Goal: Transaction & Acquisition: Book appointment/travel/reservation

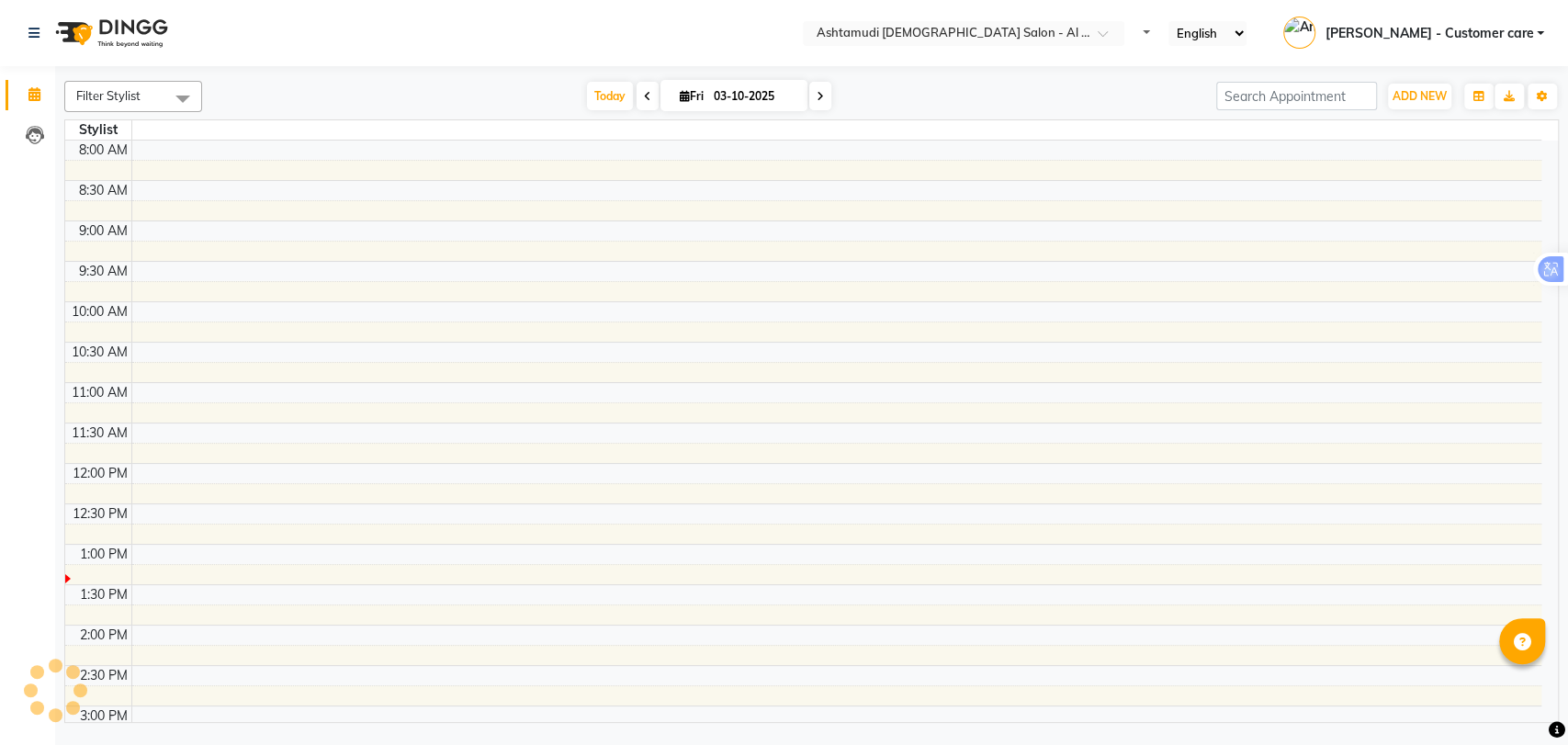
select select "en"
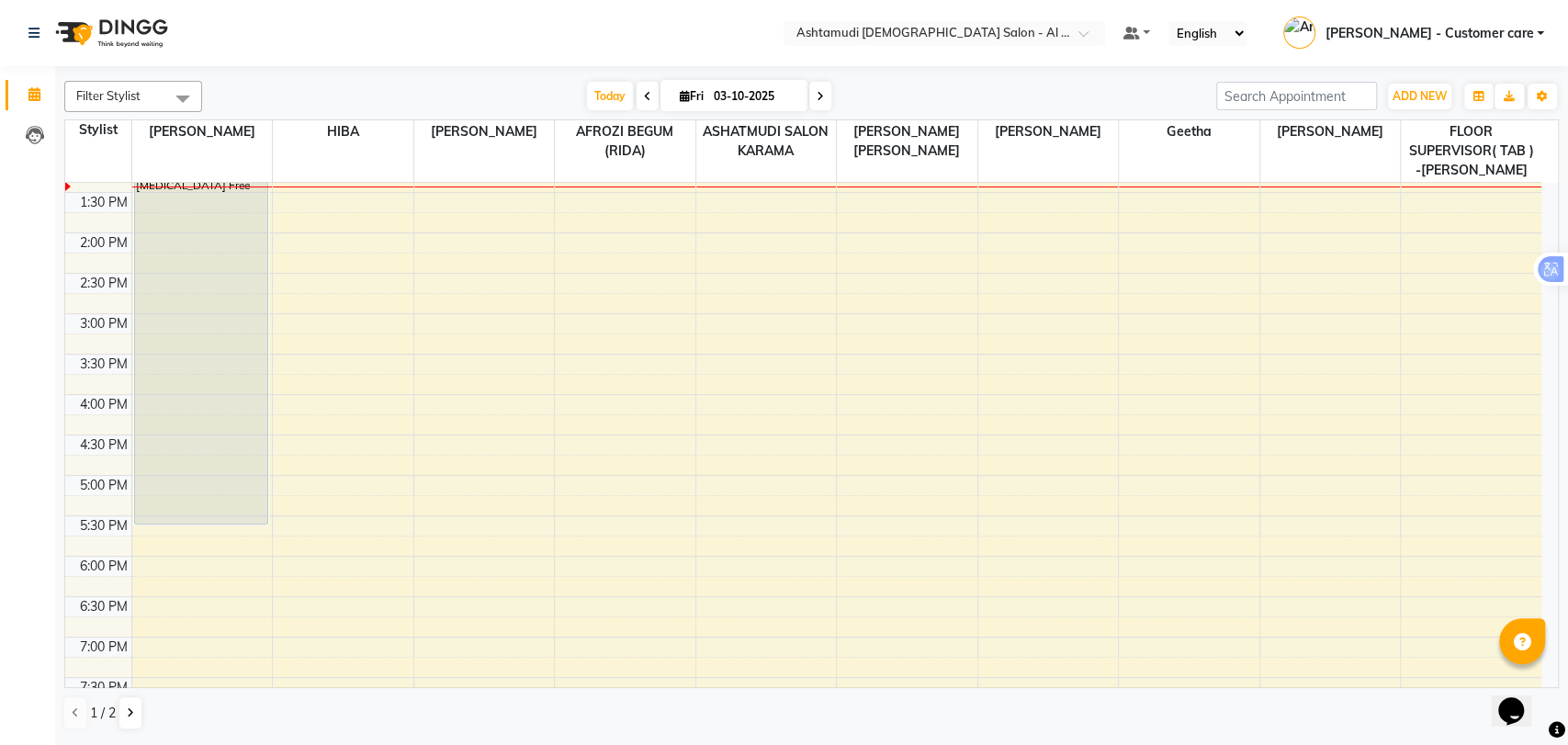
scroll to position [306, 0]
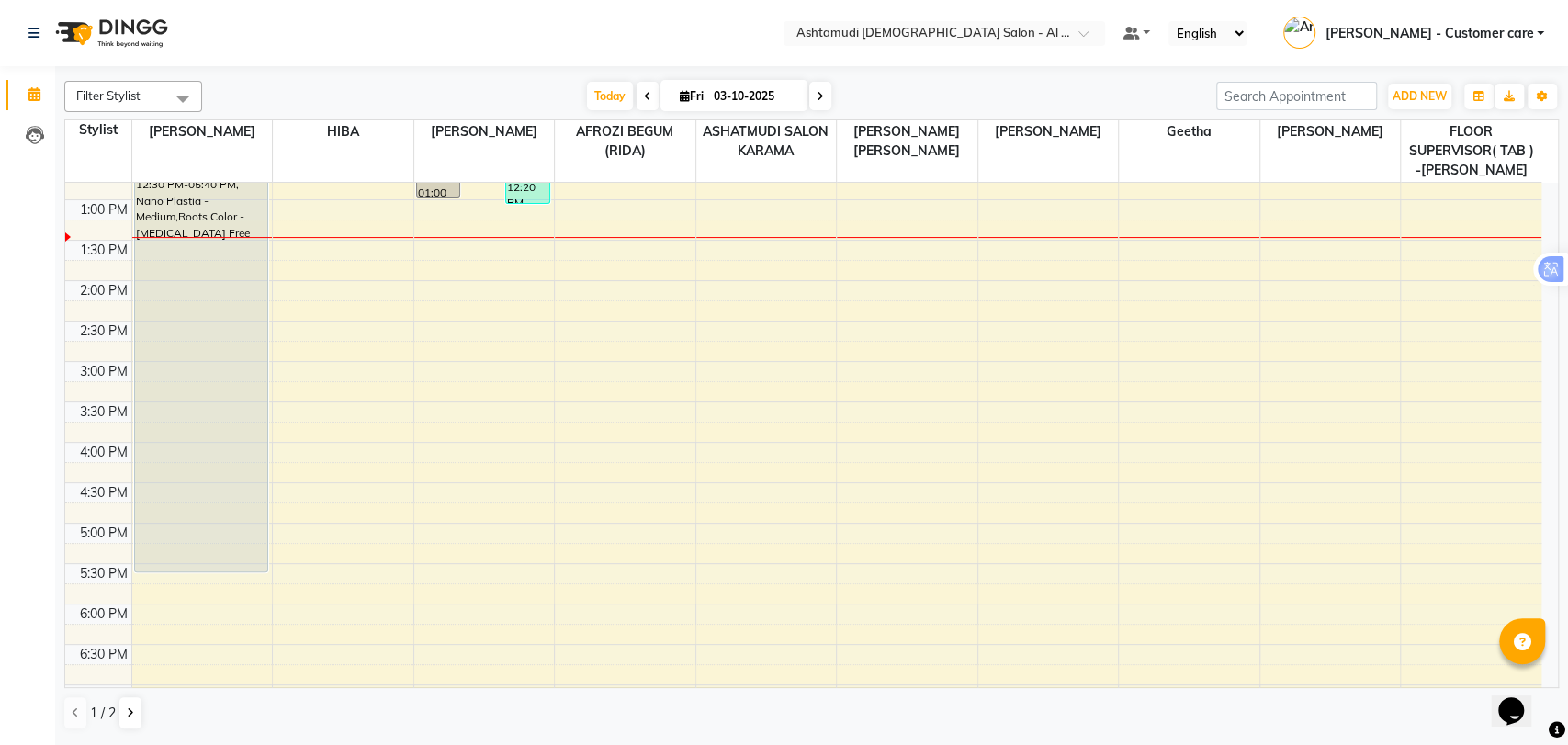
click at [524, 38] on nav "Select Location × Ashtamudi Ladies Salon - Al Karama, Burjuman -Dubai Default P…" at bounding box center [784, 32] width 1568 height 66
click at [1053, 28] on input "text" at bounding box center [925, 34] width 266 height 19
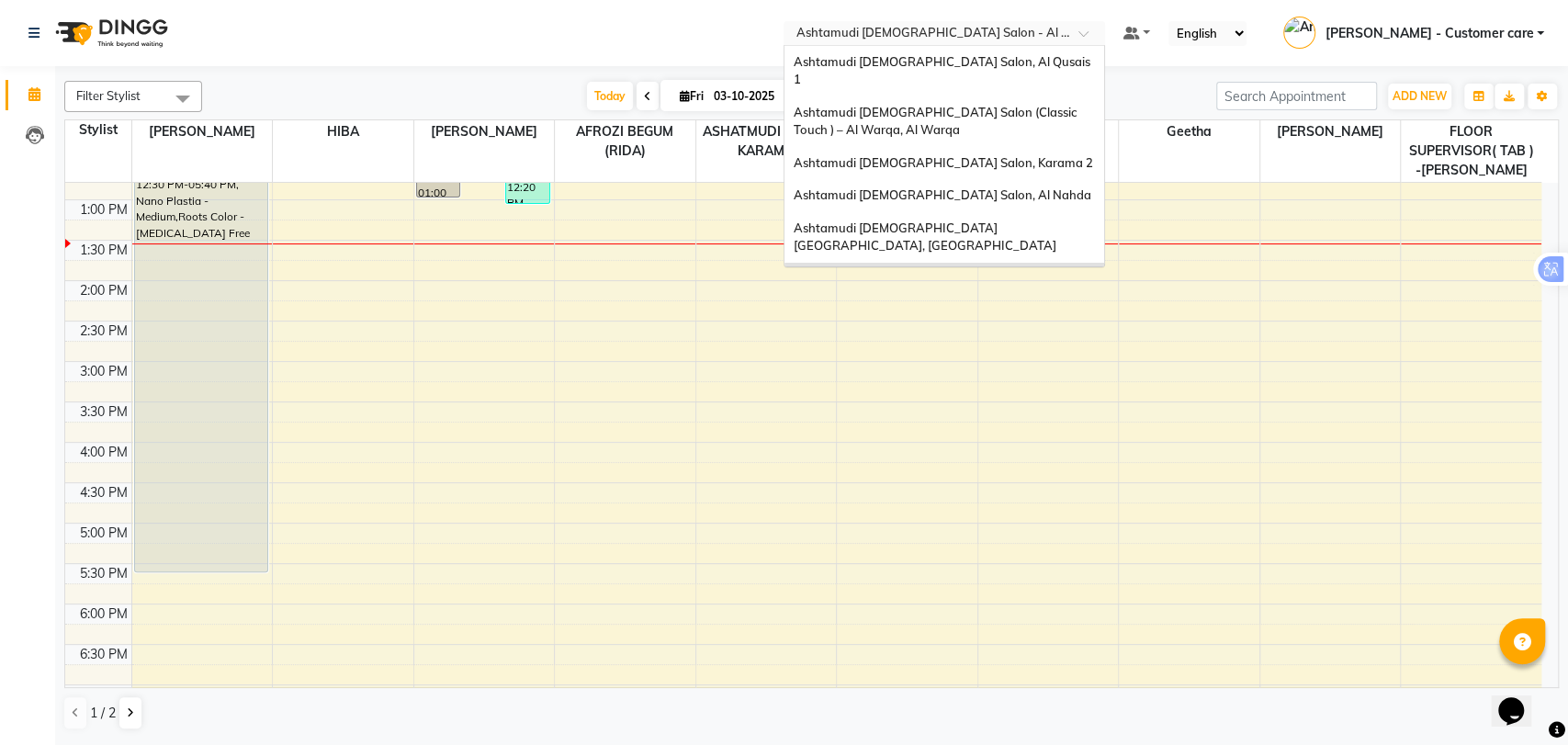
scroll to position [11, 0]
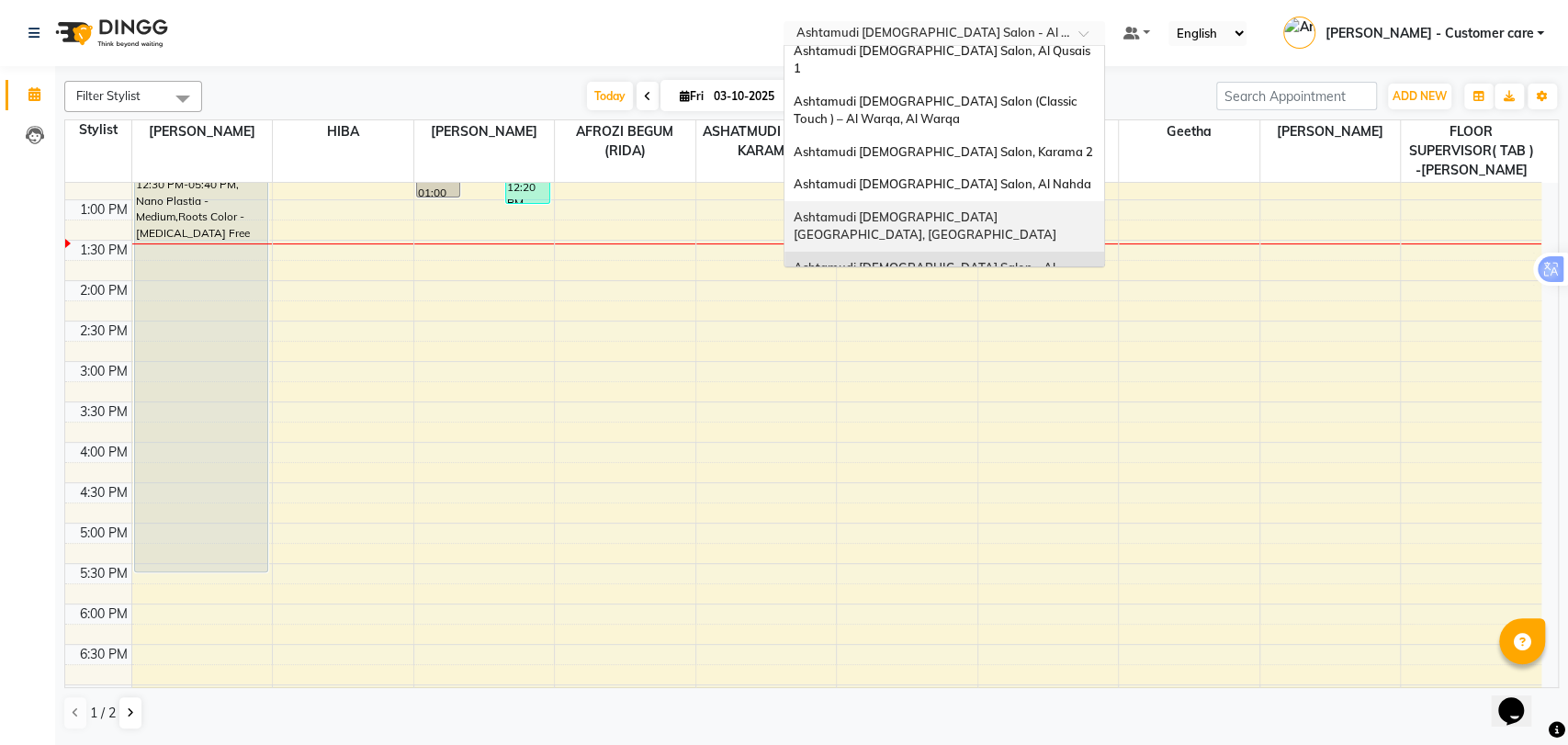
click at [1019, 209] on span "Ashtamudi Ladies Salon Sahara Center, Dubai" at bounding box center [924, 226] width 262 height 33
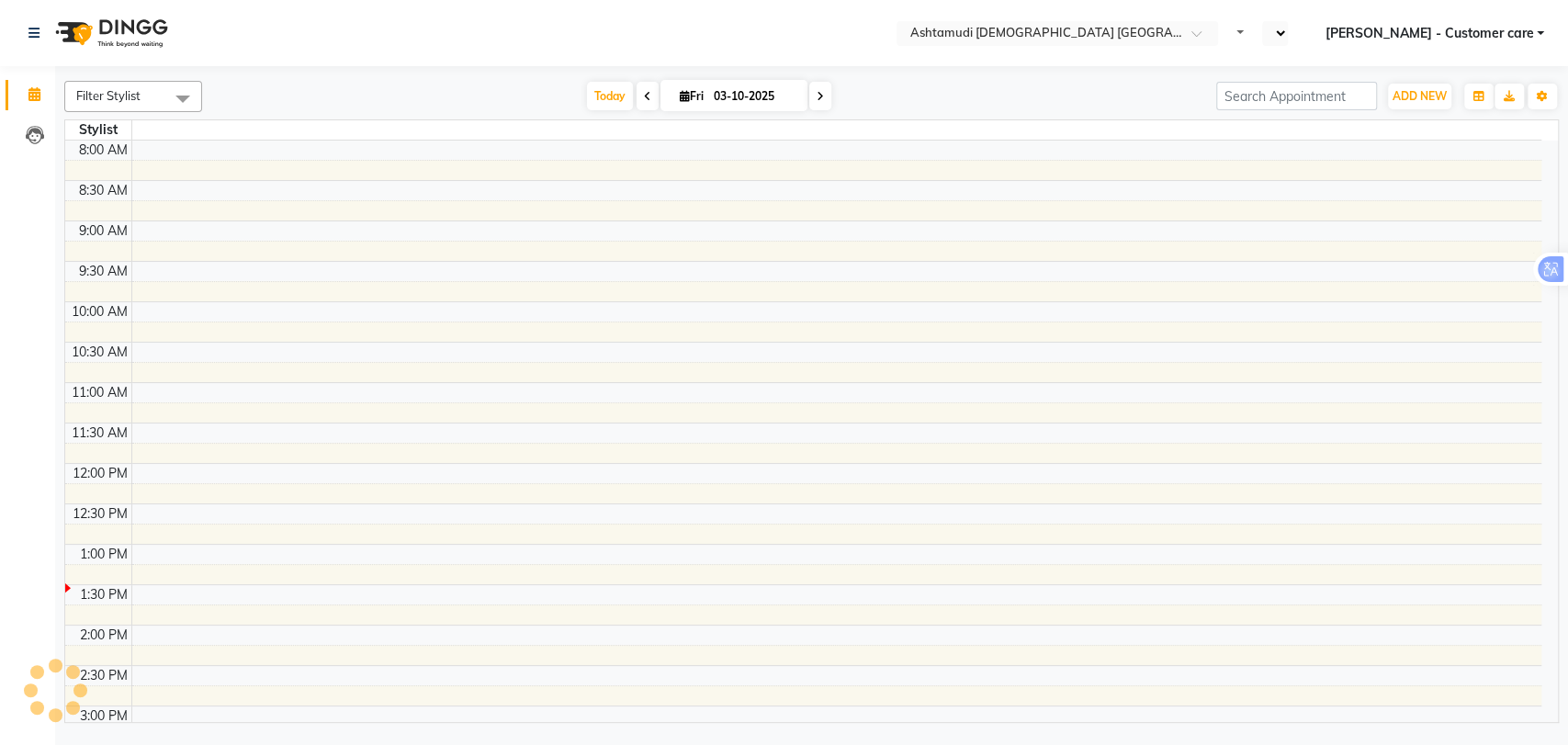
select select "en"
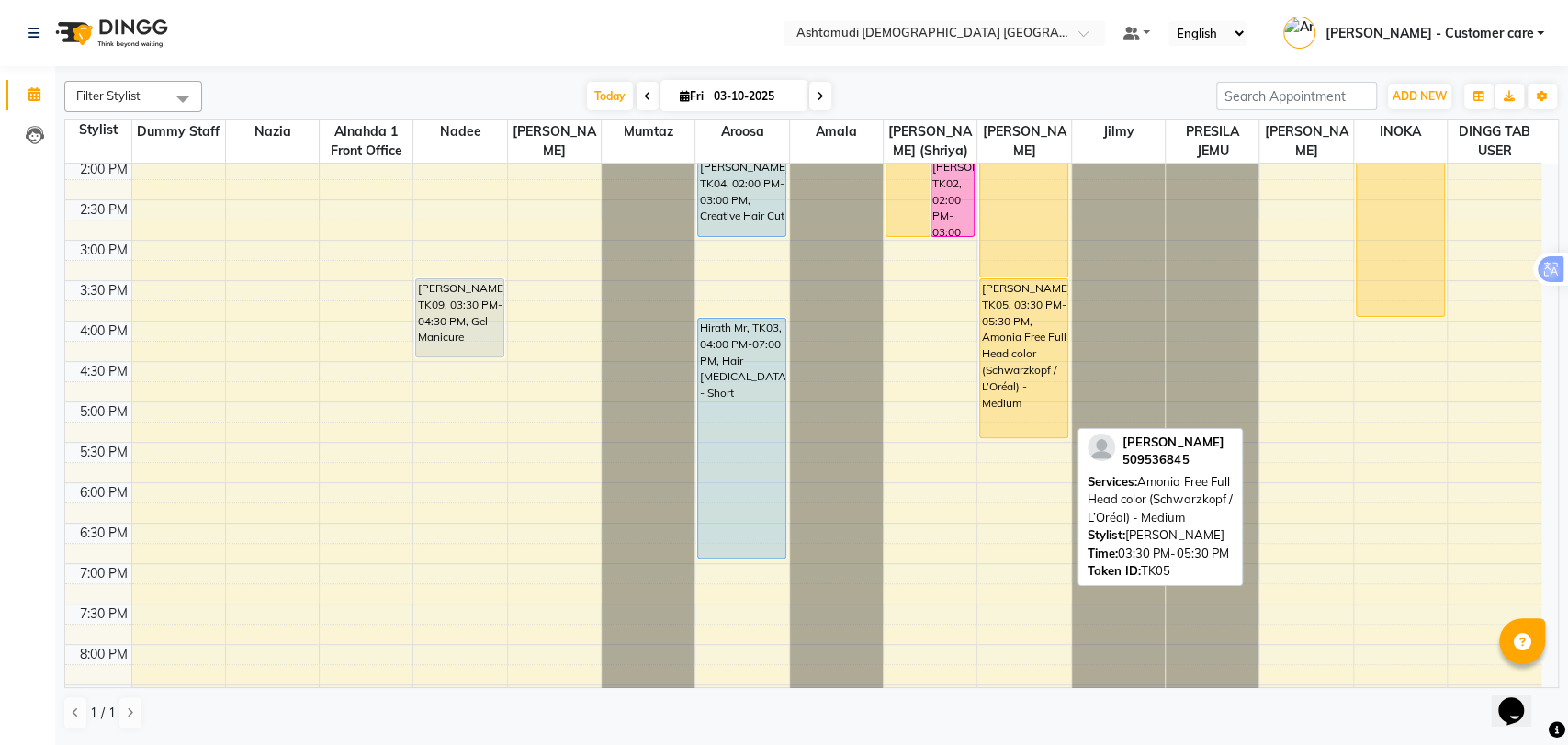
scroll to position [306, 0]
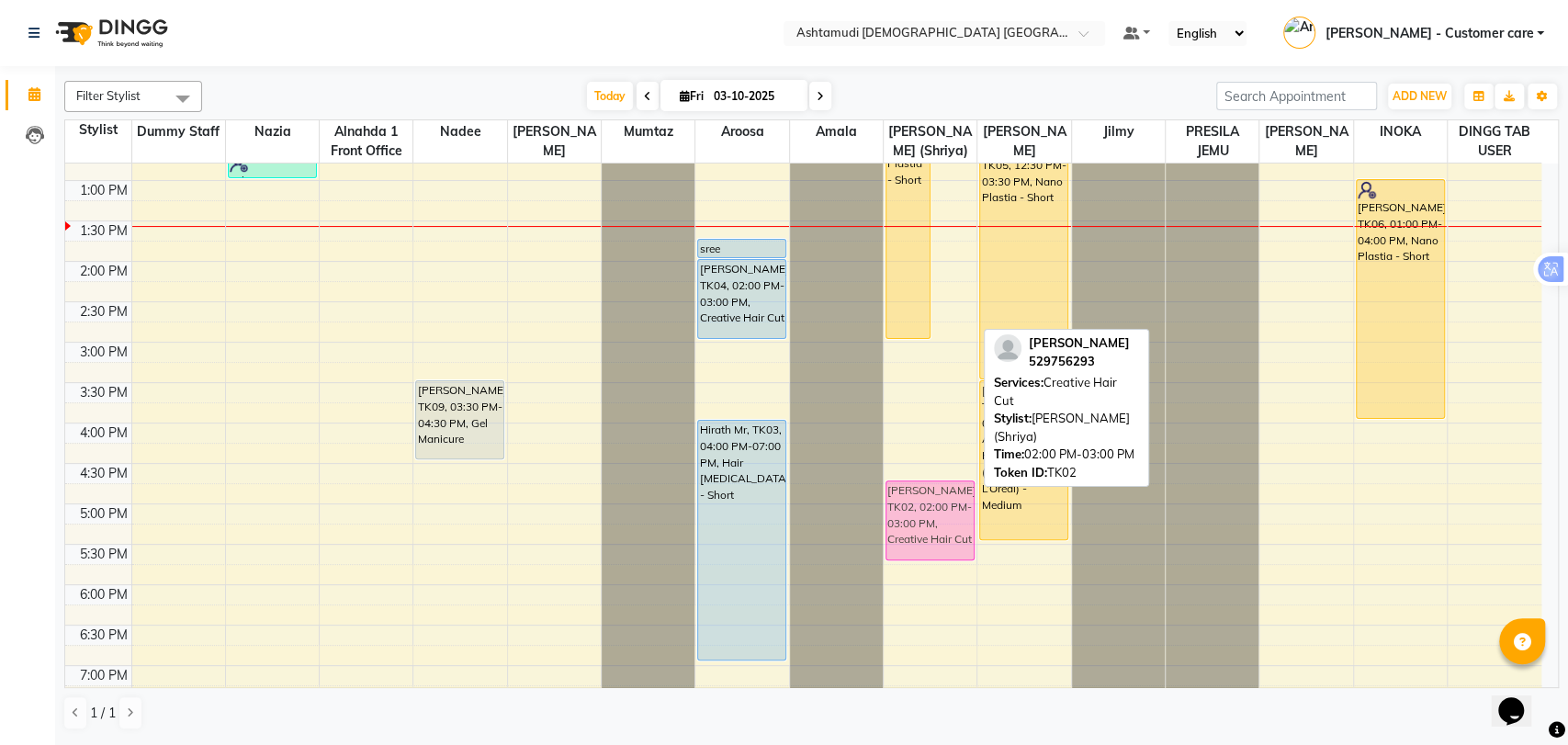
drag, startPoint x: 949, startPoint y: 283, endPoint x: 924, endPoint y: 501, distance: 219.4
click at [925, 502] on div "Mrunalini, TK01, 11:15 AM-03:00 PM, Nano Plastia - Short gopika, TK02, 02:00 PM…" at bounding box center [930, 423] width 92 height 1131
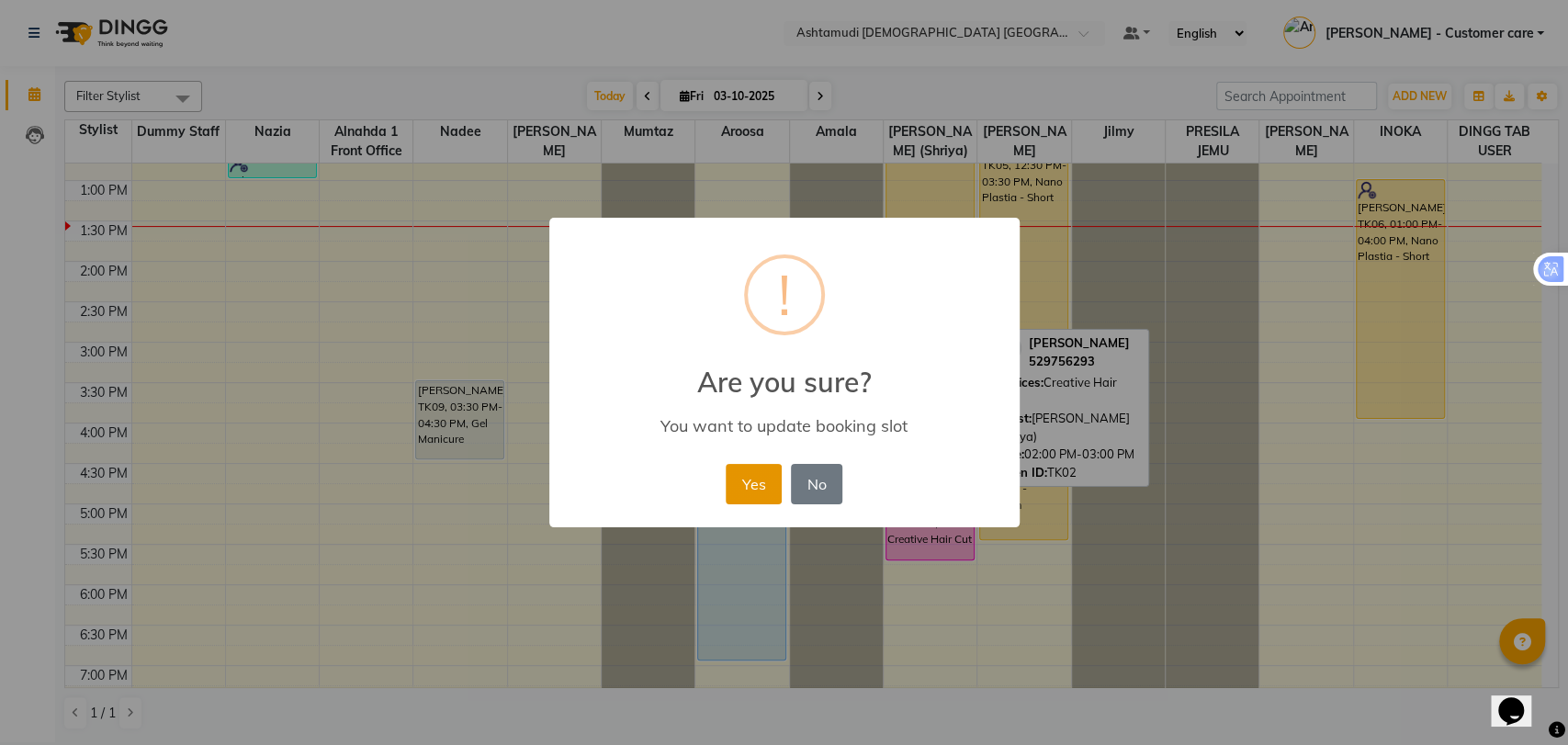
click at [746, 466] on button "Yes" at bounding box center [754, 484] width 56 height 40
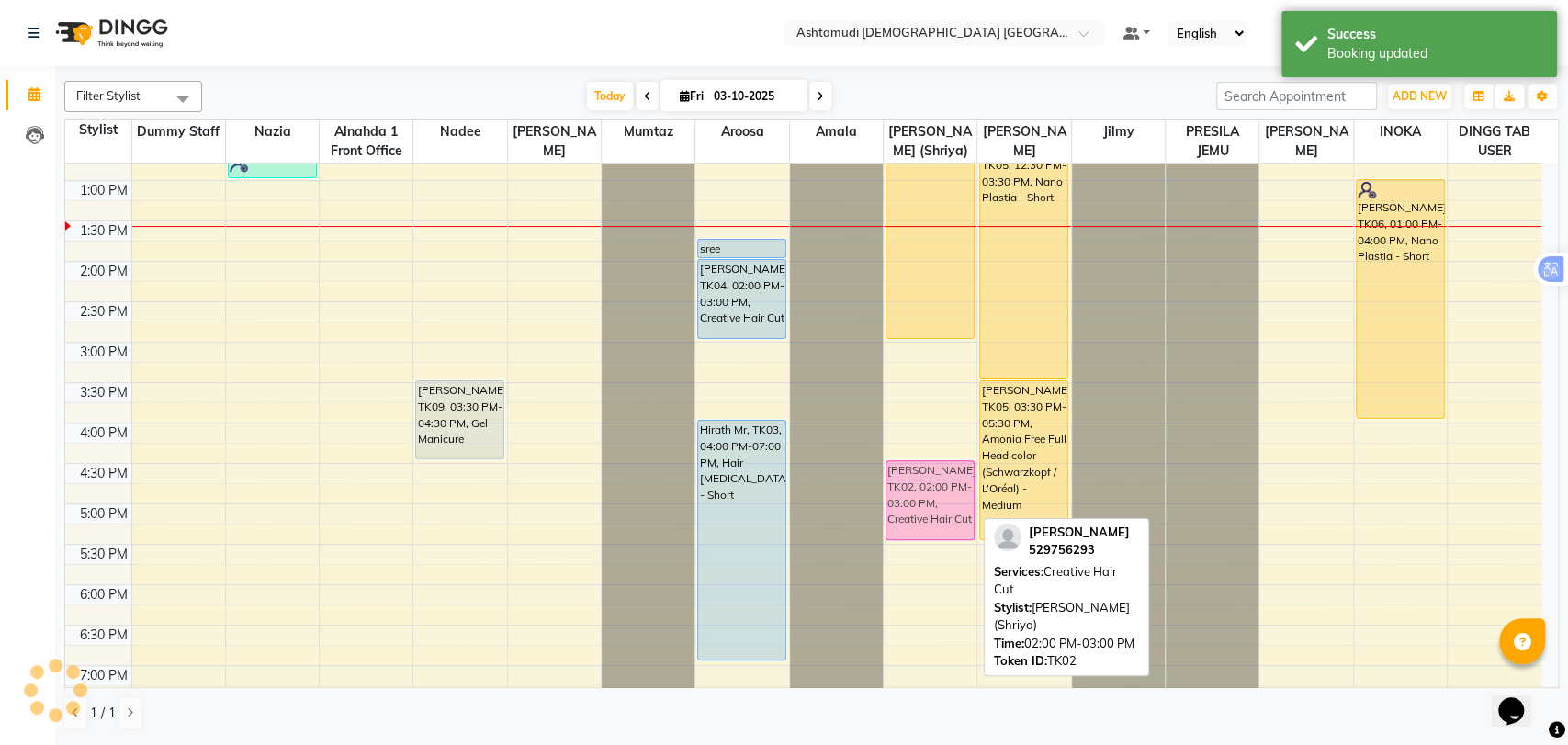
drag, startPoint x: 928, startPoint y: 510, endPoint x: 927, endPoint y: 500, distance: 10.0
click at [927, 500] on div "Mrunalini, TK01, 11:15 AM-03:00 PM, Nano Plastia - Short gopika, TK02, 04:45 PM…" at bounding box center [930, 423] width 92 height 1131
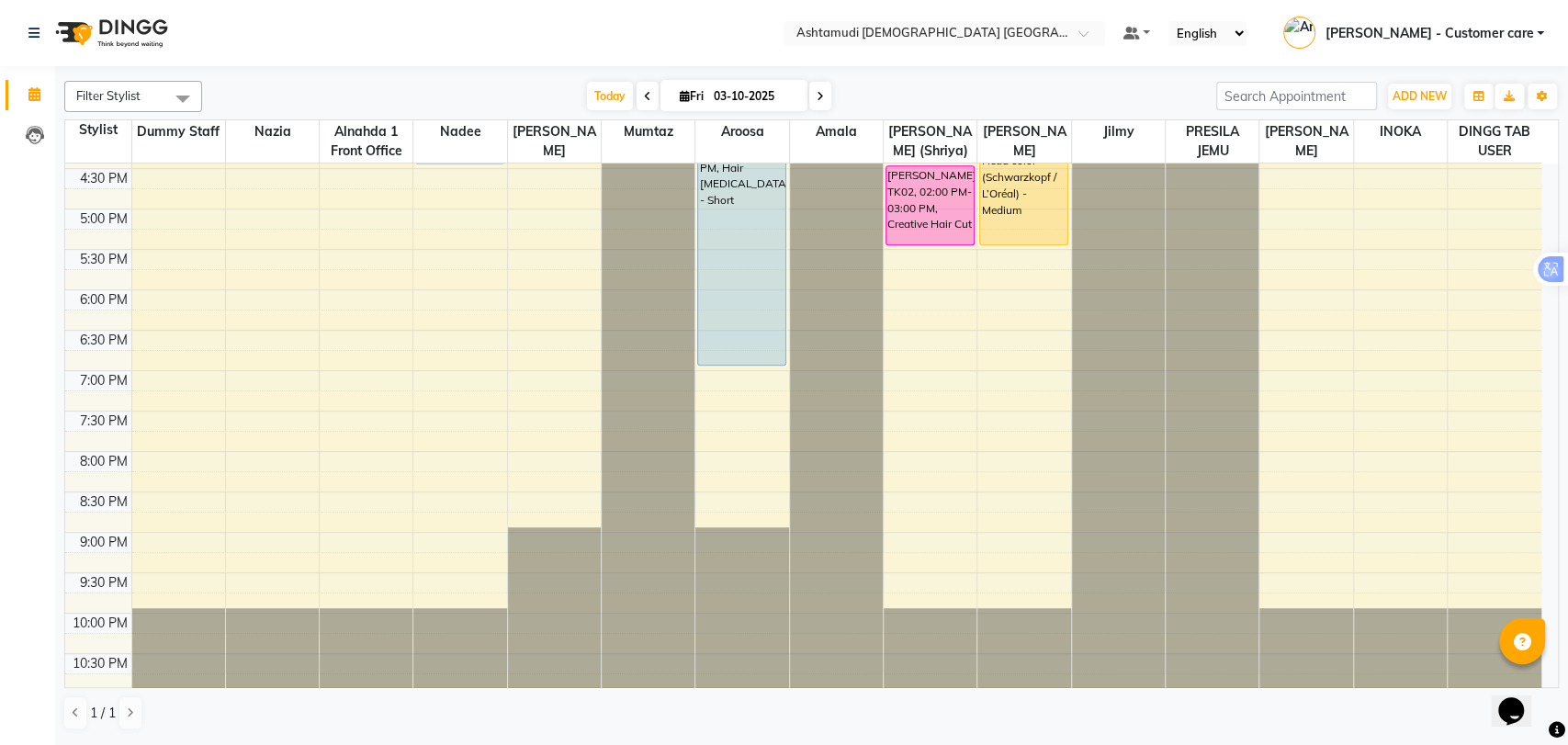
scroll to position [499, 0]
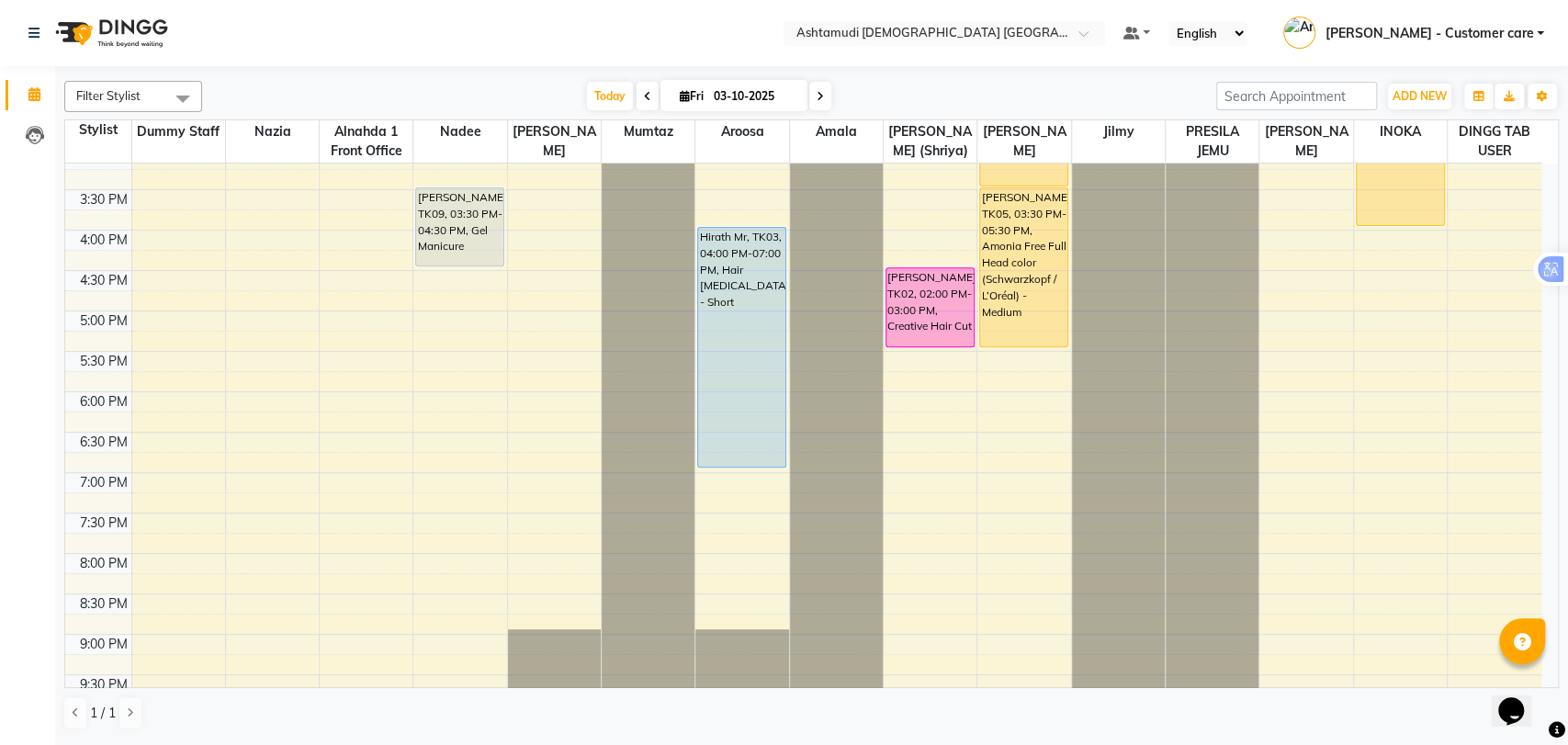
click at [819, 99] on icon at bounding box center [819, 96] width 7 height 11
type input "04-10-2025"
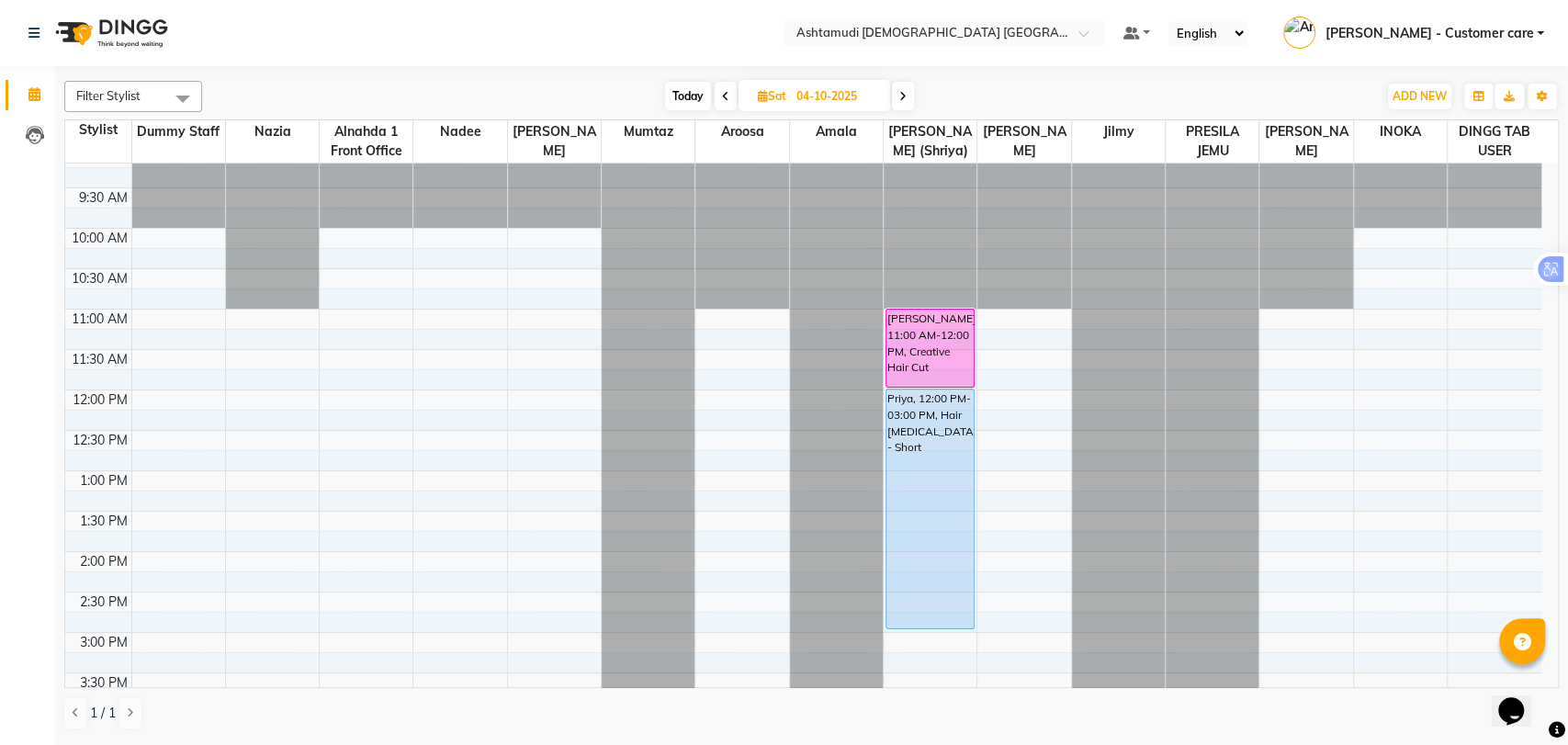
scroll to position [0, 0]
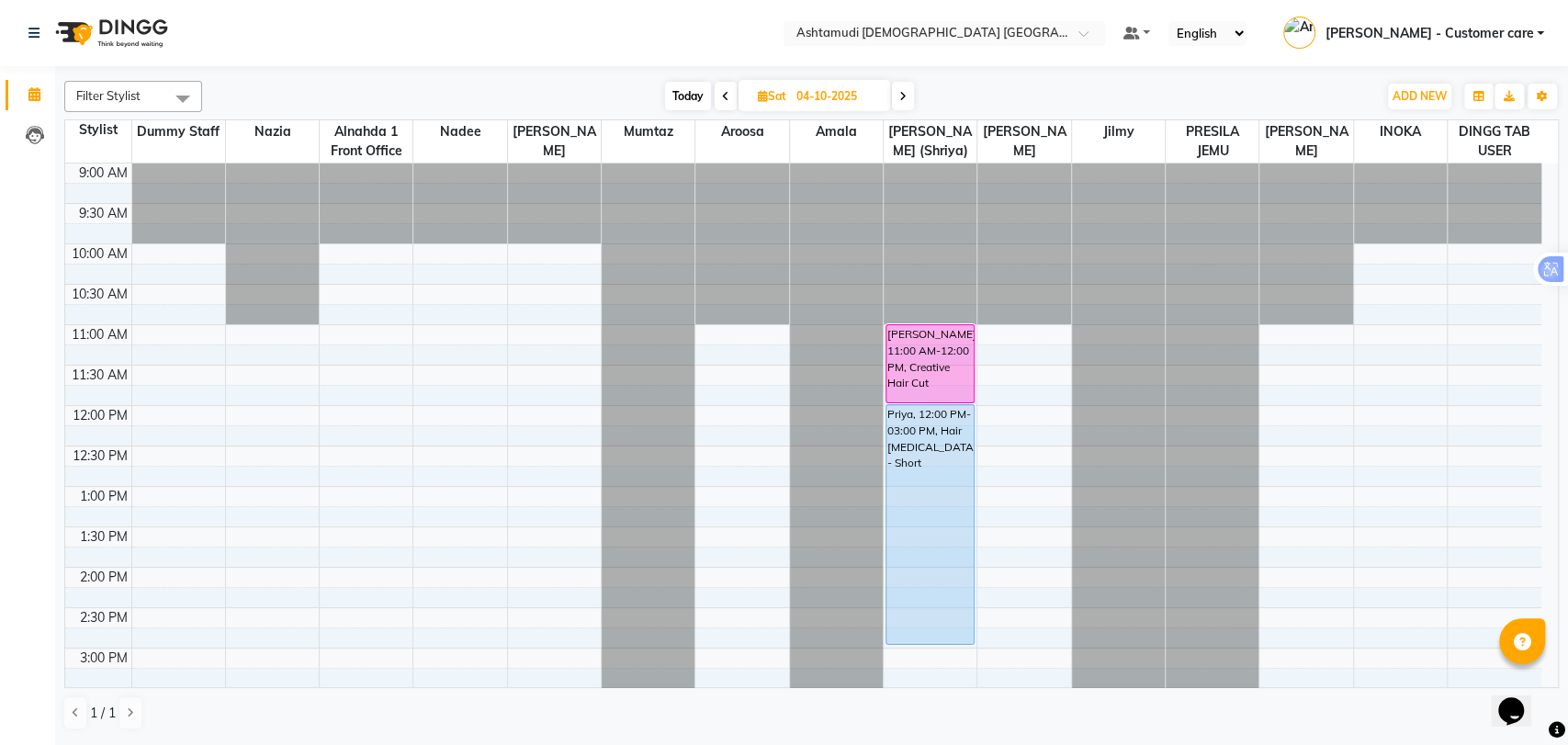
click at [781, 82] on span "Sat 04-10-2025" at bounding box center [814, 95] width 151 height 31
click at [790, 97] on span "Sat" at bounding box center [772, 96] width 37 height 14
select select "10"
select select "2025"
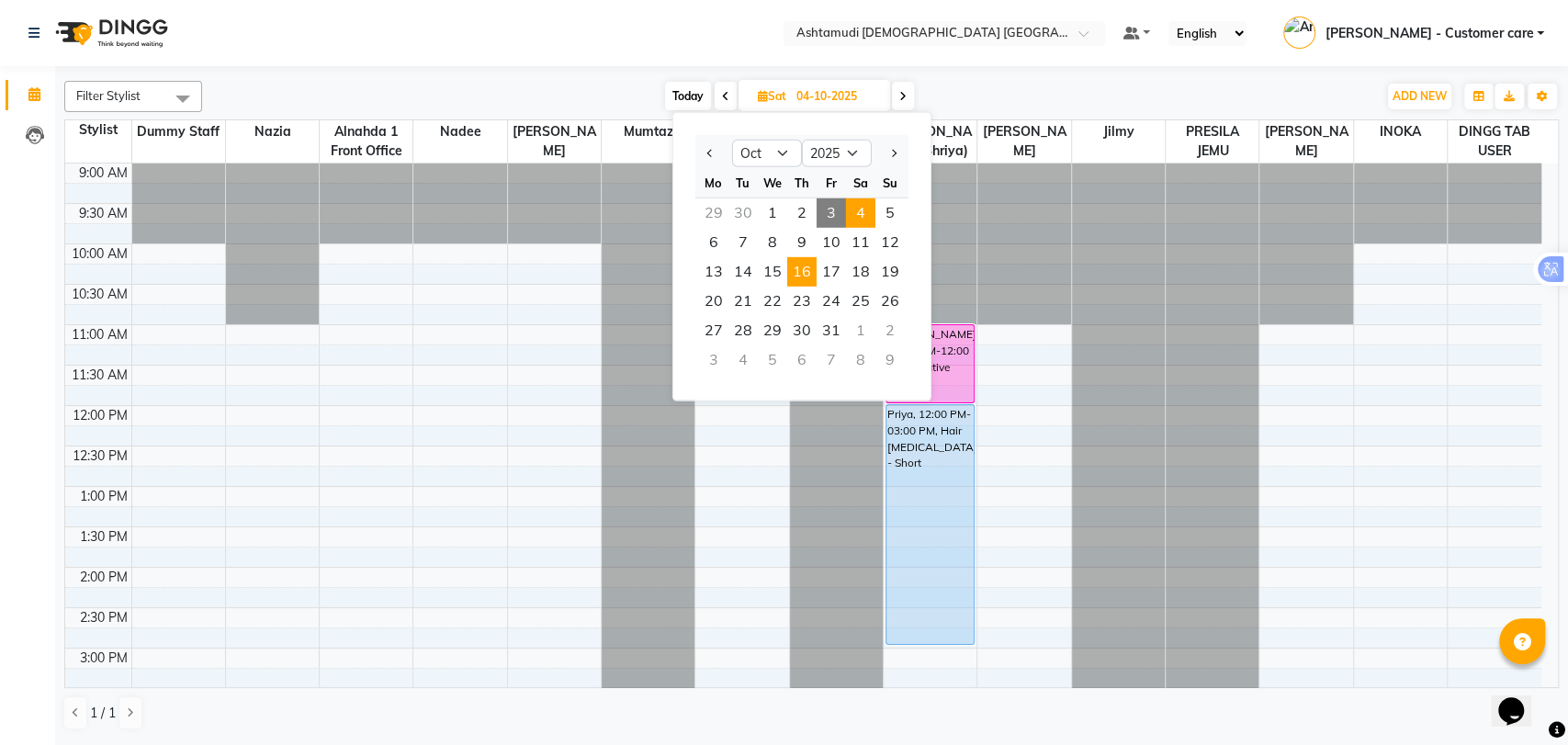
click at [808, 273] on span "16" at bounding box center [802, 272] width 29 height 29
type input "16-10-2025"
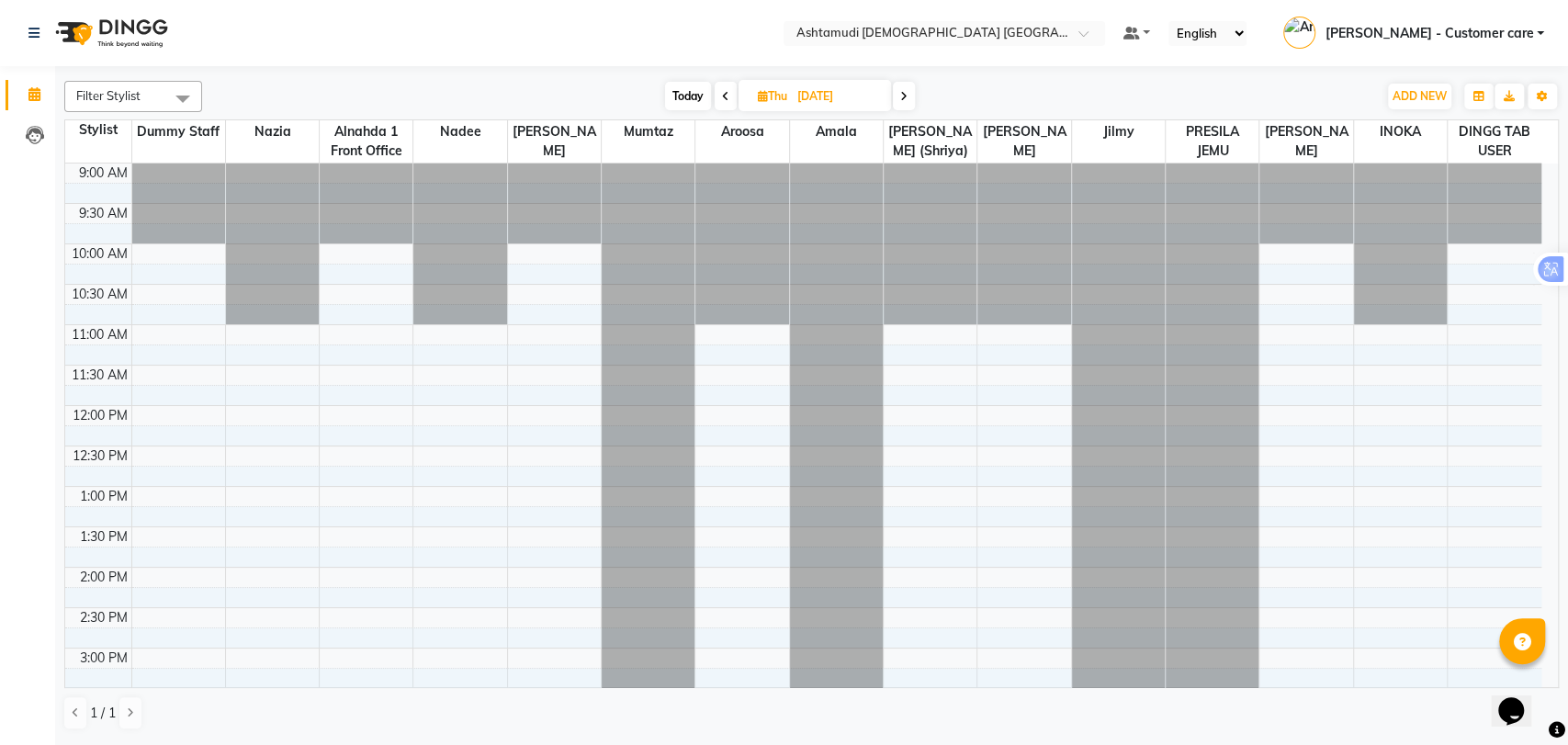
click at [944, 335] on div "9:00 AM 9:30 AM 10:00 AM 10:30 AM 11:00 AM 11:30 AM 12:00 PM 12:30 PM 1:00 PM 1…" at bounding box center [803, 728] width 1477 height 1131
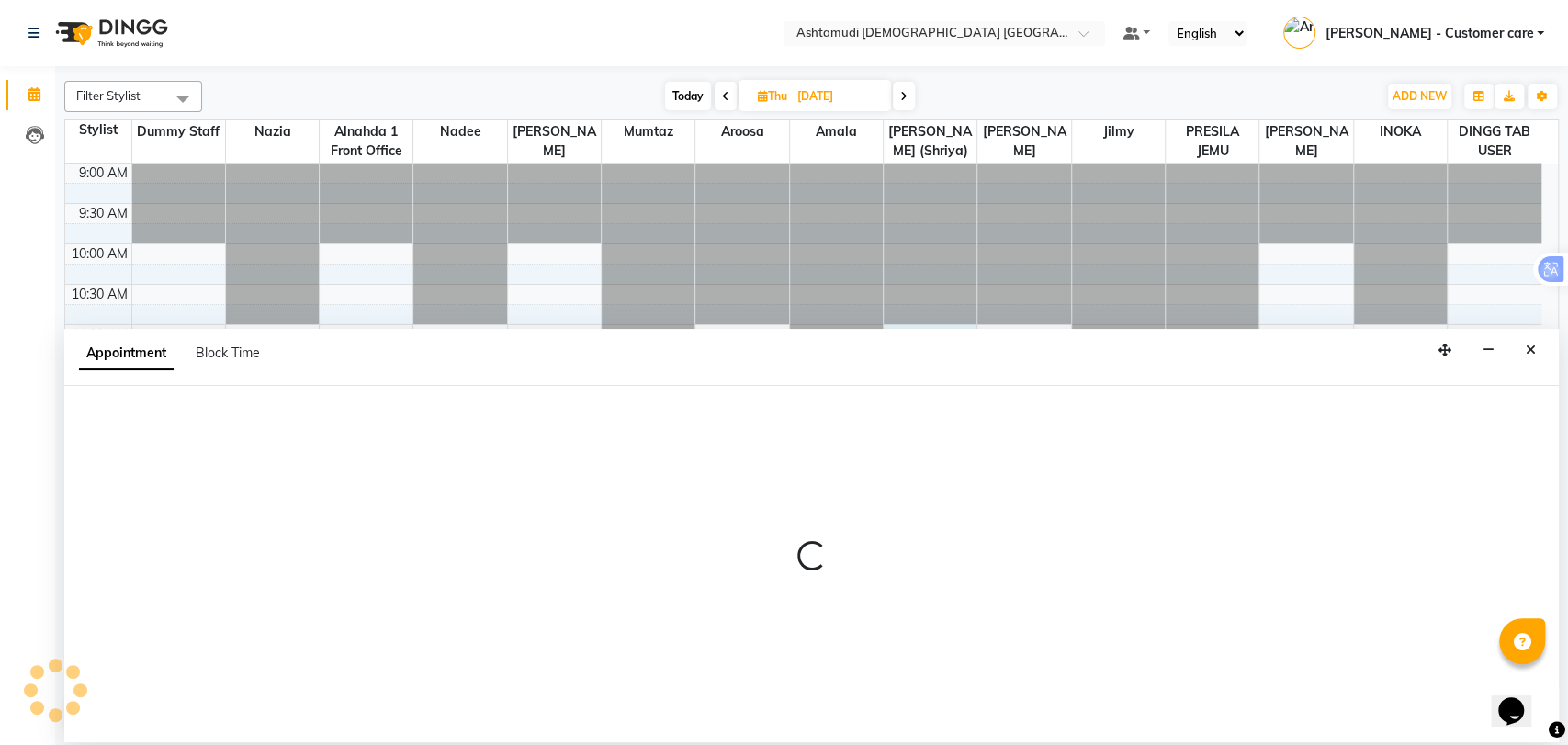
select select "86641"
select select "660"
select select "tentative"
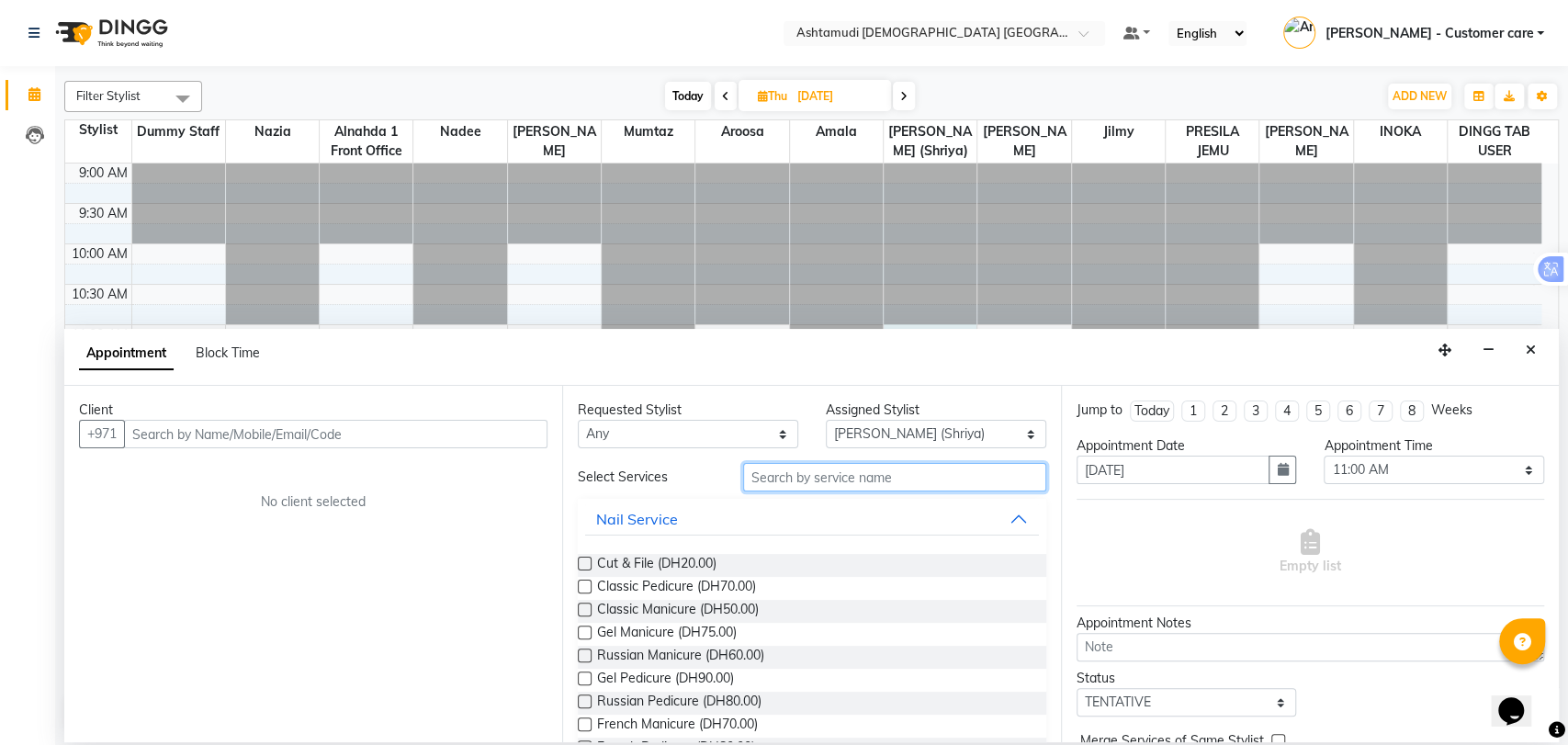
click at [907, 486] on input "text" at bounding box center [894, 477] width 304 height 29
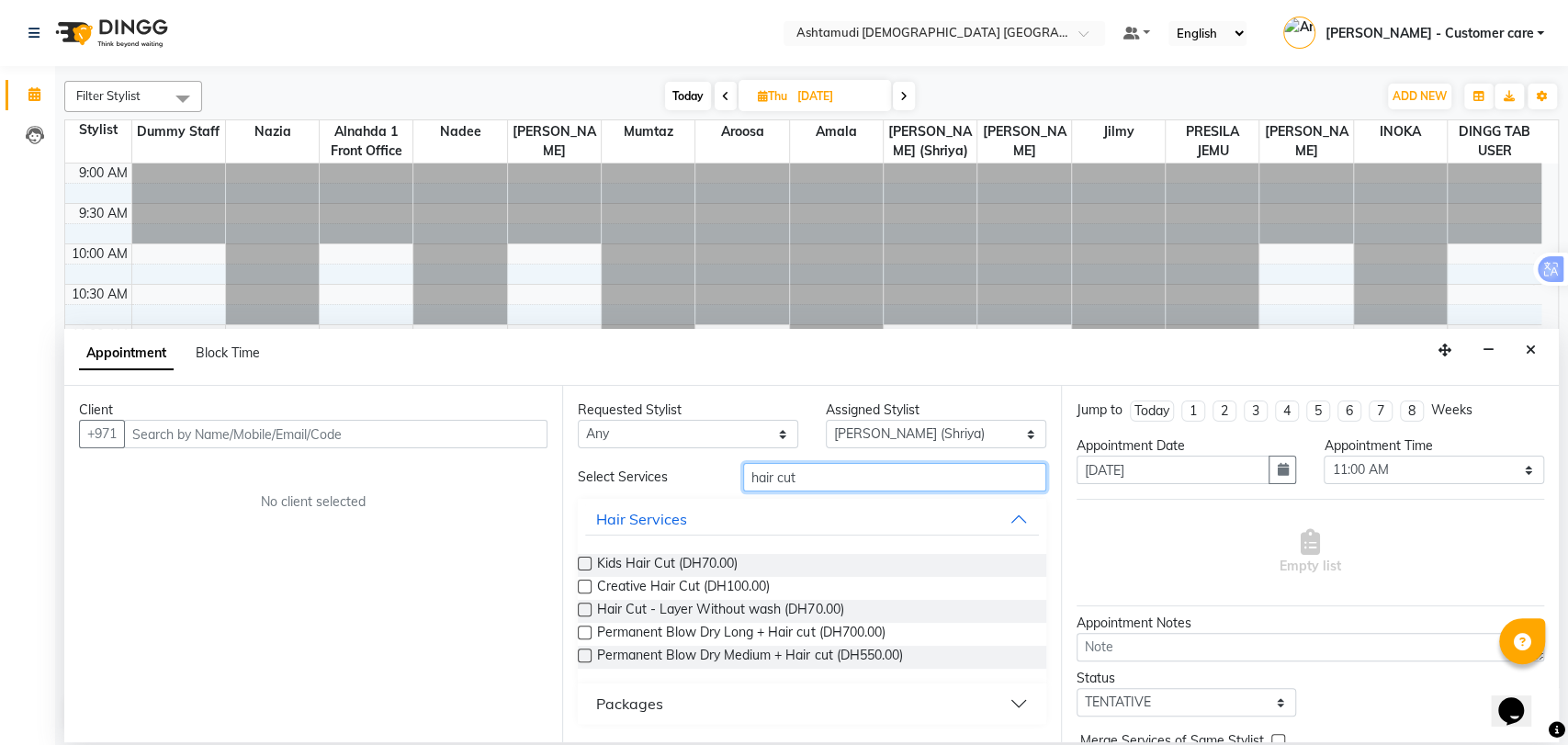
type input "hair cut"
click at [784, 580] on div "Creative Hair Cut (DH100.00)" at bounding box center [812, 588] width 468 height 23
click at [725, 583] on span "Creative Hair Cut (DH100.00)" at bounding box center [684, 588] width 173 height 23
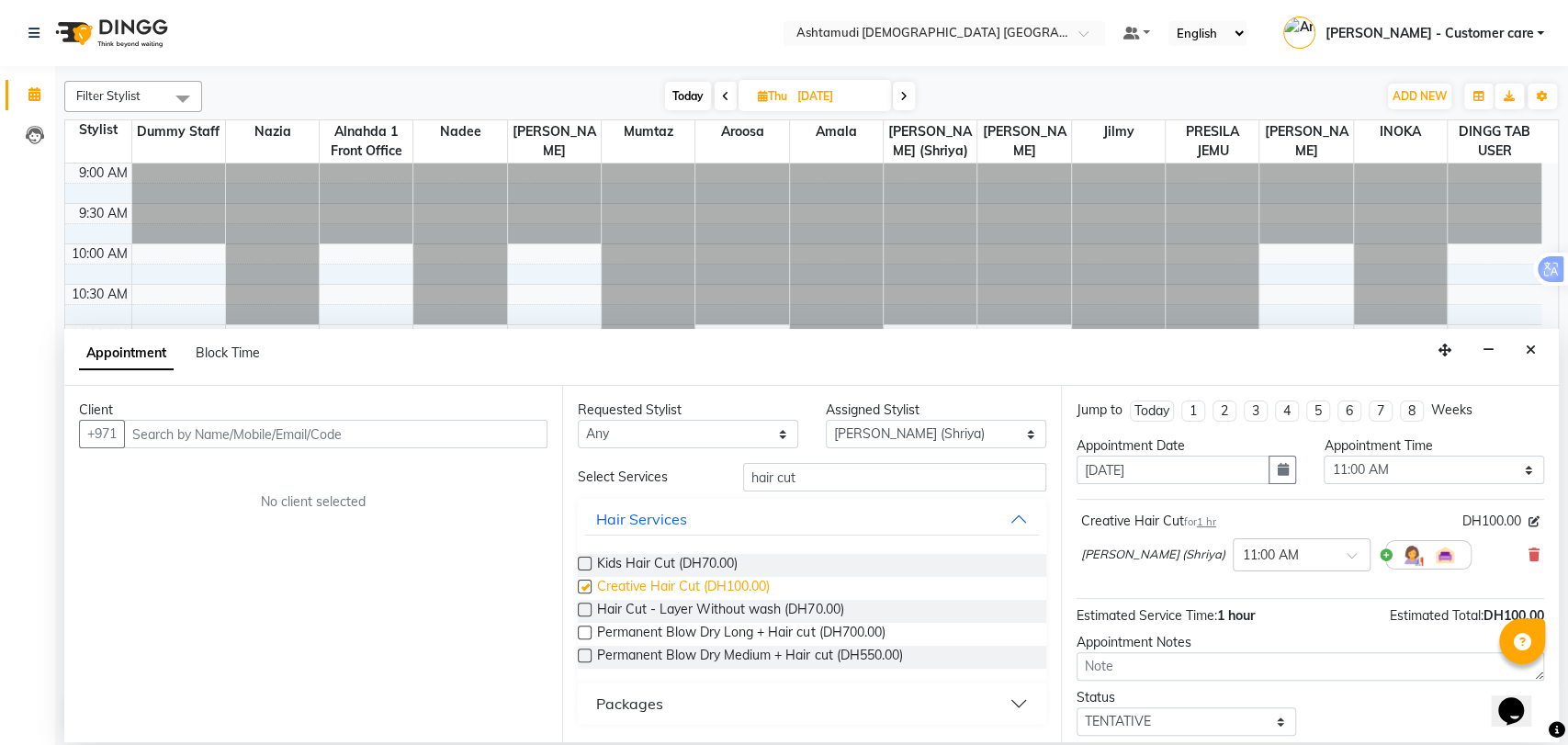
checkbox input "false"
click at [771, 477] on input "hair cut" at bounding box center [894, 477] width 304 height 29
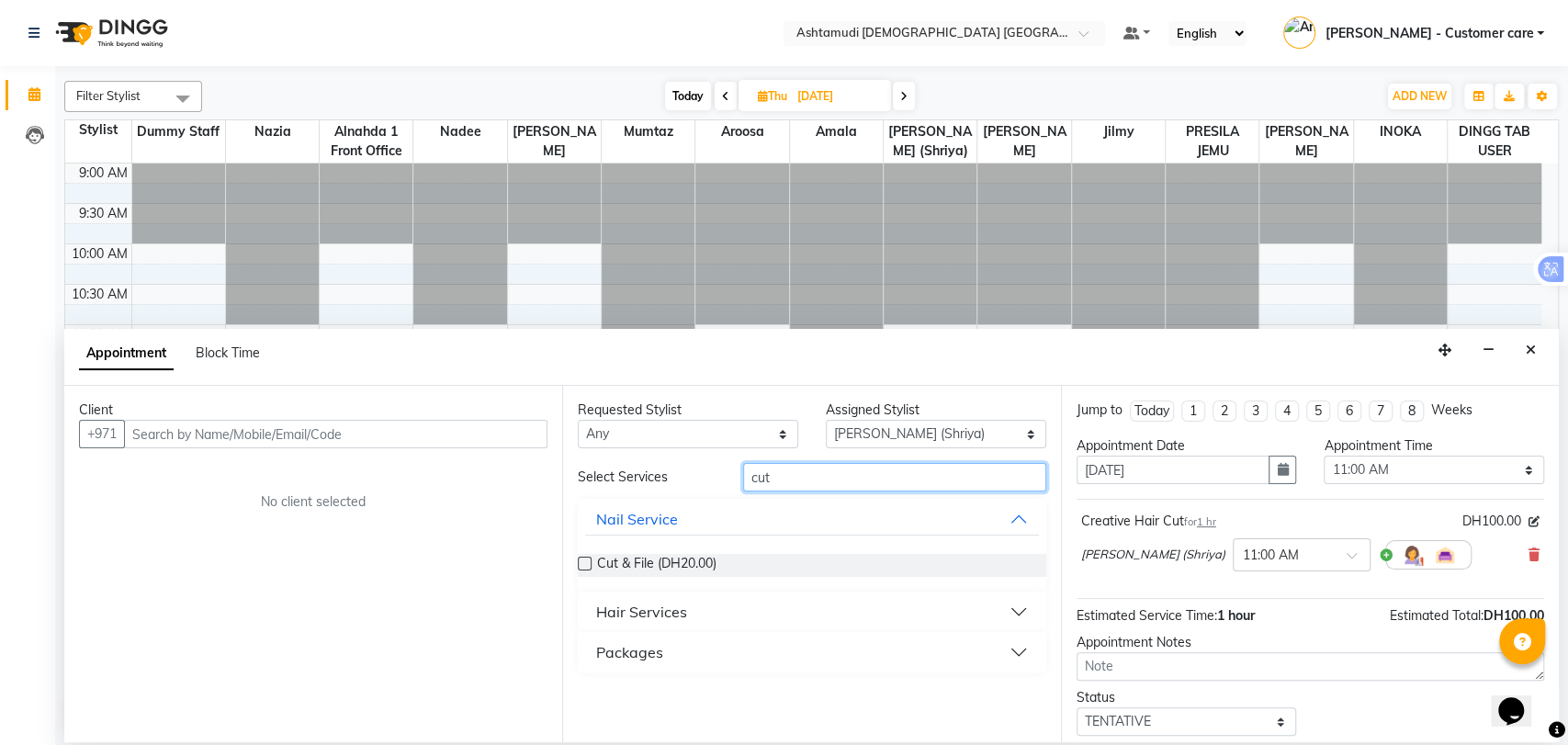
click at [771, 479] on input "cut" at bounding box center [894, 477] width 304 height 29
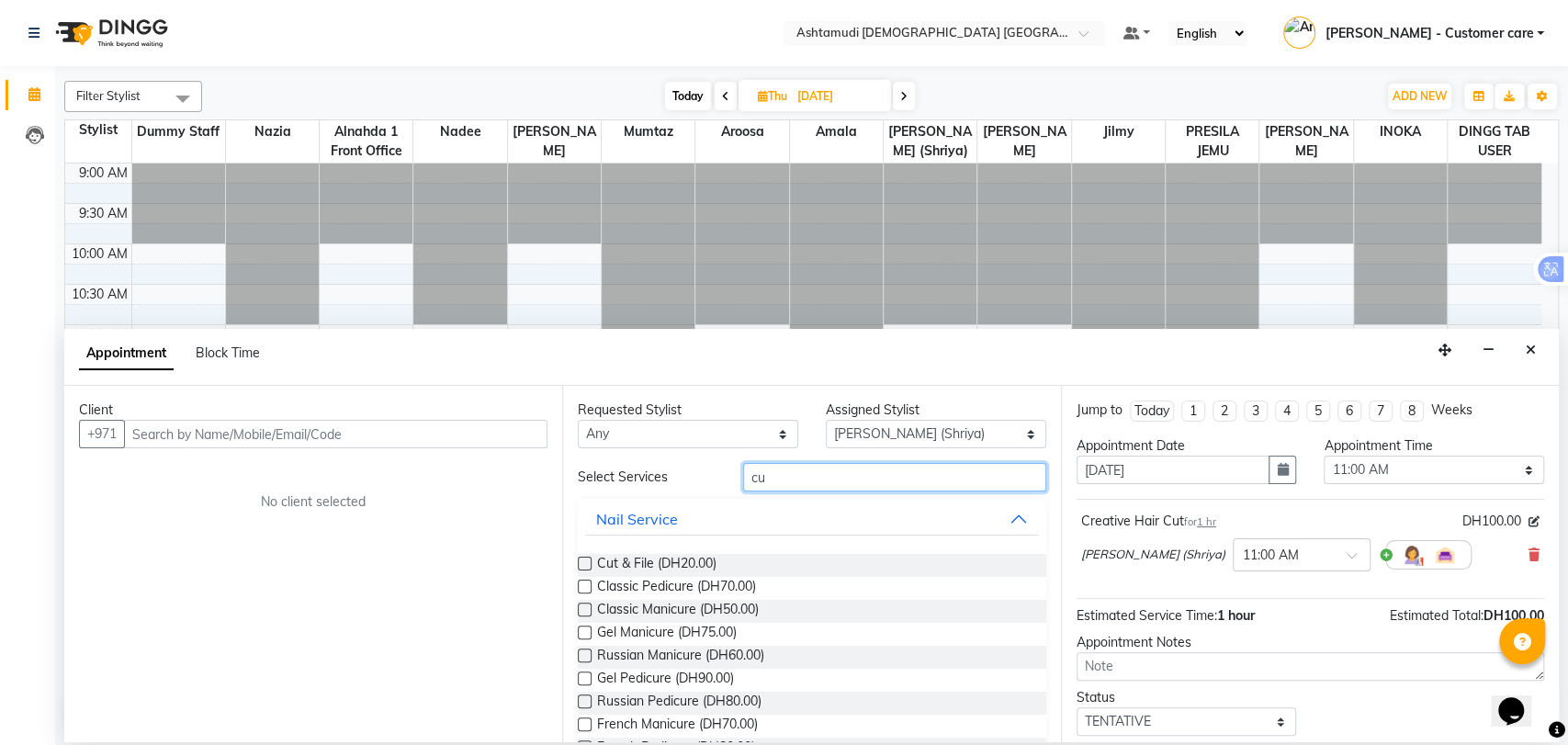
type input "c"
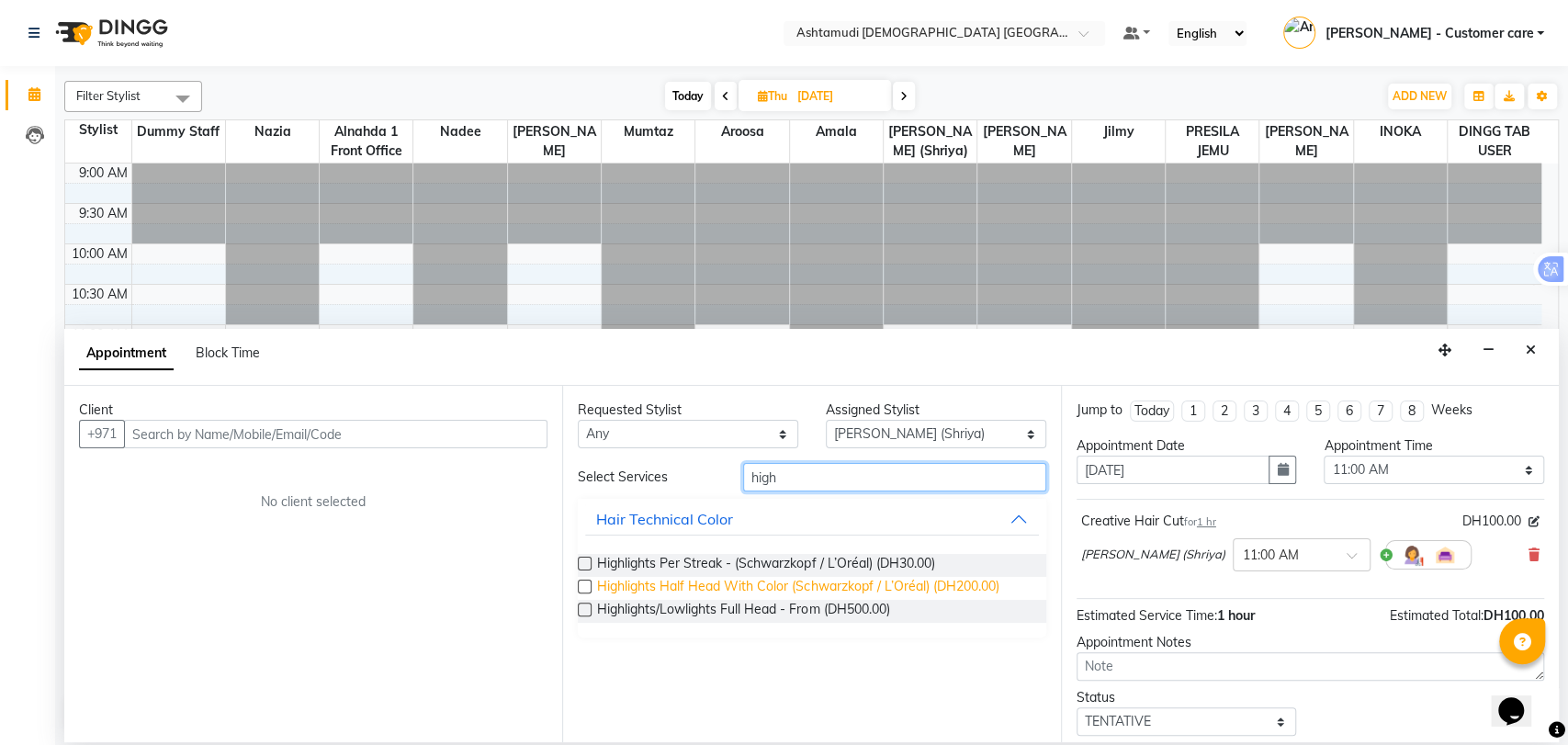
type input "high"
click at [897, 581] on span "Highlights Half Head With Color (Schwarzkopf / L’Oréal) (DH200.00)" at bounding box center [798, 588] width 402 height 23
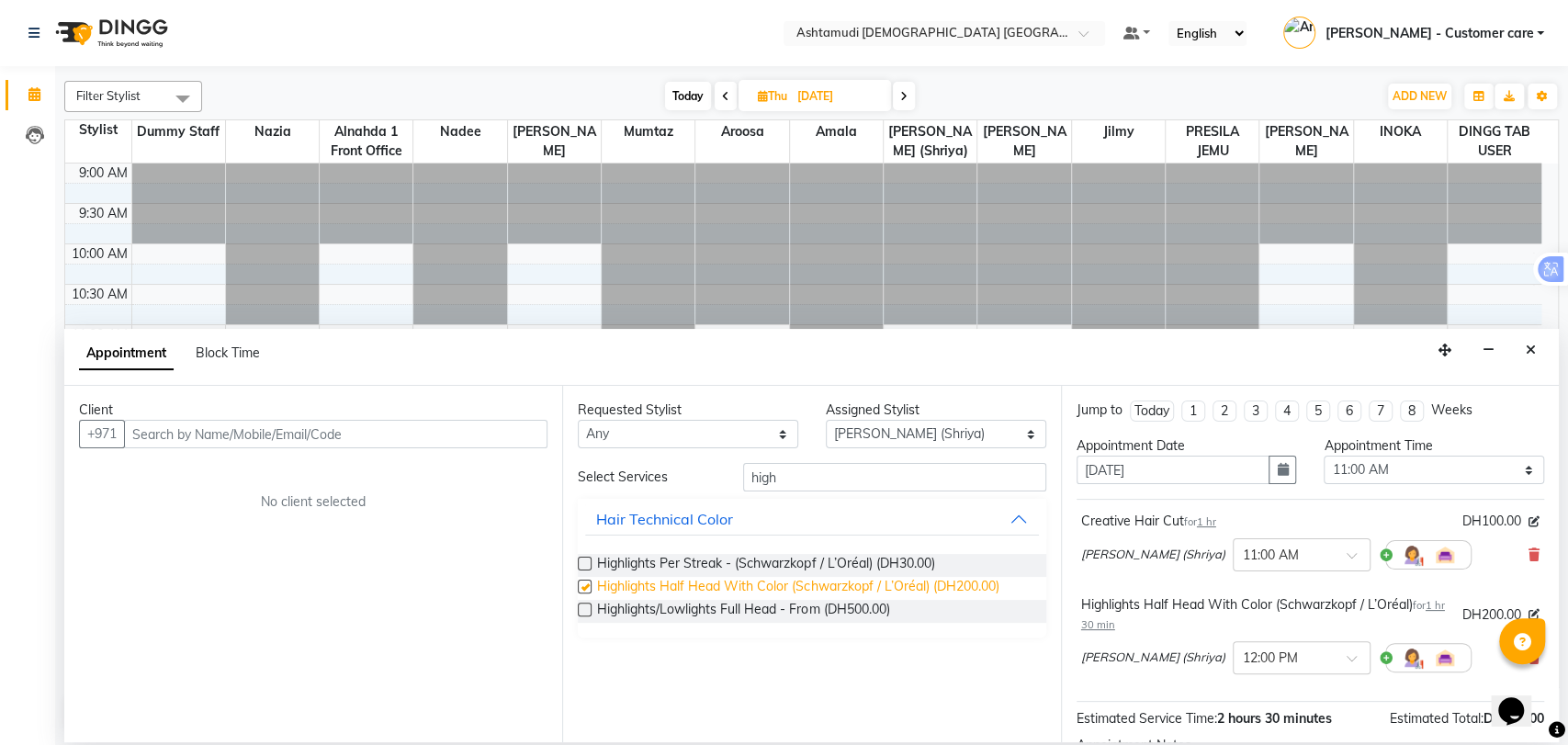
checkbox input "false"
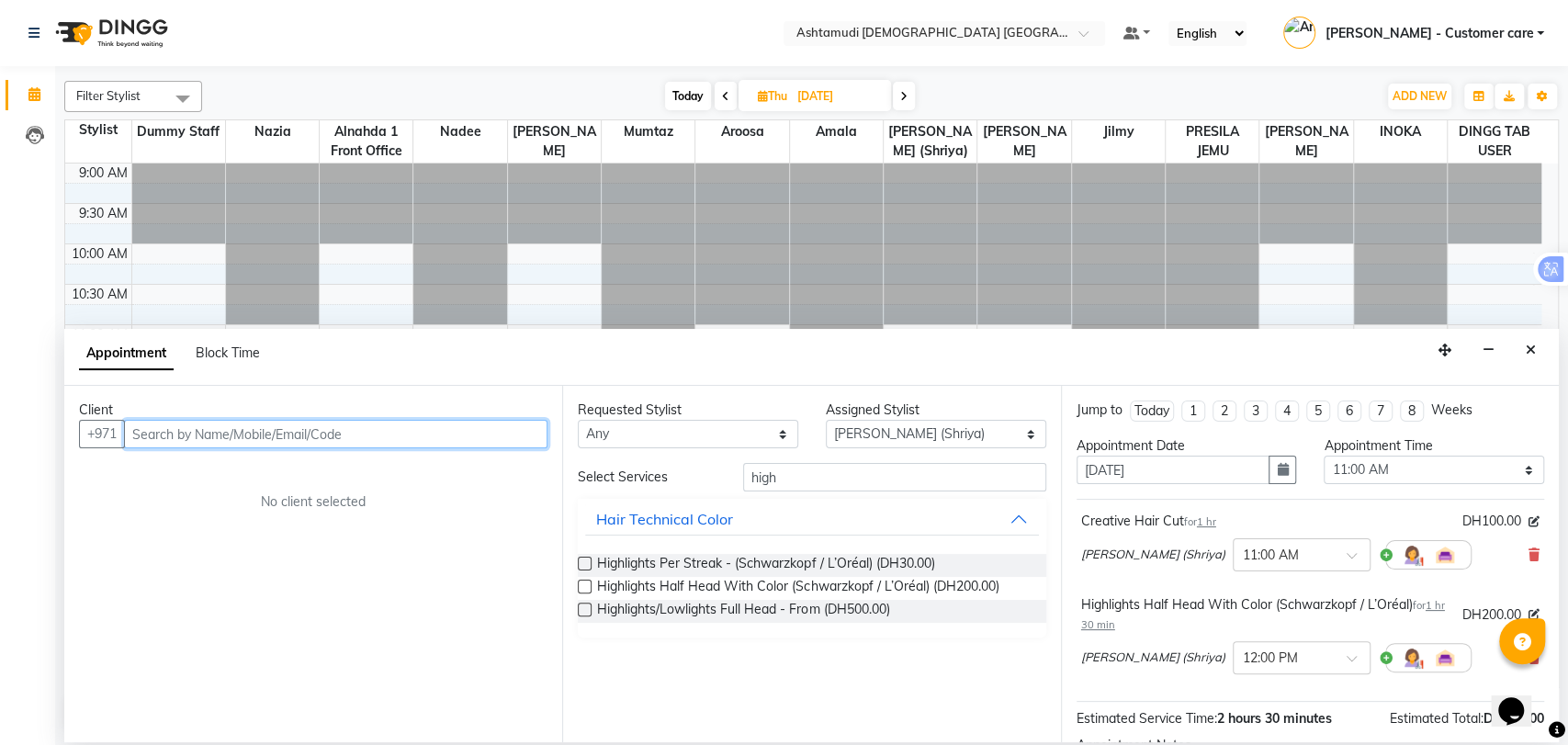
click at [462, 433] on input "text" at bounding box center [335, 433] width 423 height 29
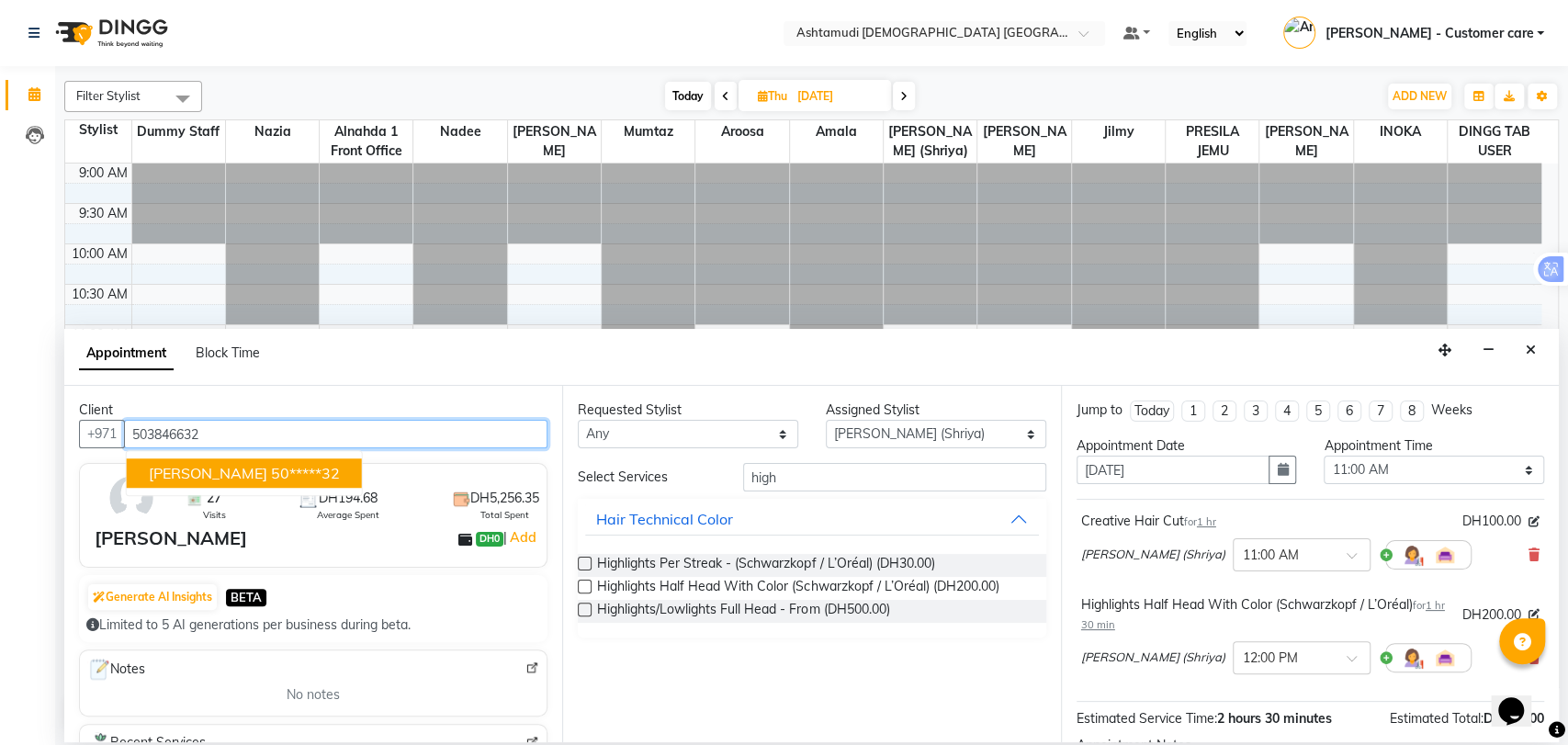
type input "503846632"
click at [1511, 547] on div "Jyothi Kumari (Shriya) × 11:00 AM" at bounding box center [1311, 554] width 459 height 48
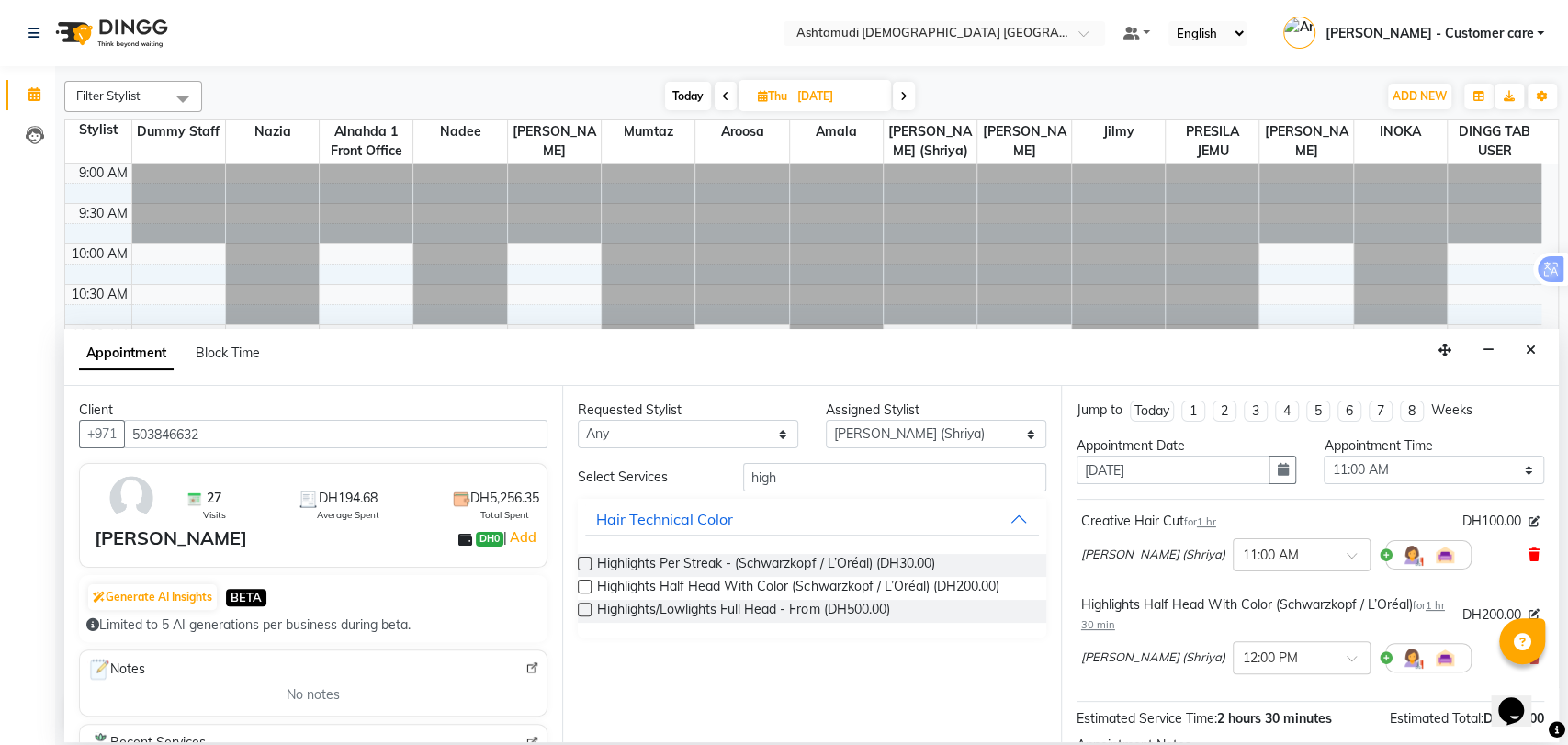
click at [1529, 552] on icon at bounding box center [1534, 554] width 11 height 13
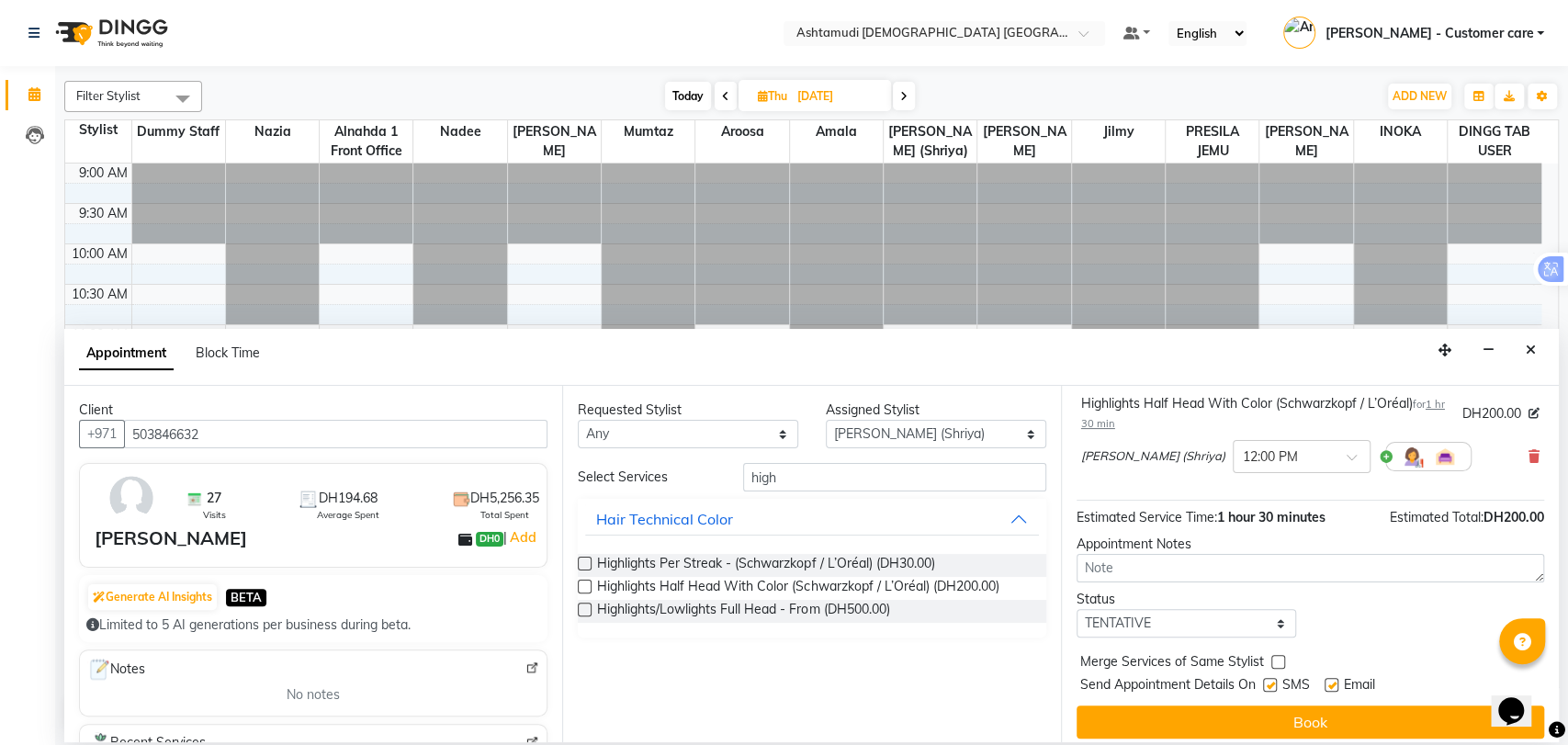
scroll to position [128, 0]
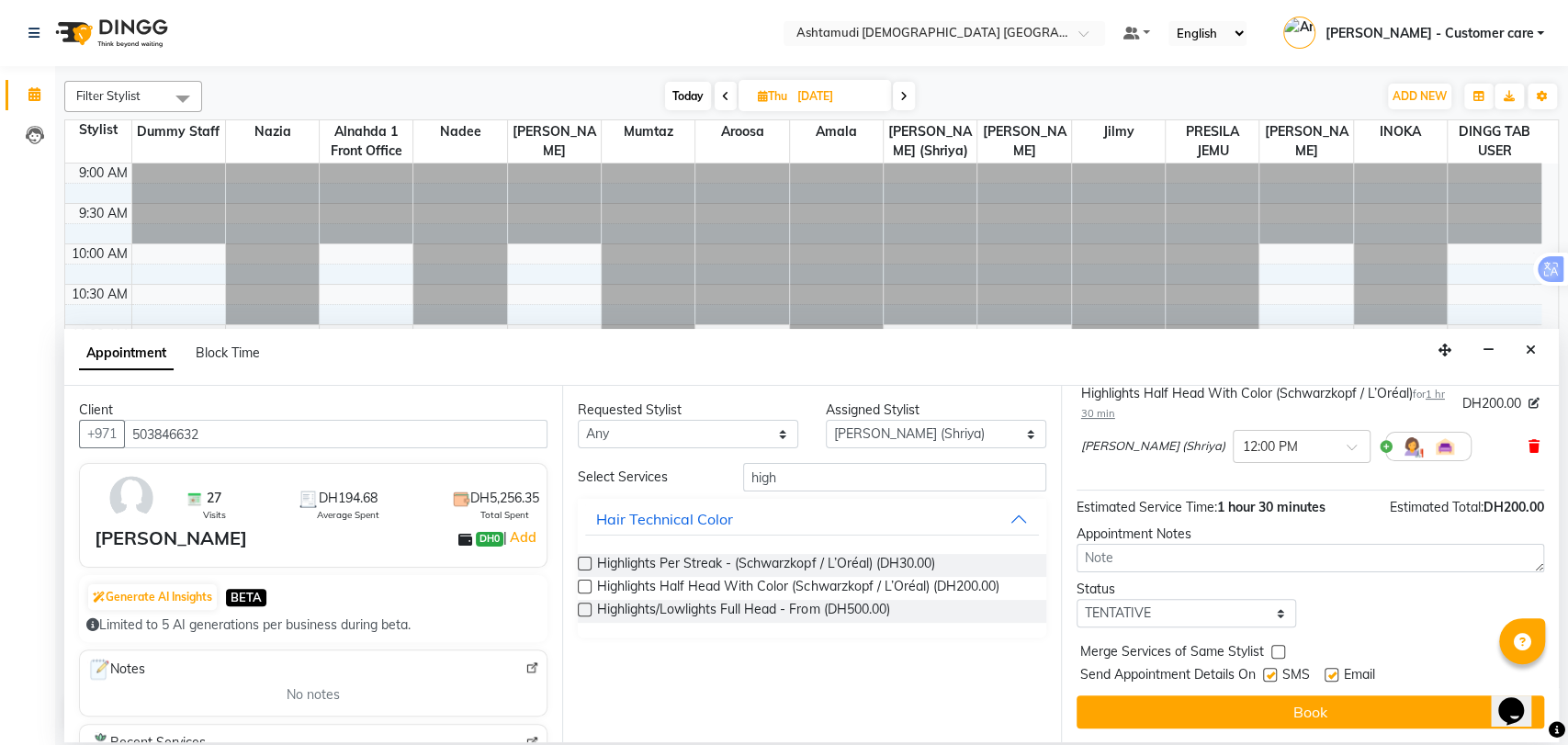
click at [1529, 443] on icon at bounding box center [1534, 446] width 11 height 13
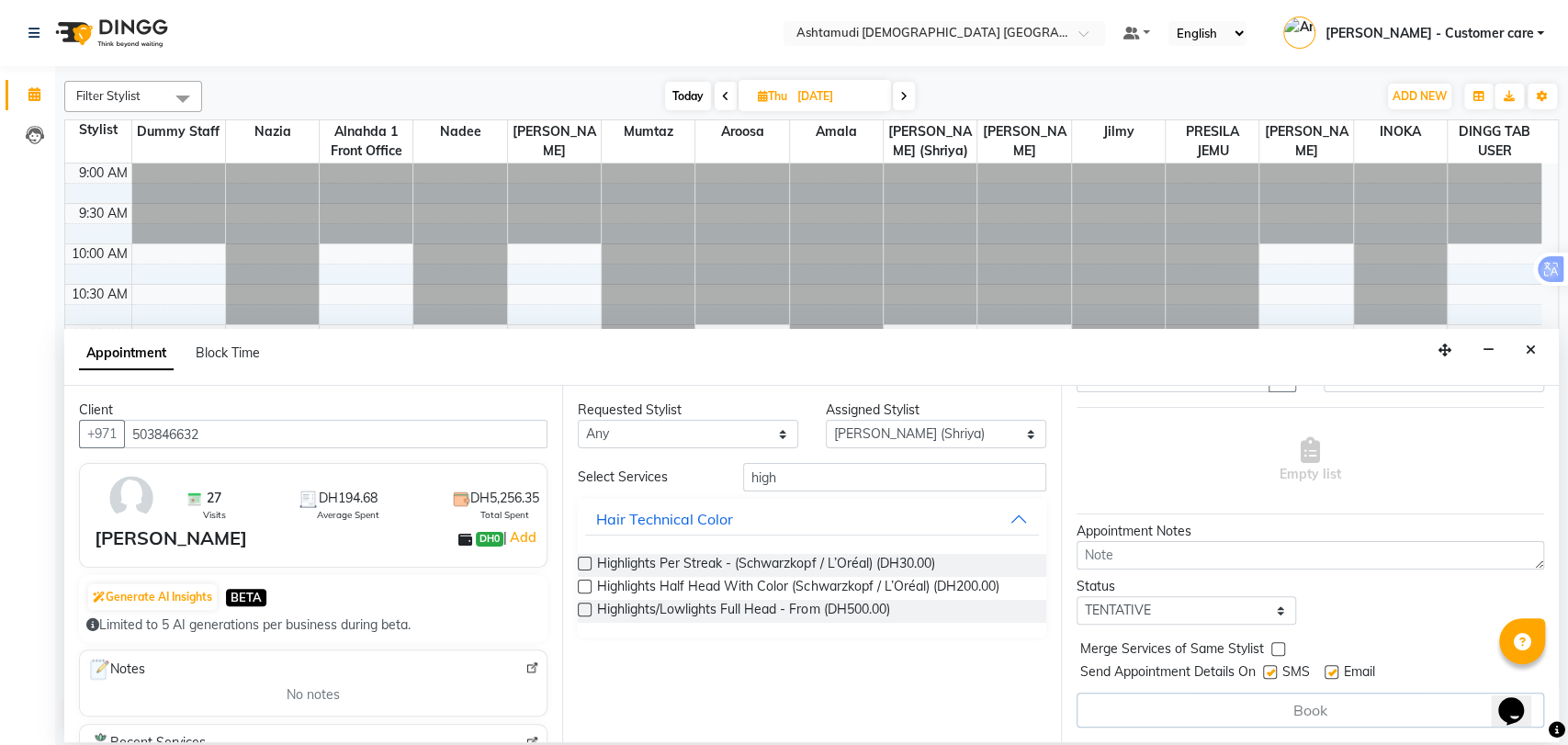
scroll to position [90, 0]
click at [669, 439] on select "Any Alnahda 1 front office Amala Aroosa Deepika Rani DINGG TAB USER Dummy Staff…" at bounding box center [688, 433] width 220 height 29
select select "86641"
click at [578, 420] on select "Any Alnahda 1 front office Amala Aroosa Deepika Rani DINGG TAB USER Dummy Staff…" at bounding box center [688, 433] width 220 height 29
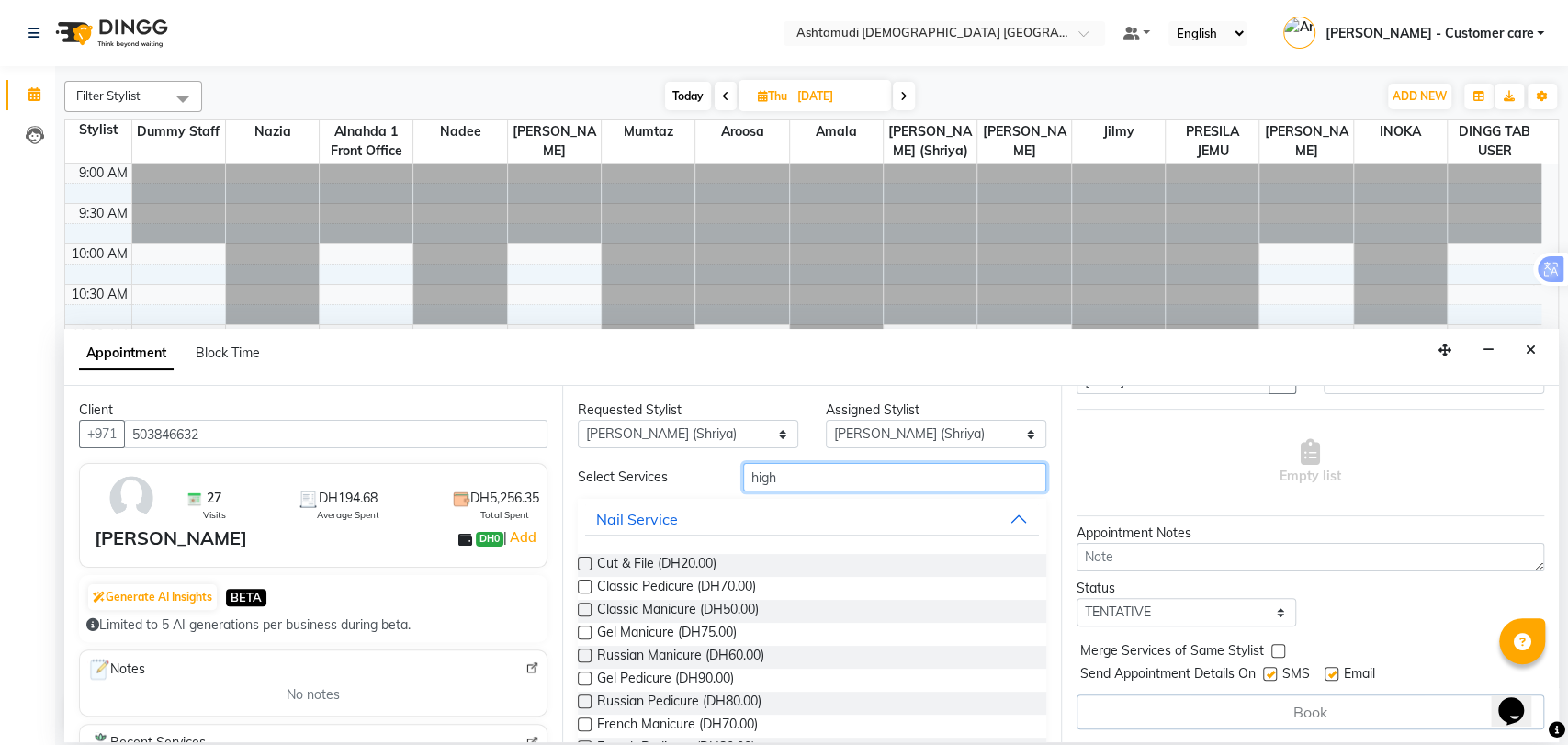
click at [768, 478] on input "high" at bounding box center [894, 477] width 304 height 29
click at [766, 477] on input "high" at bounding box center [894, 477] width 304 height 29
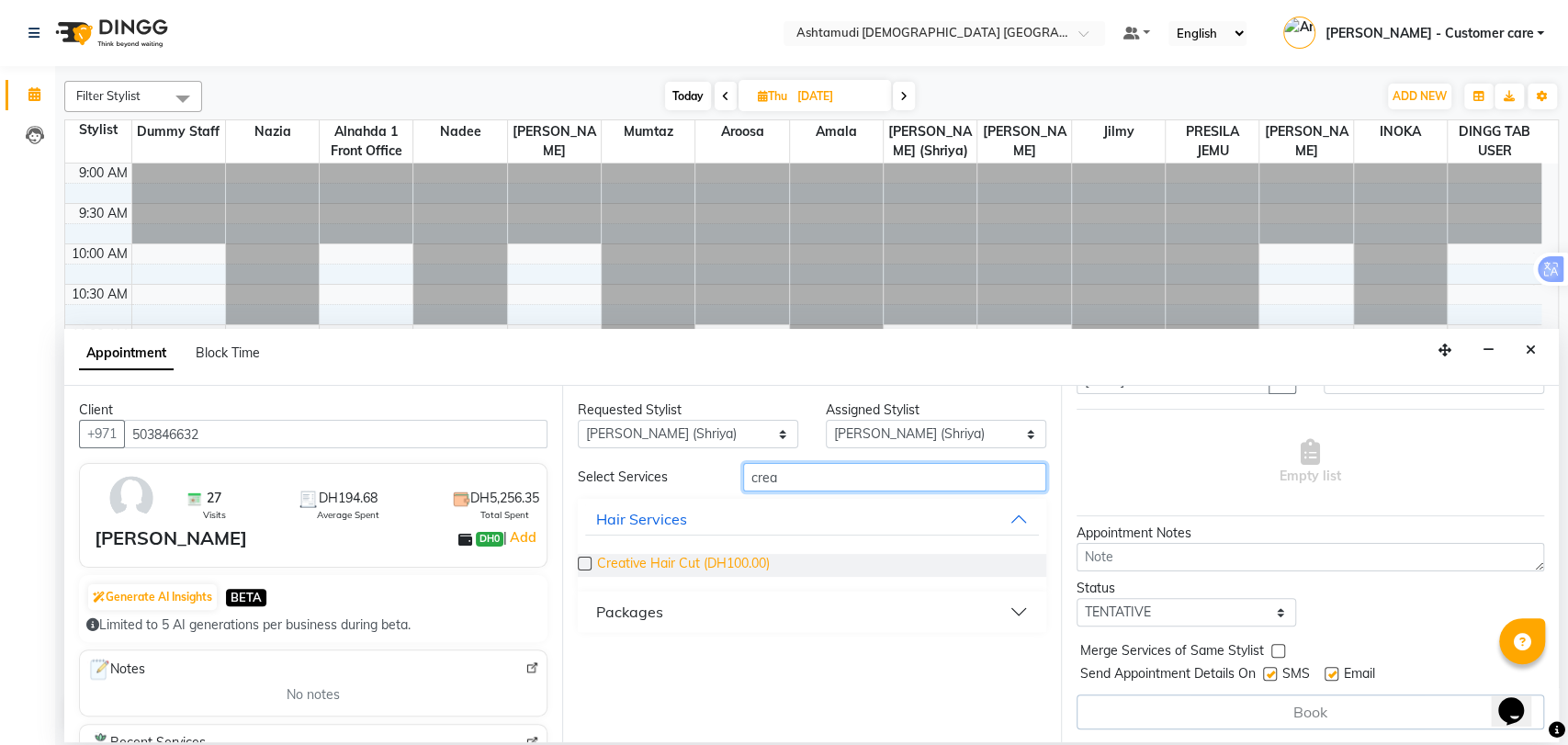
type input "crea"
click at [724, 566] on span "Creative Hair Cut (DH100.00)" at bounding box center [684, 565] width 173 height 23
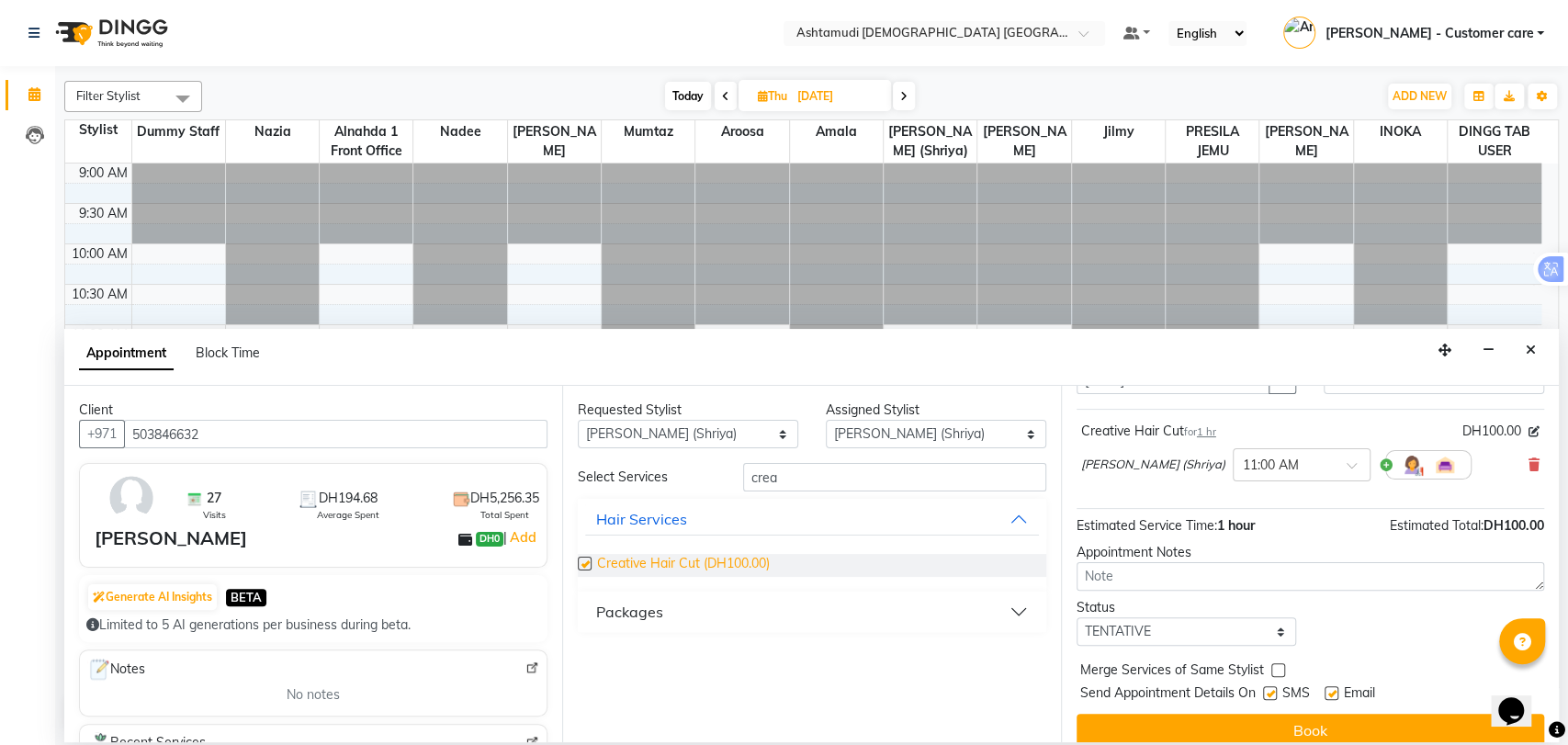
scroll to position [108, 0]
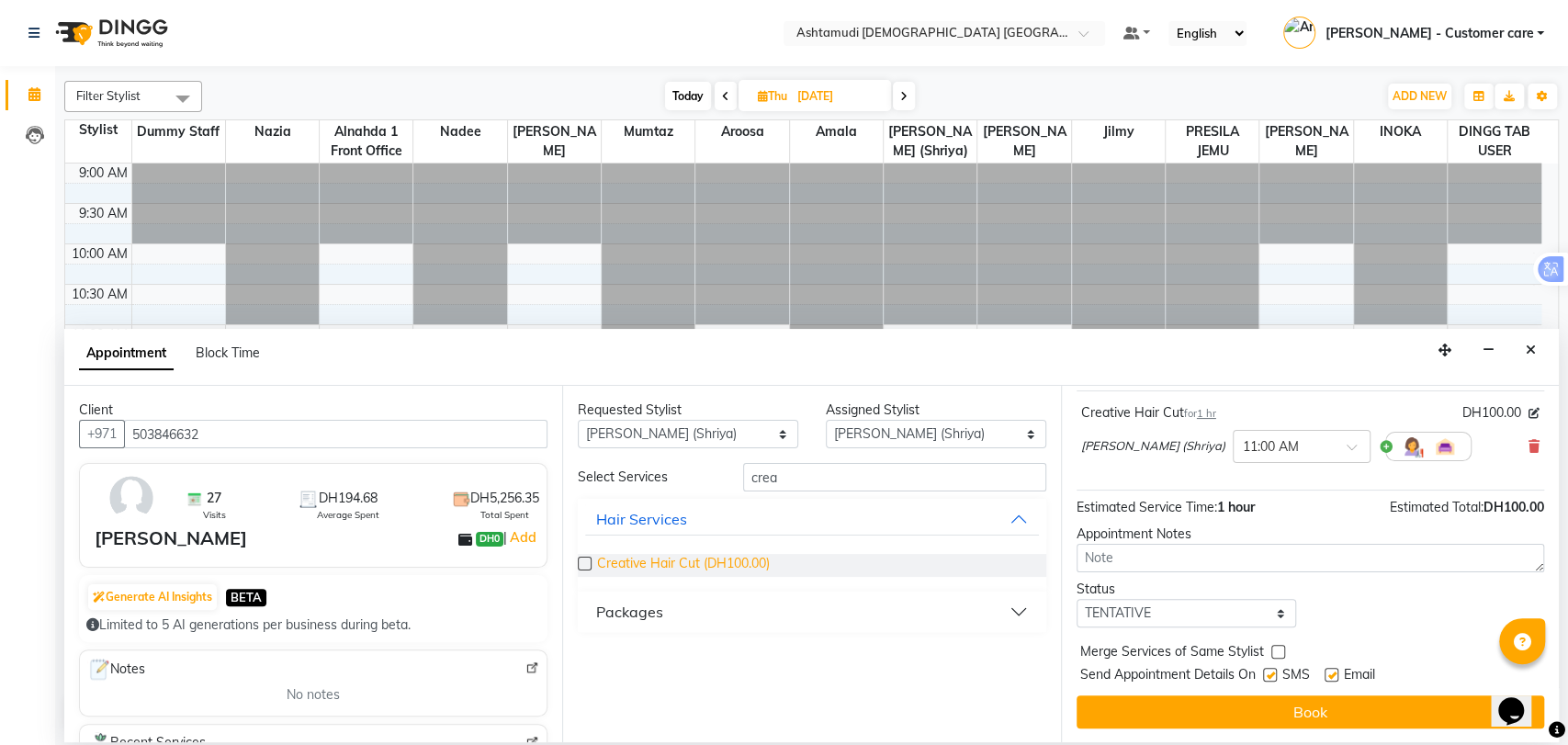
checkbox input "false"
click at [756, 480] on input "crea" at bounding box center [894, 477] width 304 height 29
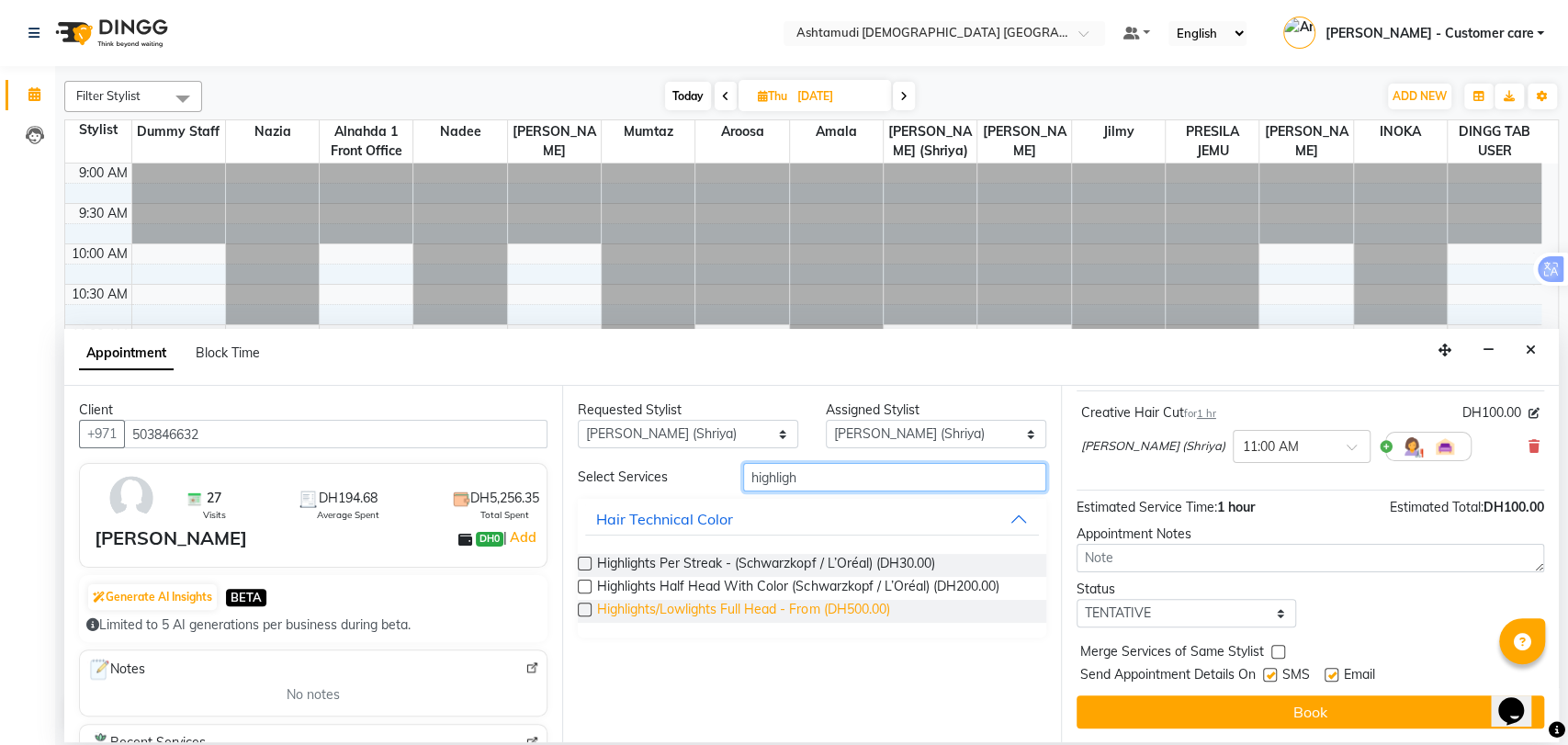
type input "highligh"
click at [836, 606] on span "Highlights/Lowlights Full Head - From (DH500.00)" at bounding box center [743, 611] width 292 height 23
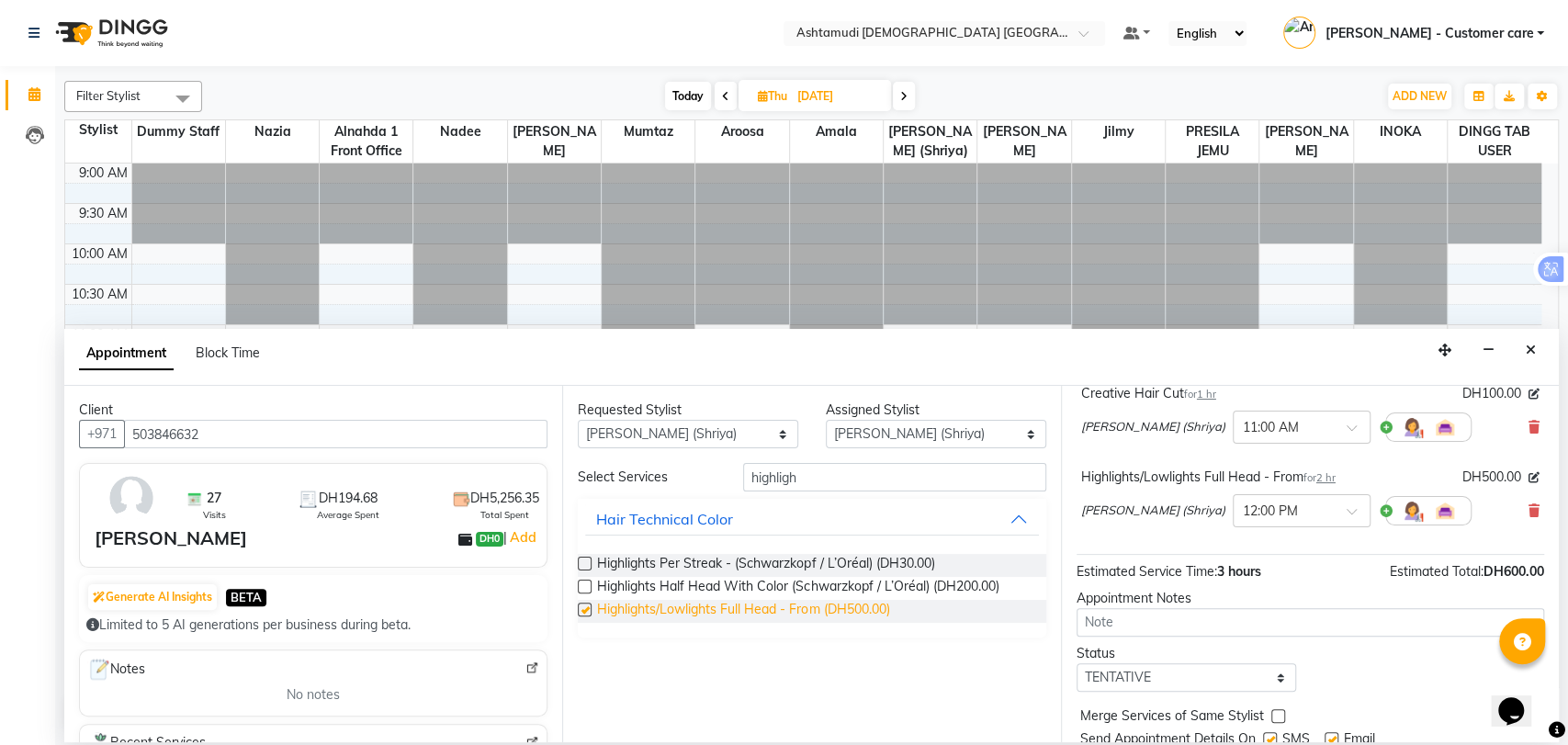
checkbox input "false"
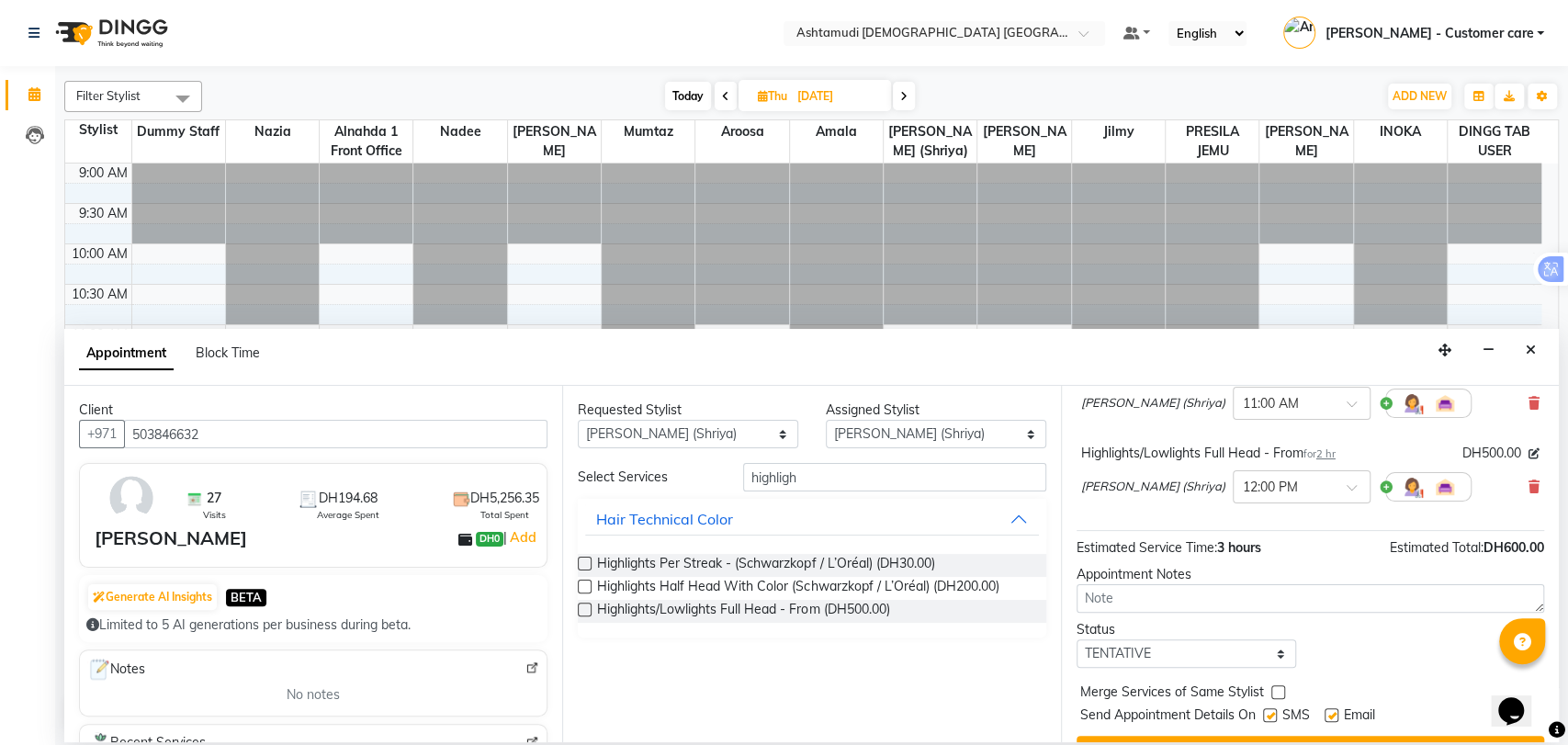
scroll to position [191, 0]
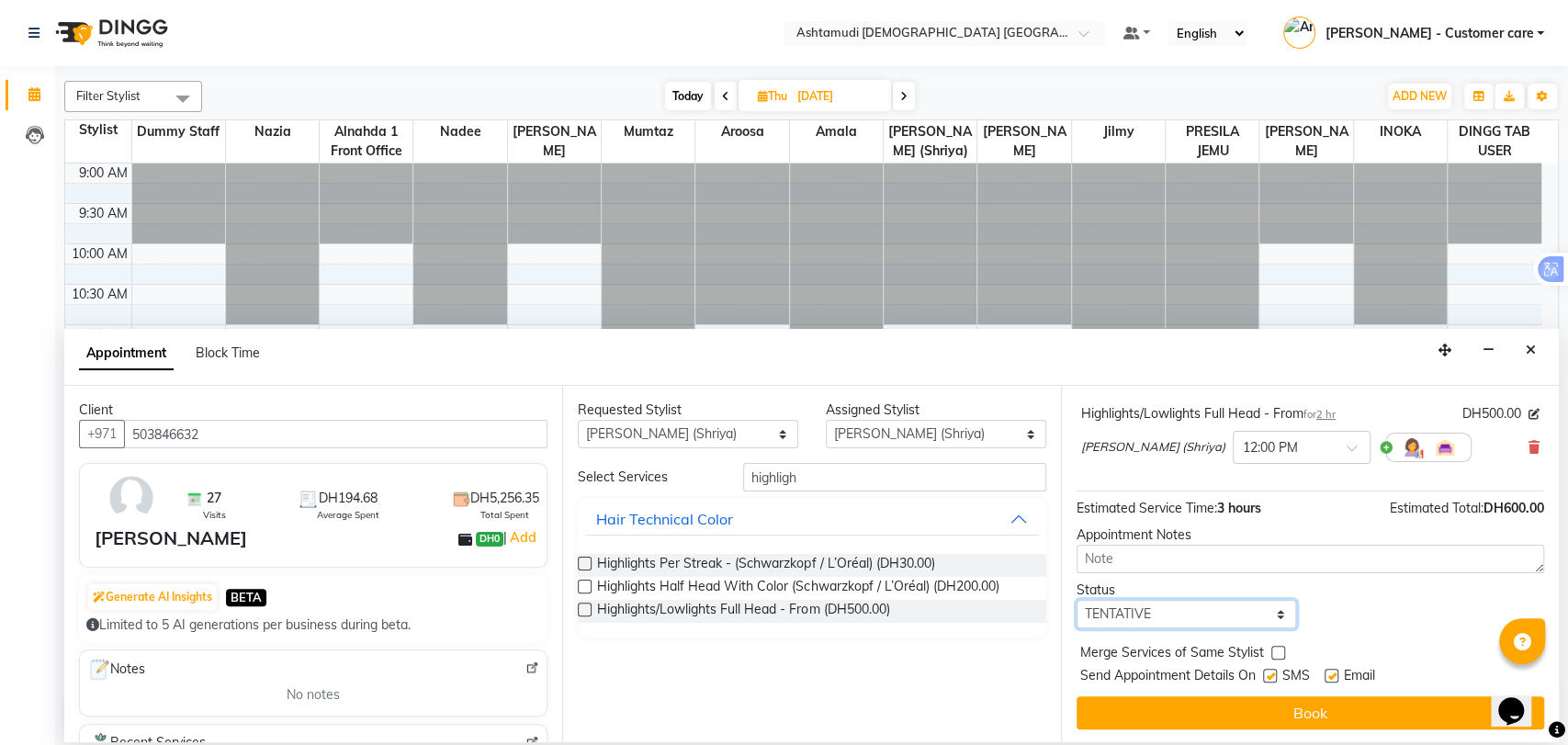
click at [1187, 616] on select "Select TENTATIVE CONFIRM UPCOMING" at bounding box center [1187, 614] width 220 height 29
click at [1077, 601] on select "Select TENTATIVE CONFIRM UPCOMING" at bounding box center [1187, 614] width 220 height 29
click at [1142, 603] on select "Select TENTATIVE CONFIRM UPCOMING" at bounding box center [1187, 614] width 220 height 29
select select "confirm booking"
click at [1077, 601] on select "Select TENTATIVE CONFIRM UPCOMING" at bounding box center [1187, 614] width 220 height 29
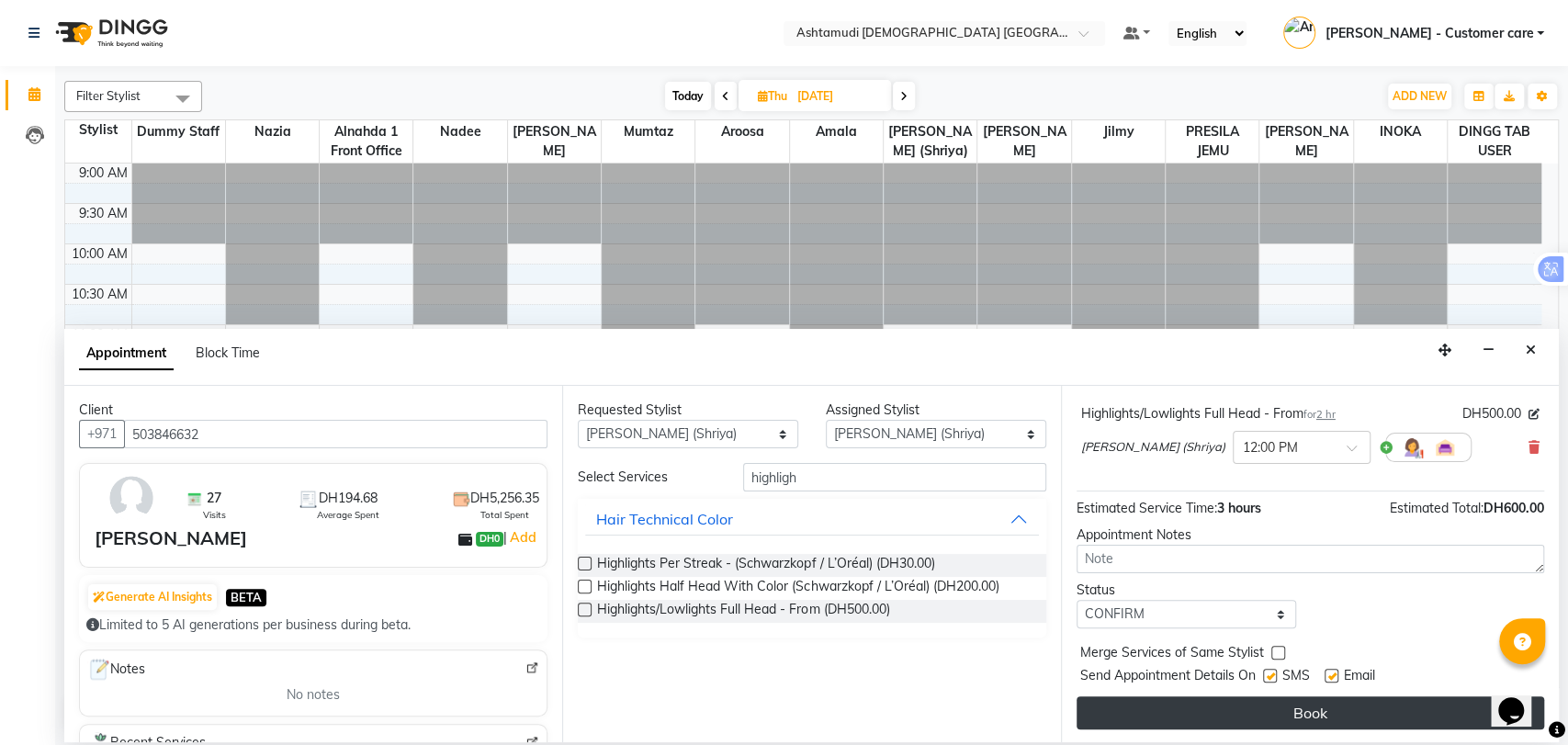
click at [1185, 711] on button "Book" at bounding box center [1311, 714] width 468 height 33
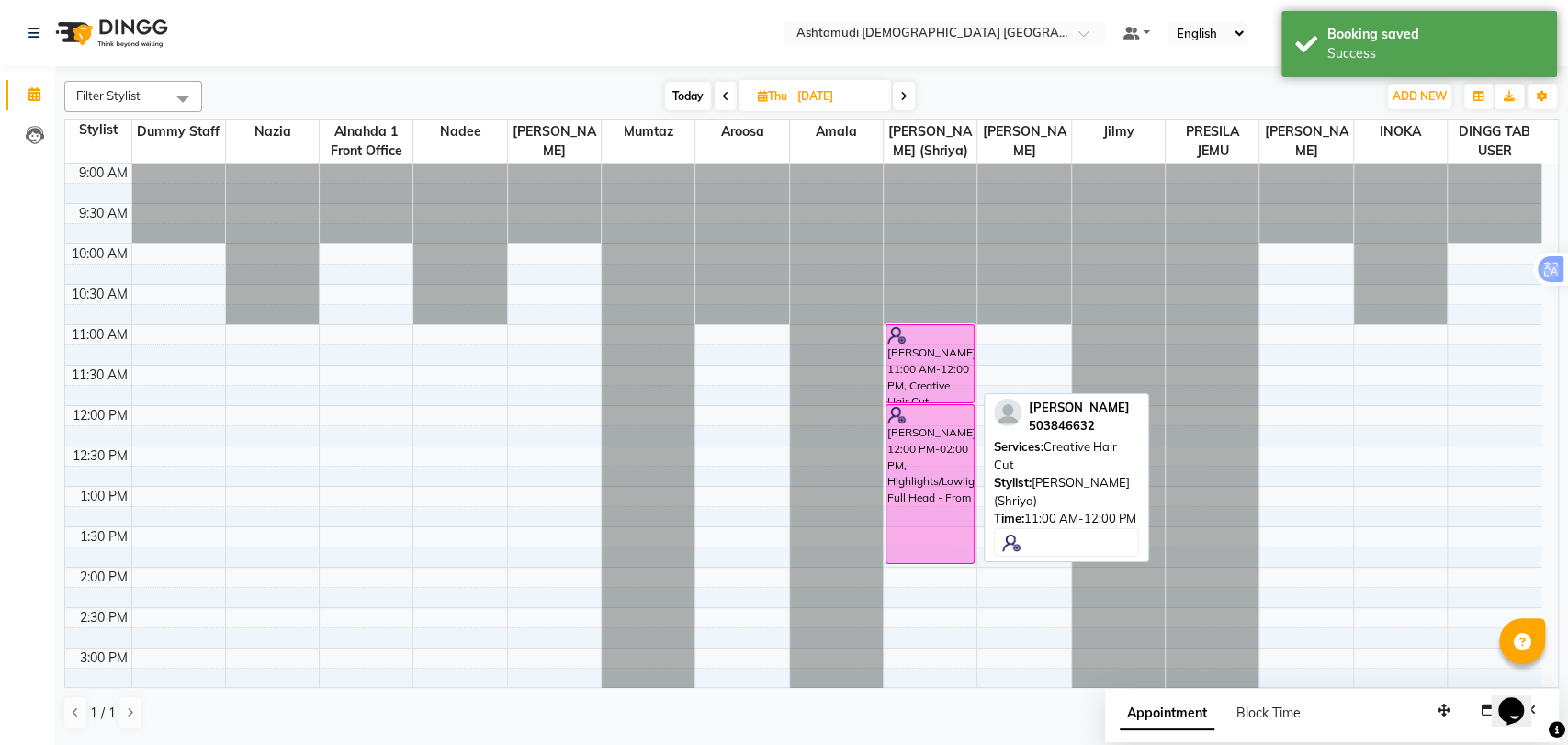
click at [936, 370] on div "Wajeeha Khan, 11:00 AM-12:00 PM, Creative Hair Cut" at bounding box center [929, 364] width 87 height 78
click at [944, 347] on div "Wajeeha Khan, 11:00 AM-12:00 PM, Creative Hair Cut" at bounding box center [929, 364] width 87 height 78
select select "6"
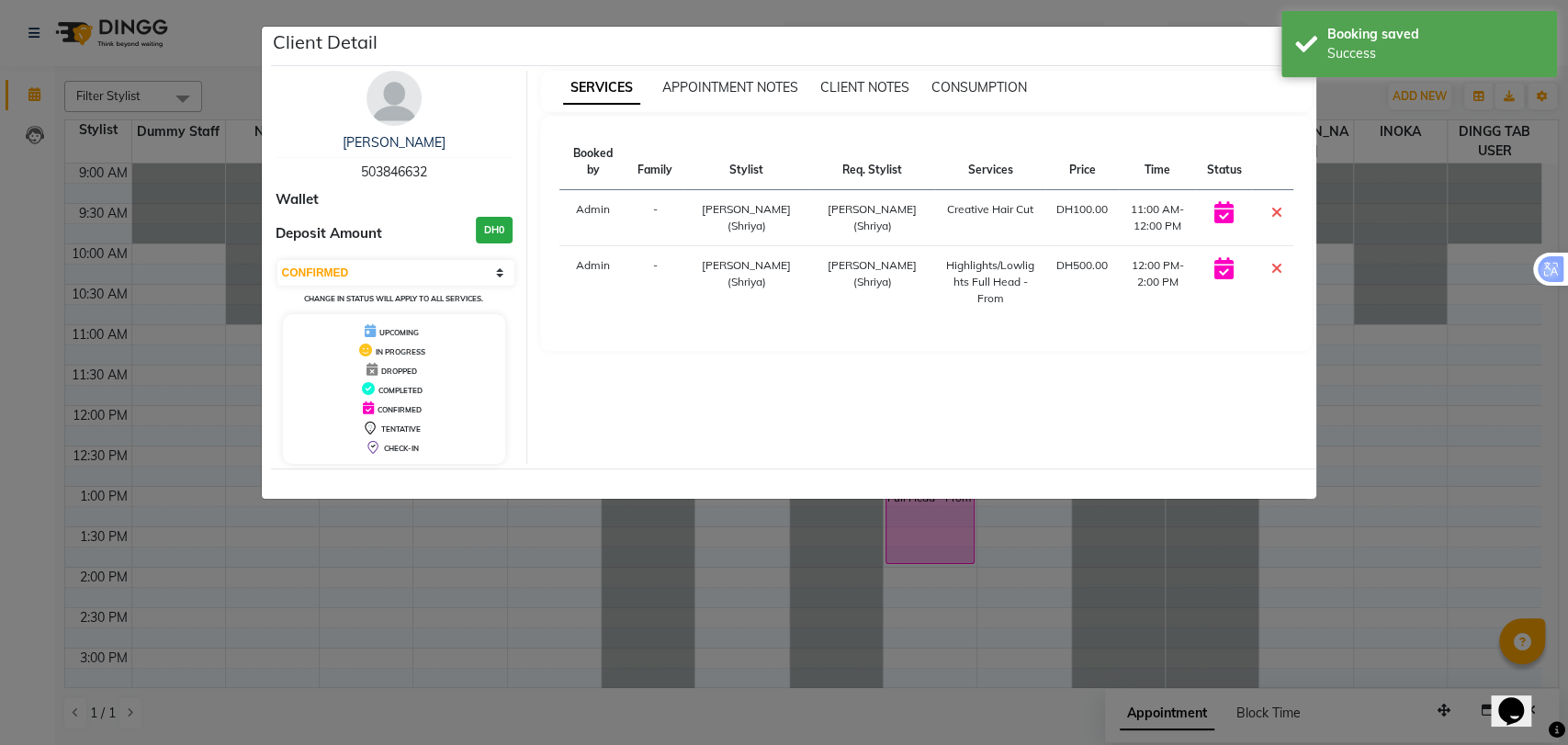
click at [1233, 104] on div "SERVICES APPOINTMENT NOTES CLIENT NOTES CONSUMPTION" at bounding box center [926, 91] width 771 height 41
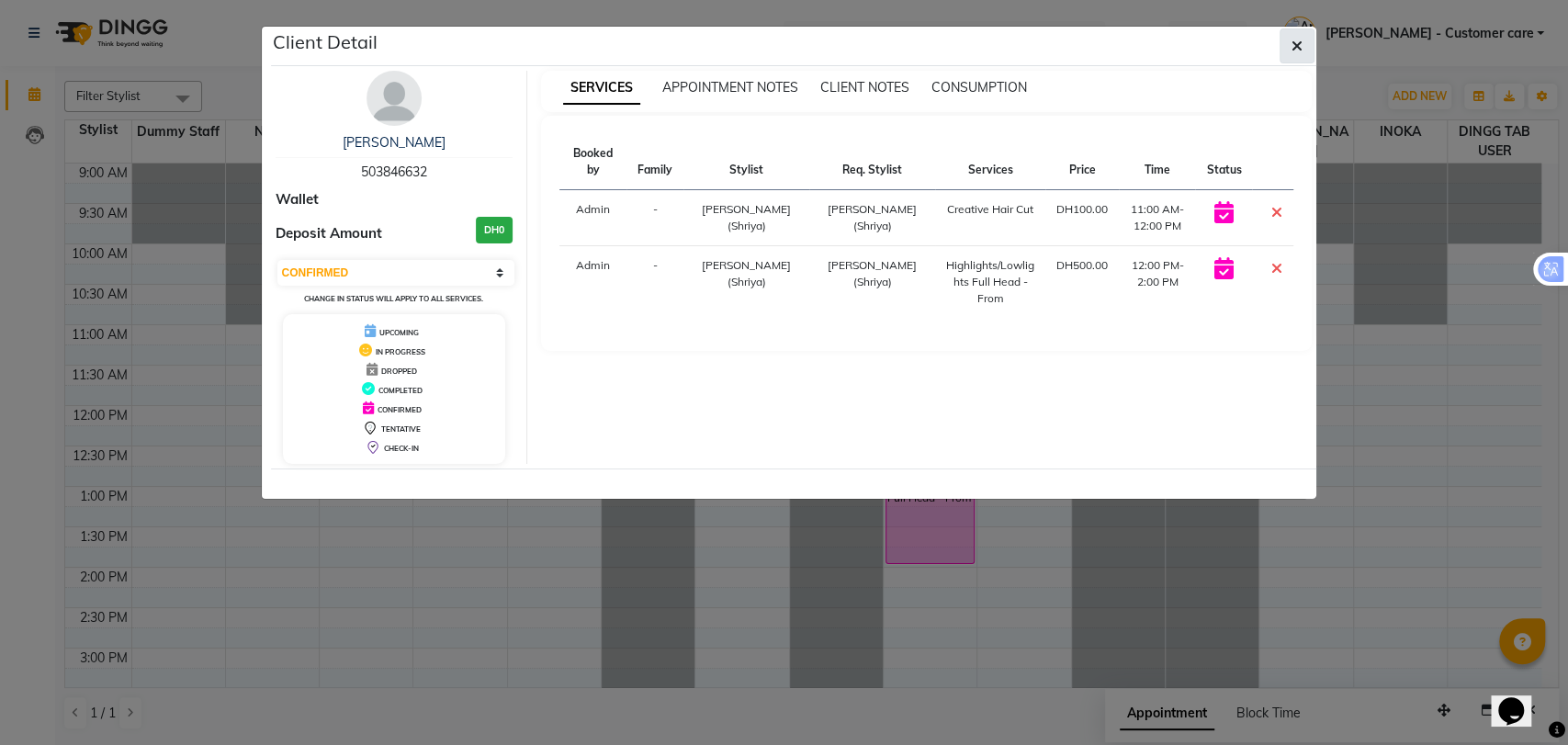
click at [1296, 53] on icon "button" at bounding box center [1297, 45] width 11 height 15
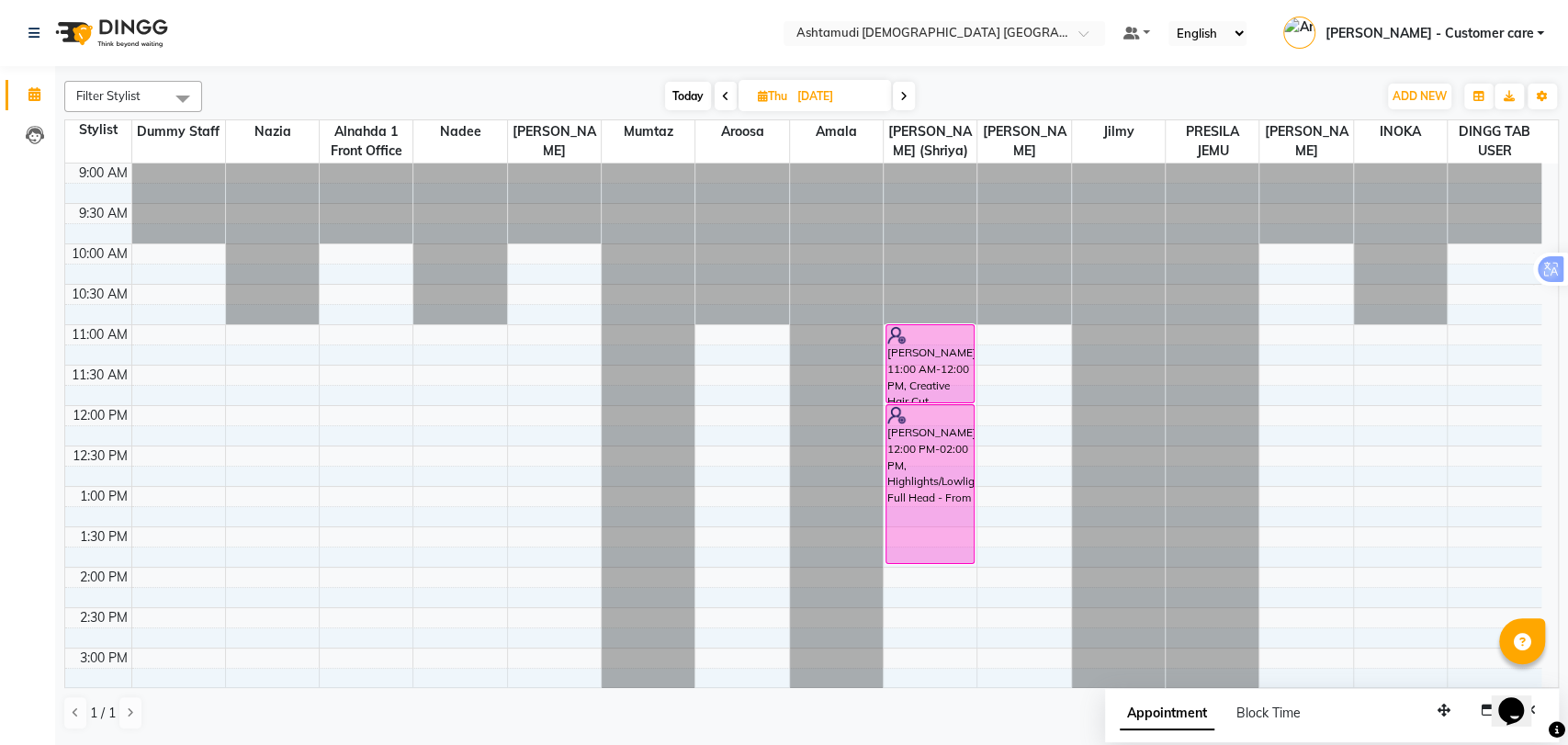
click at [686, 97] on span "Today" at bounding box center [688, 95] width 46 height 29
type input "03-10-2025"
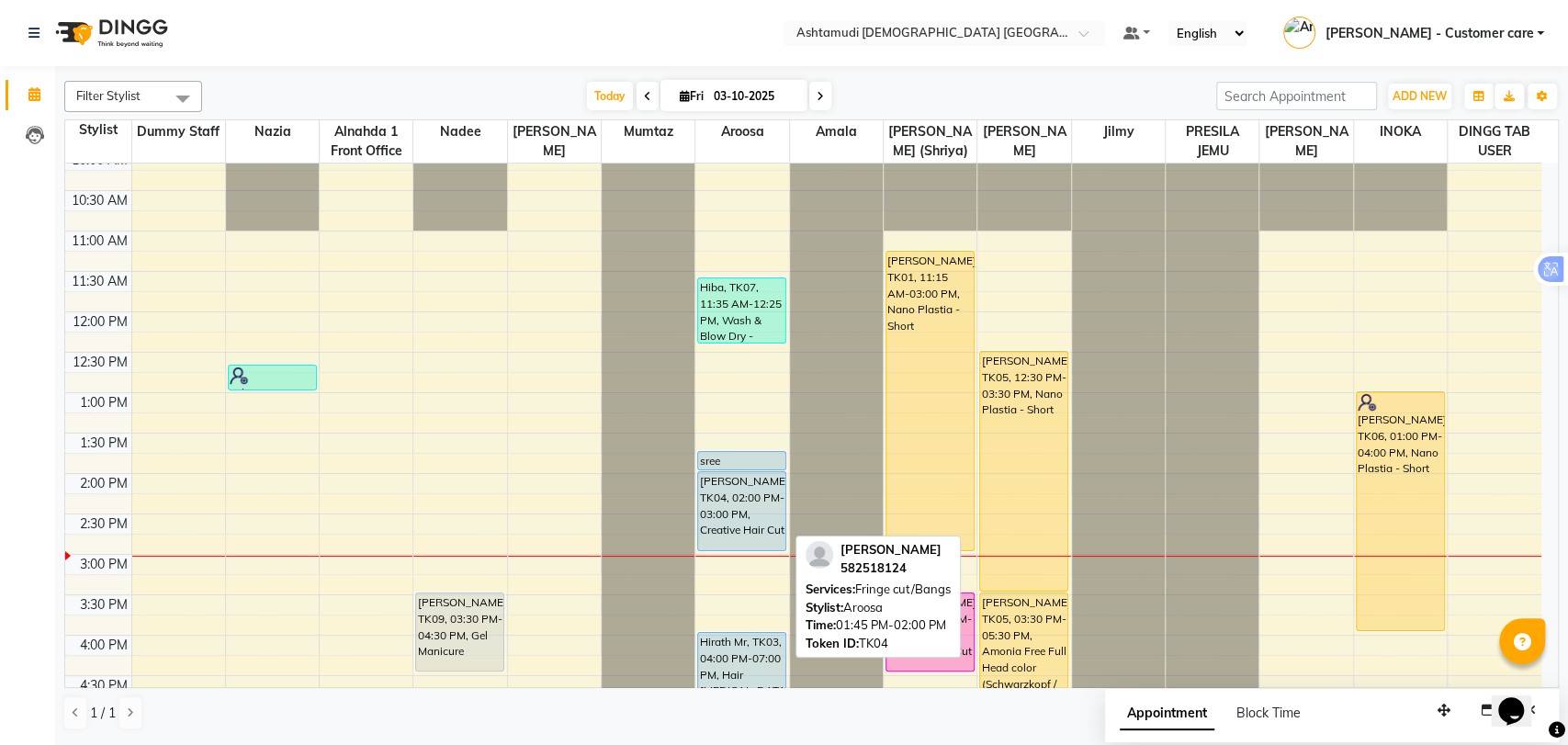
scroll to position [408, 0]
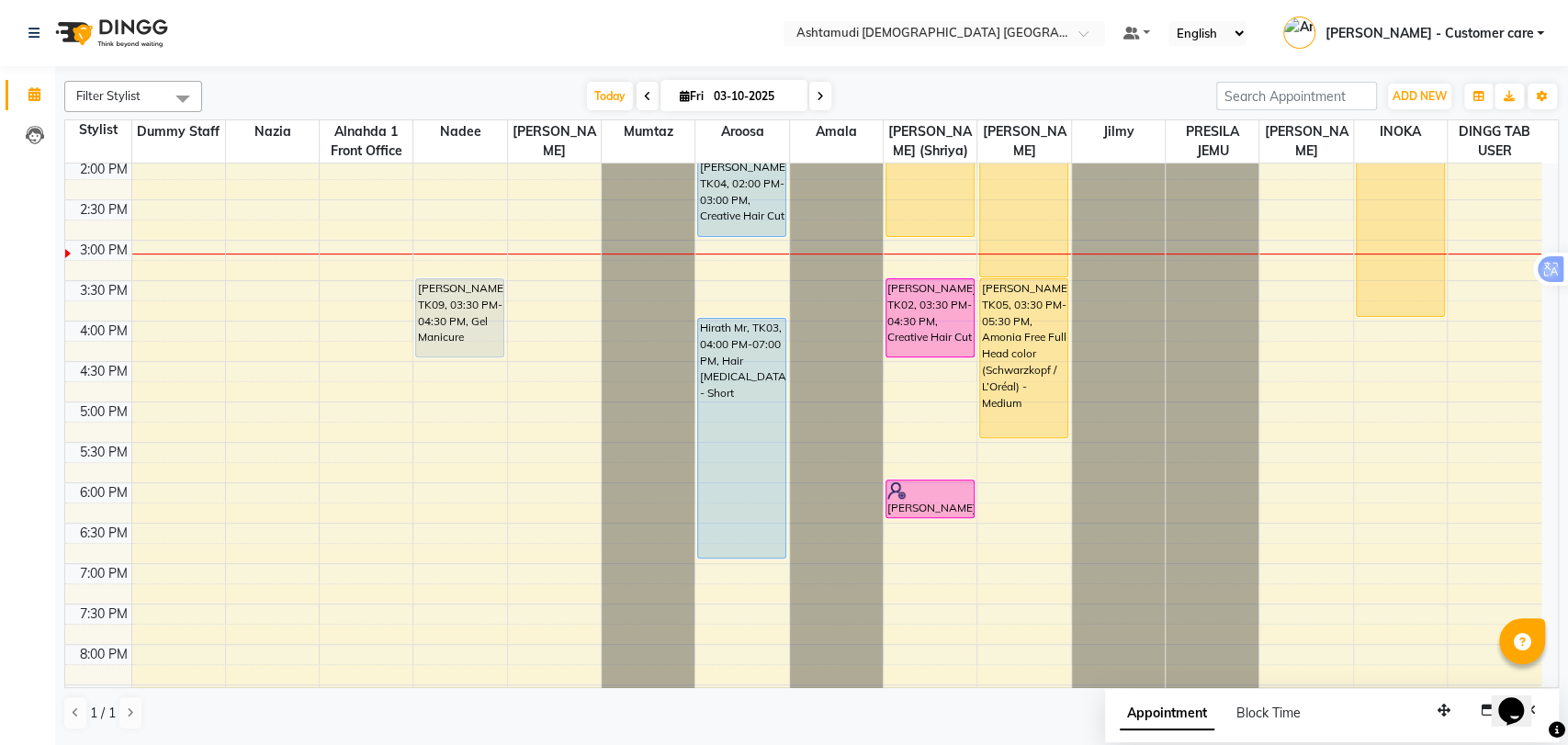
click at [470, 430] on div "9:00 AM 9:30 AM 10:00 AM 10:30 AM 11:00 AM 11:30 AM 12:00 PM 12:30 PM 1:00 PM 1…" at bounding box center [803, 320] width 1477 height 1131
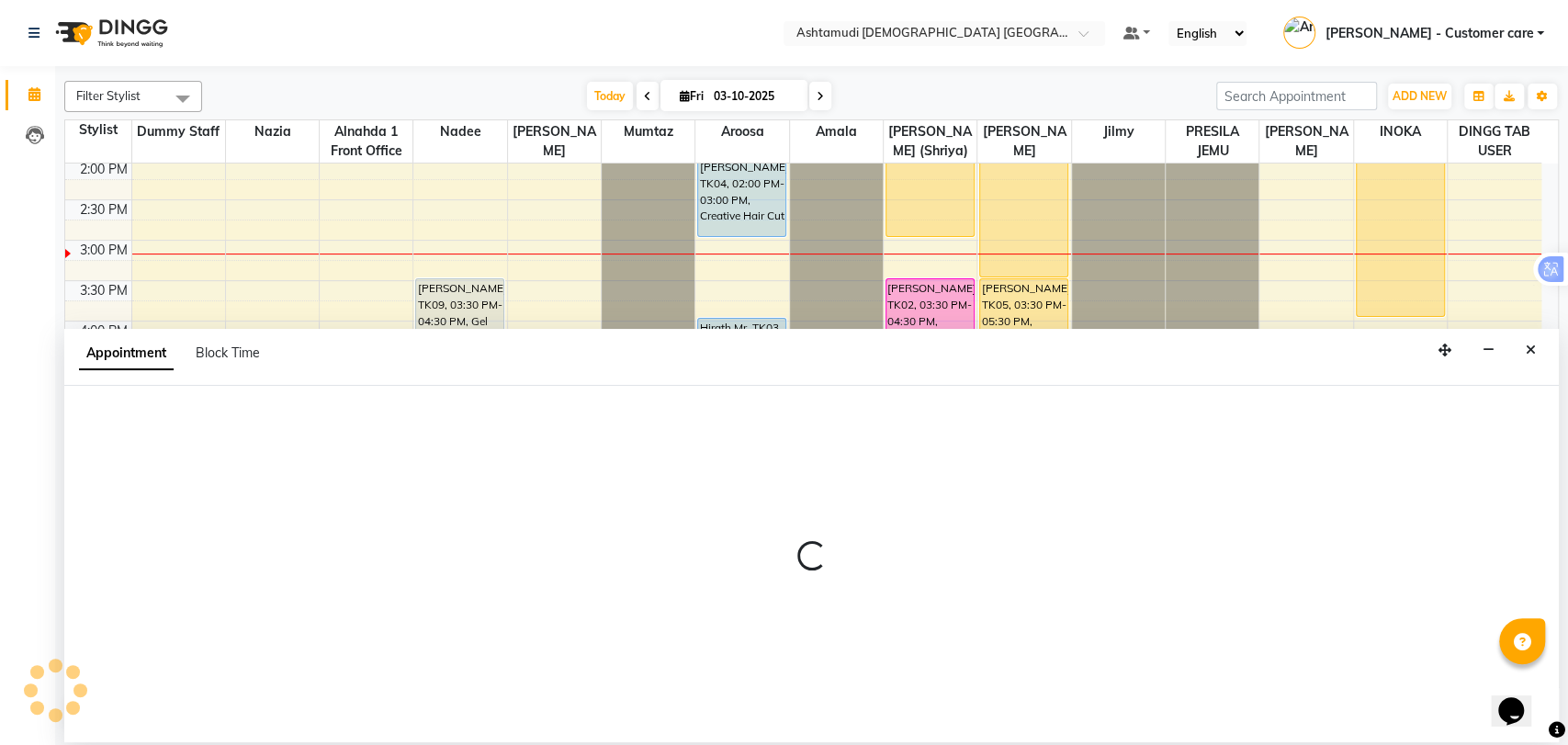
select select "62799"
select select "tentative"
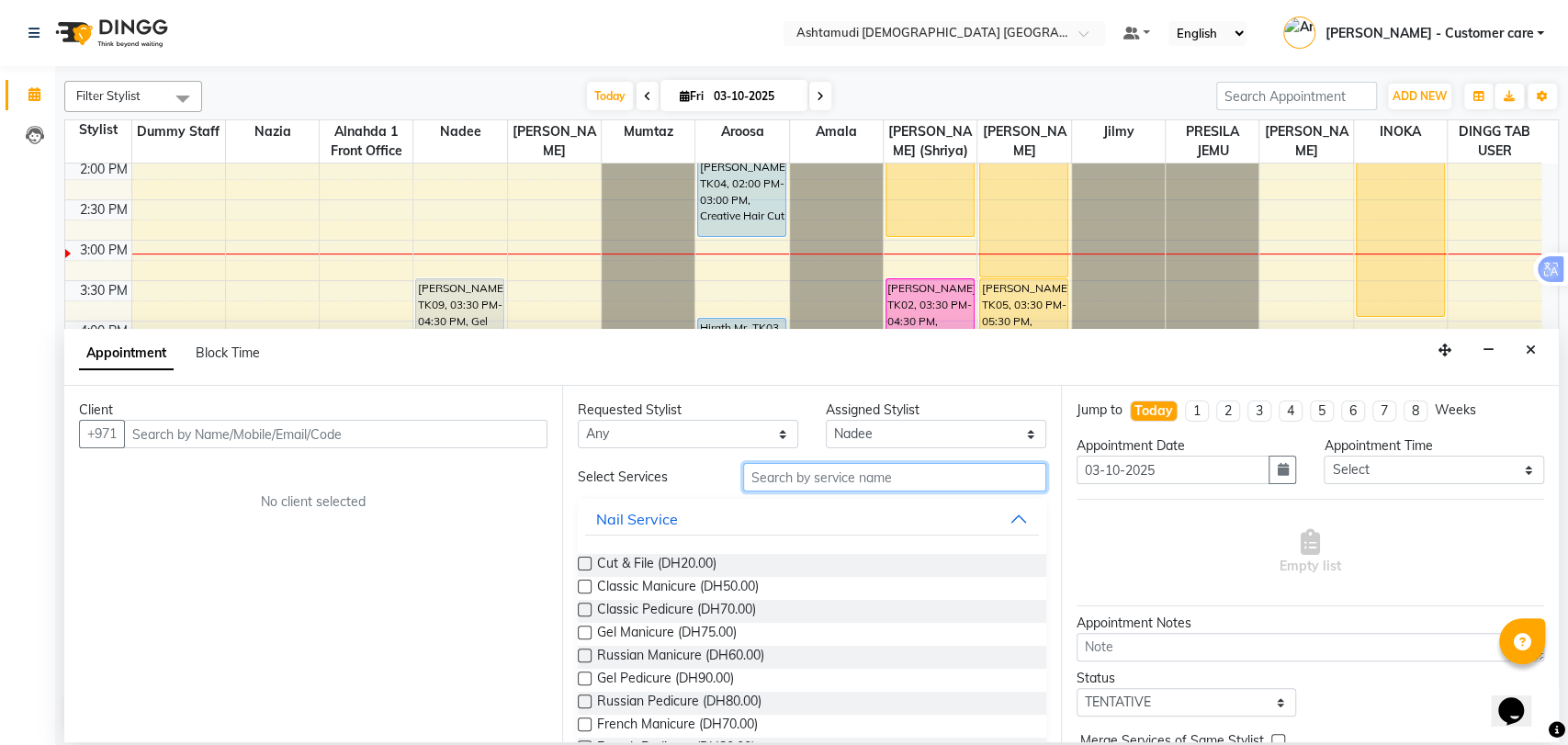
click at [854, 473] on input "text" at bounding box center [894, 477] width 304 height 29
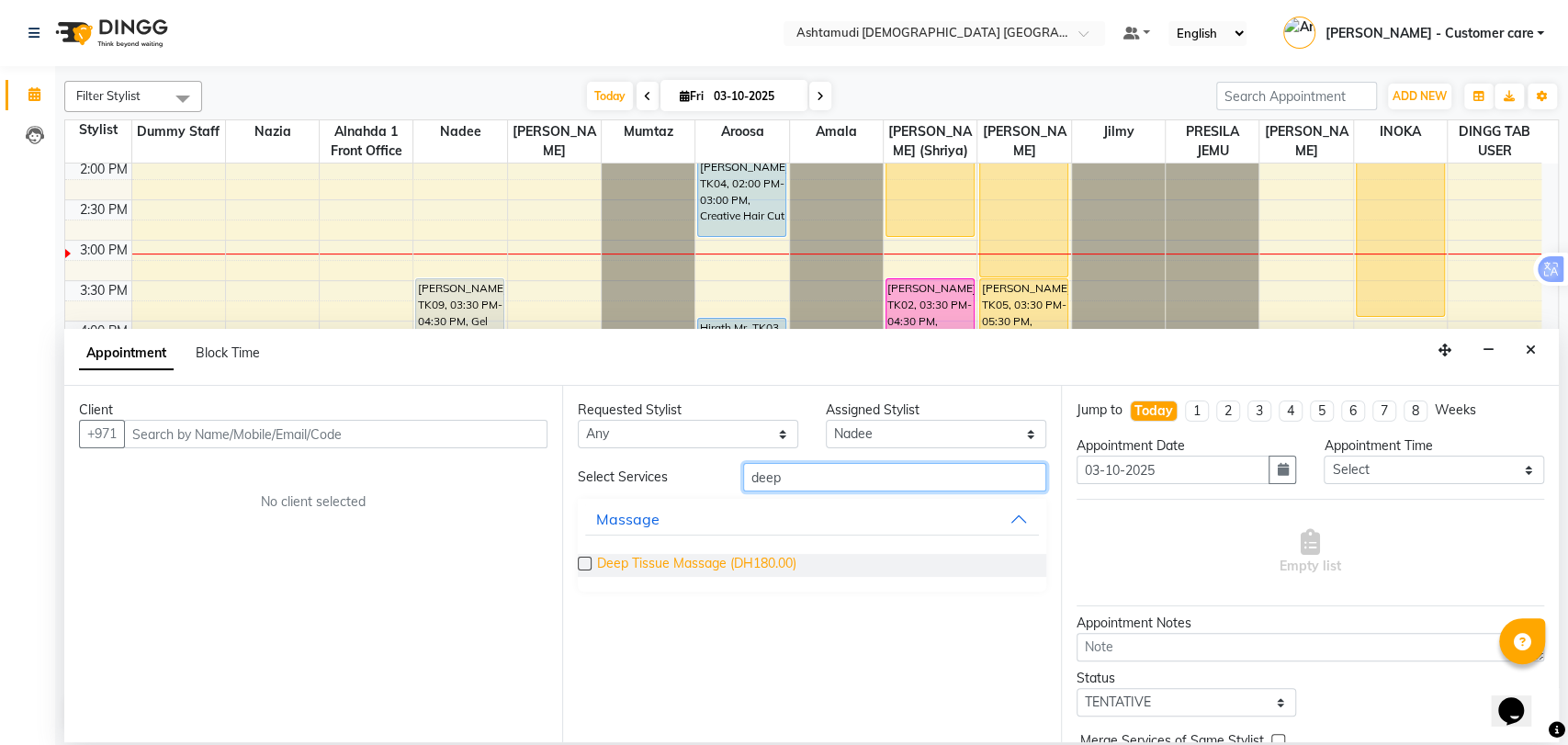
type input "deep"
click at [766, 556] on span "Deep Tissue Massage (DH180.00)" at bounding box center [697, 565] width 199 height 23
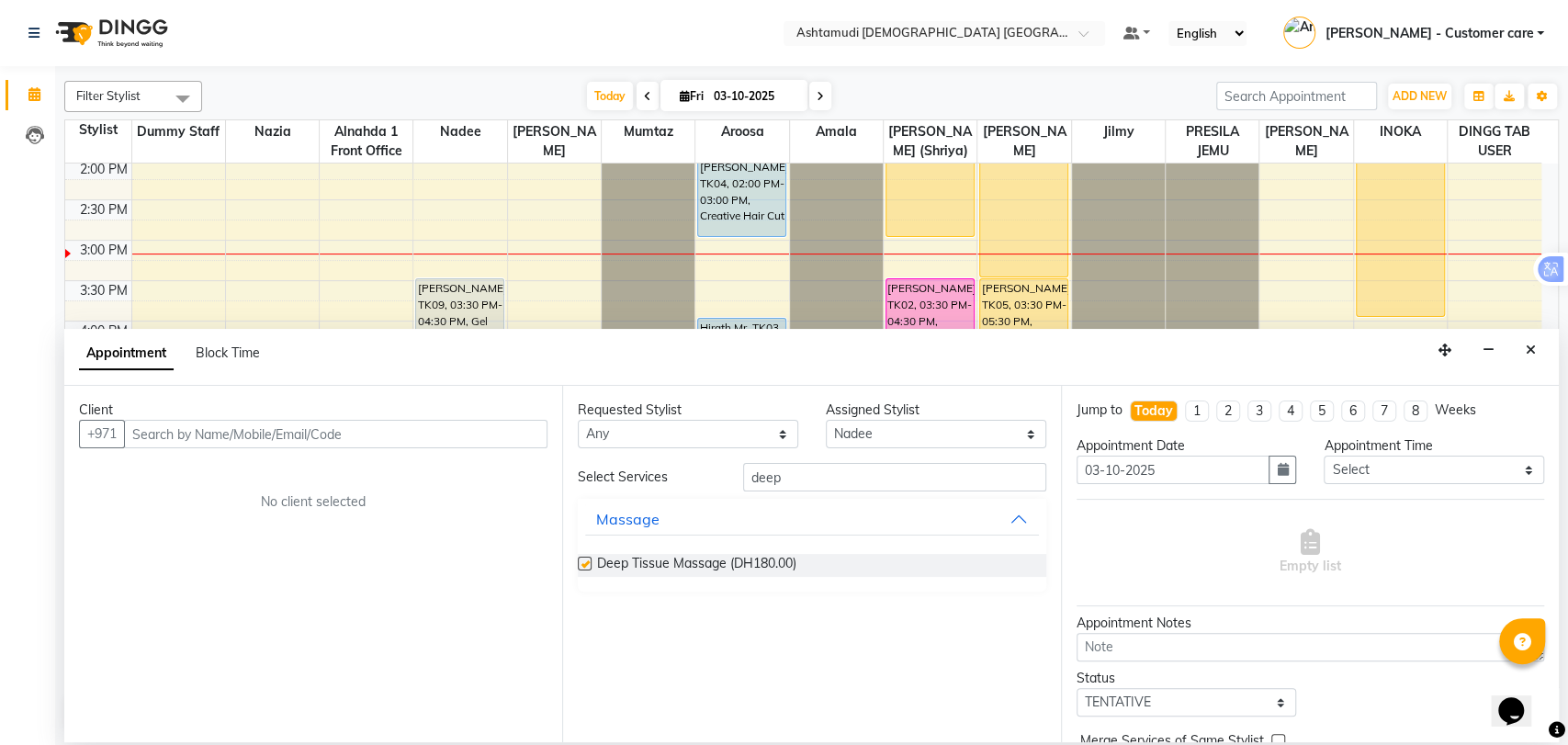
checkbox input "false"
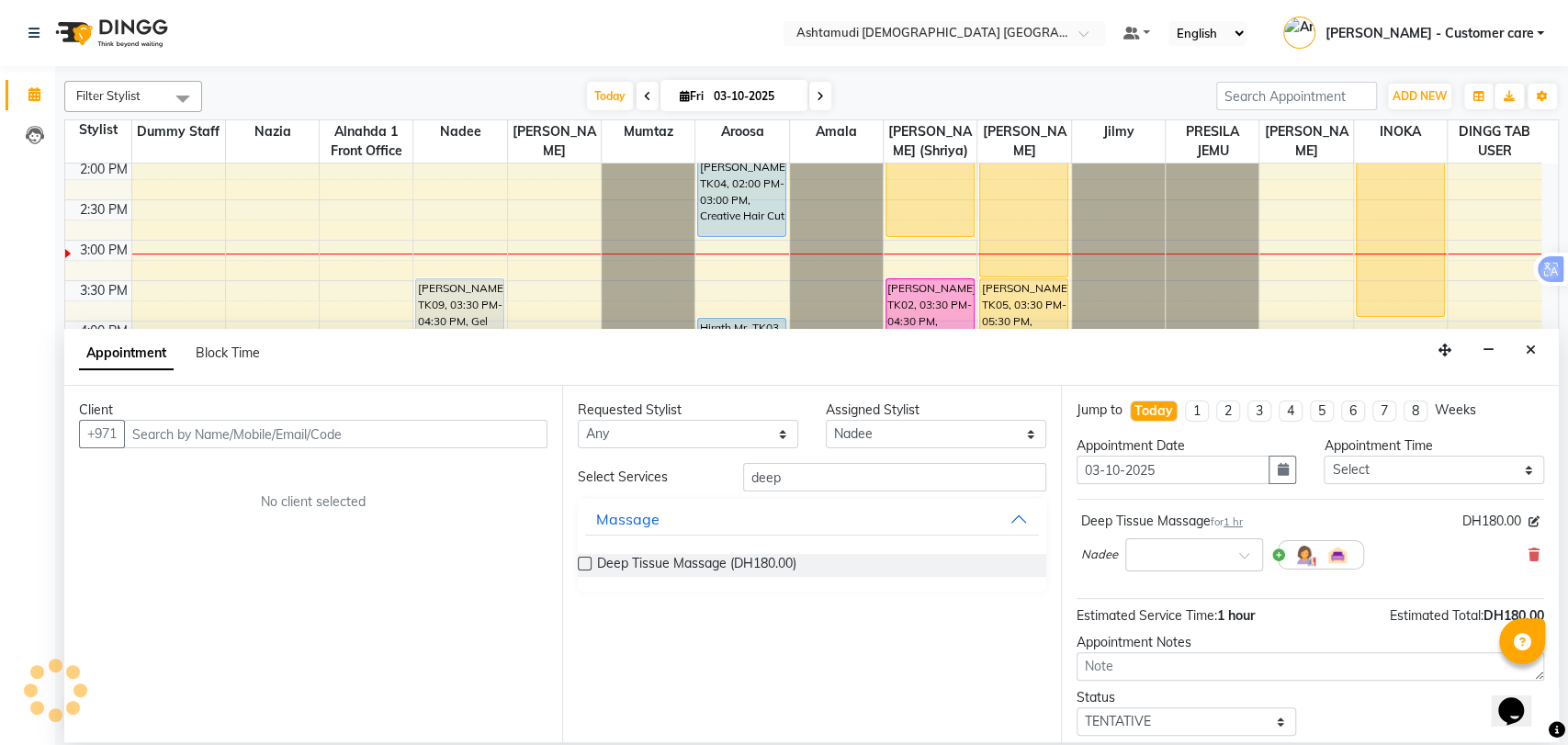
drag, startPoint x: 1209, startPoint y: 516, endPoint x: 1068, endPoint y: 508, distance: 141.2
click at [1068, 508] on div "Jump to Today 1 2 3 4 5 6 7 8 Weeks Appointment Date 03-10-2025 Appointment Tim…" at bounding box center [1310, 564] width 498 height 357
copy div "Deep Tissue Massage"
click at [1521, 348] on button "Close" at bounding box center [1531, 350] width 27 height 29
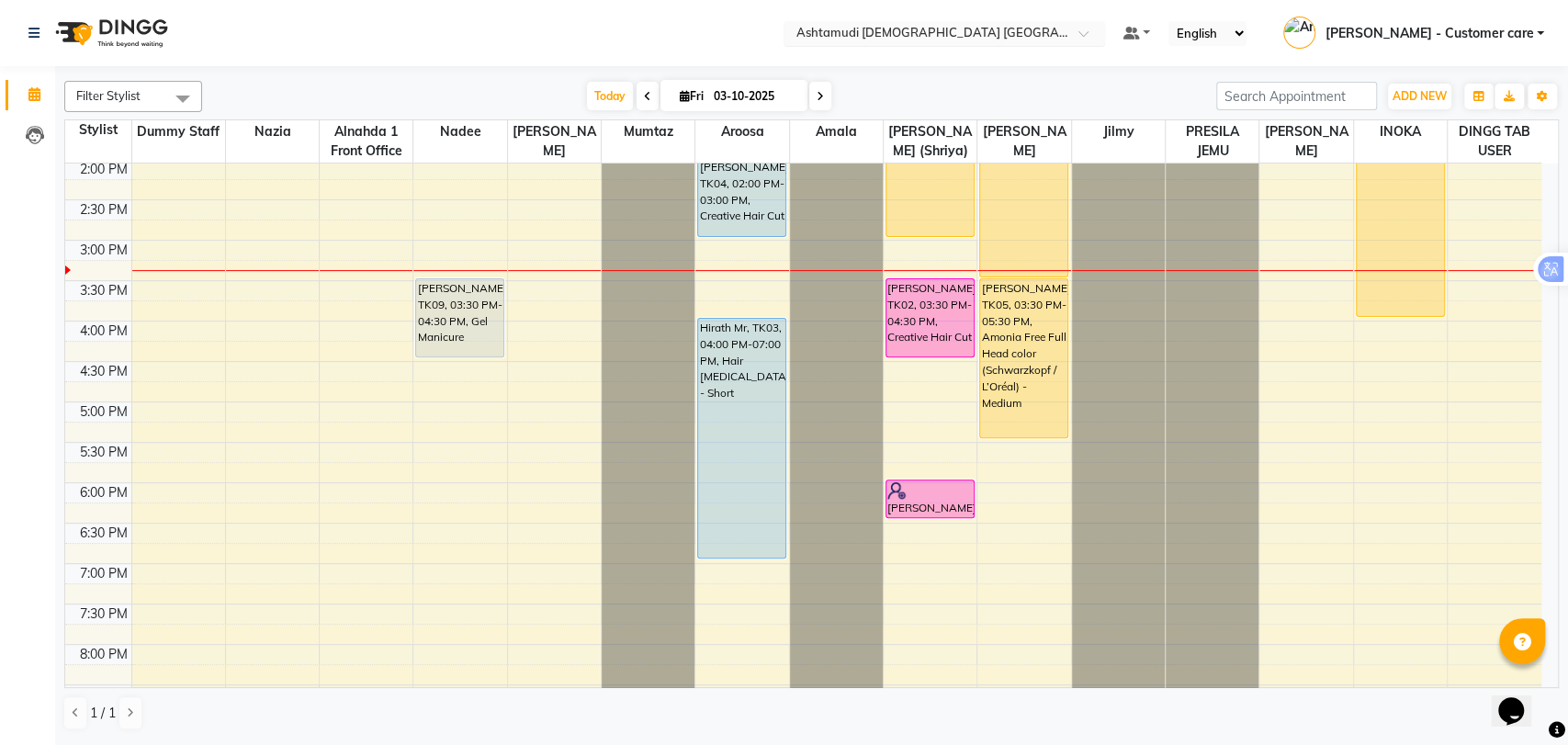
click at [991, 33] on input "text" at bounding box center [925, 34] width 266 height 19
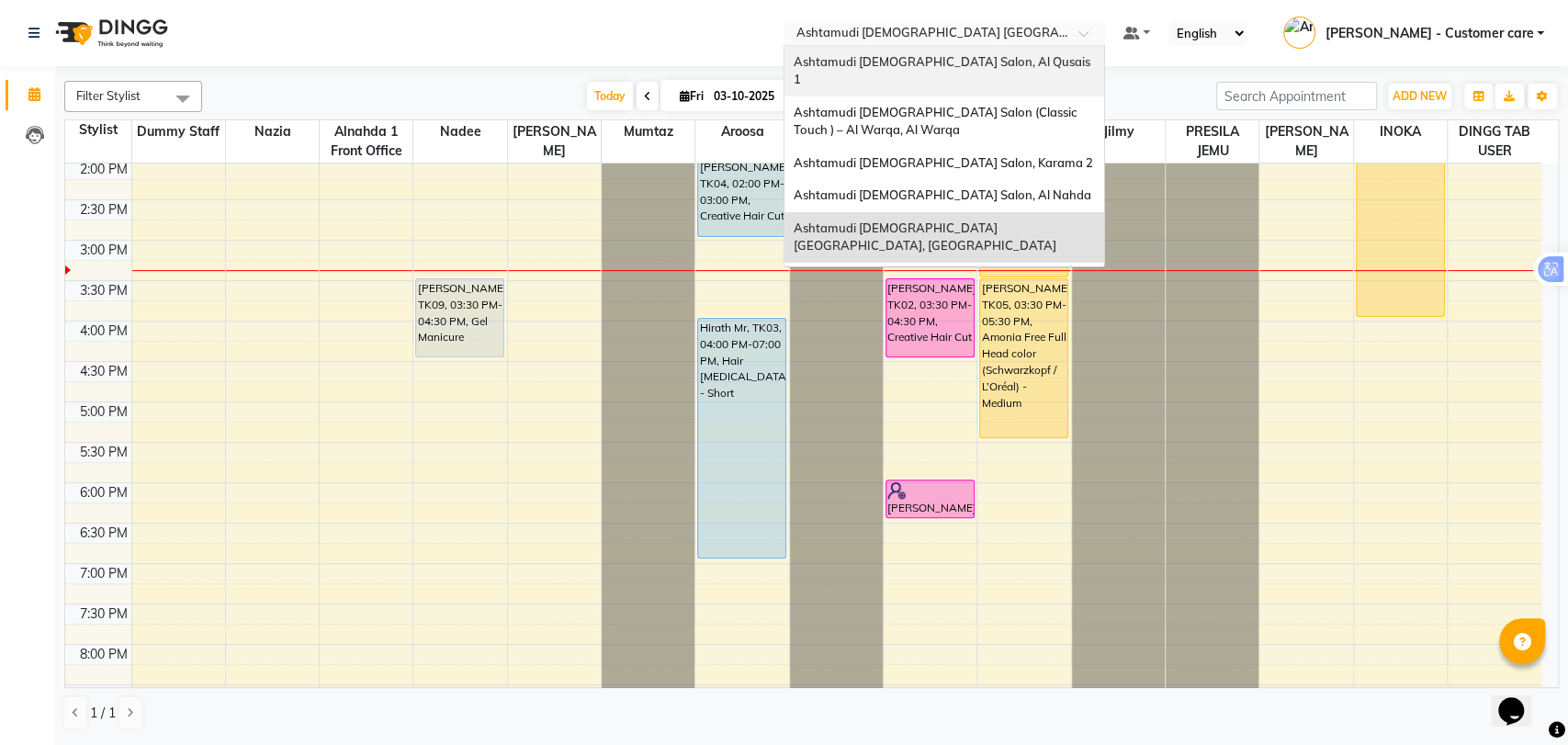
click at [955, 48] on div "Ashtamudi [DEMOGRAPHIC_DATA] Salon, Al Qusais 1" at bounding box center [944, 71] width 319 height 50
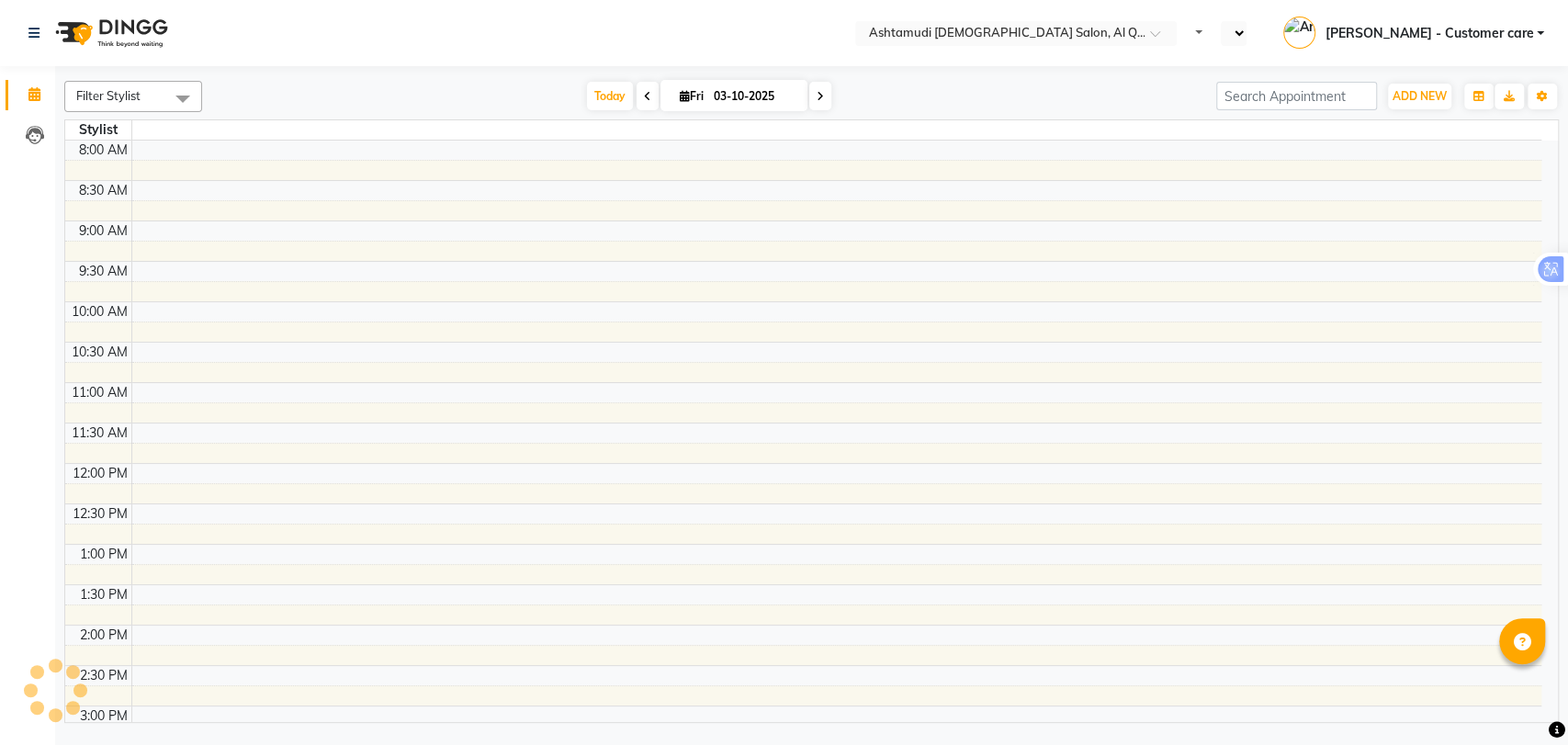
select select "en"
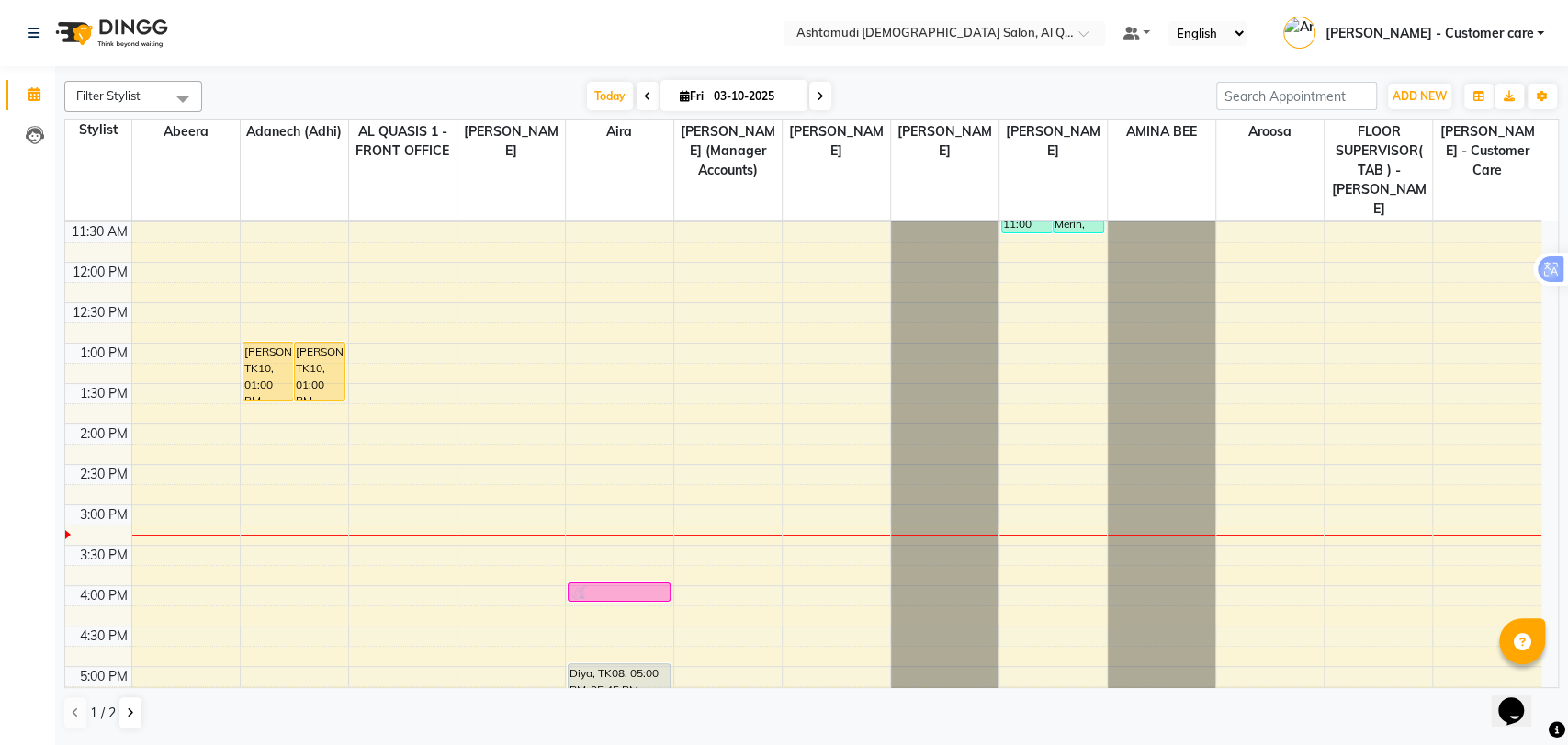
scroll to position [619, 0]
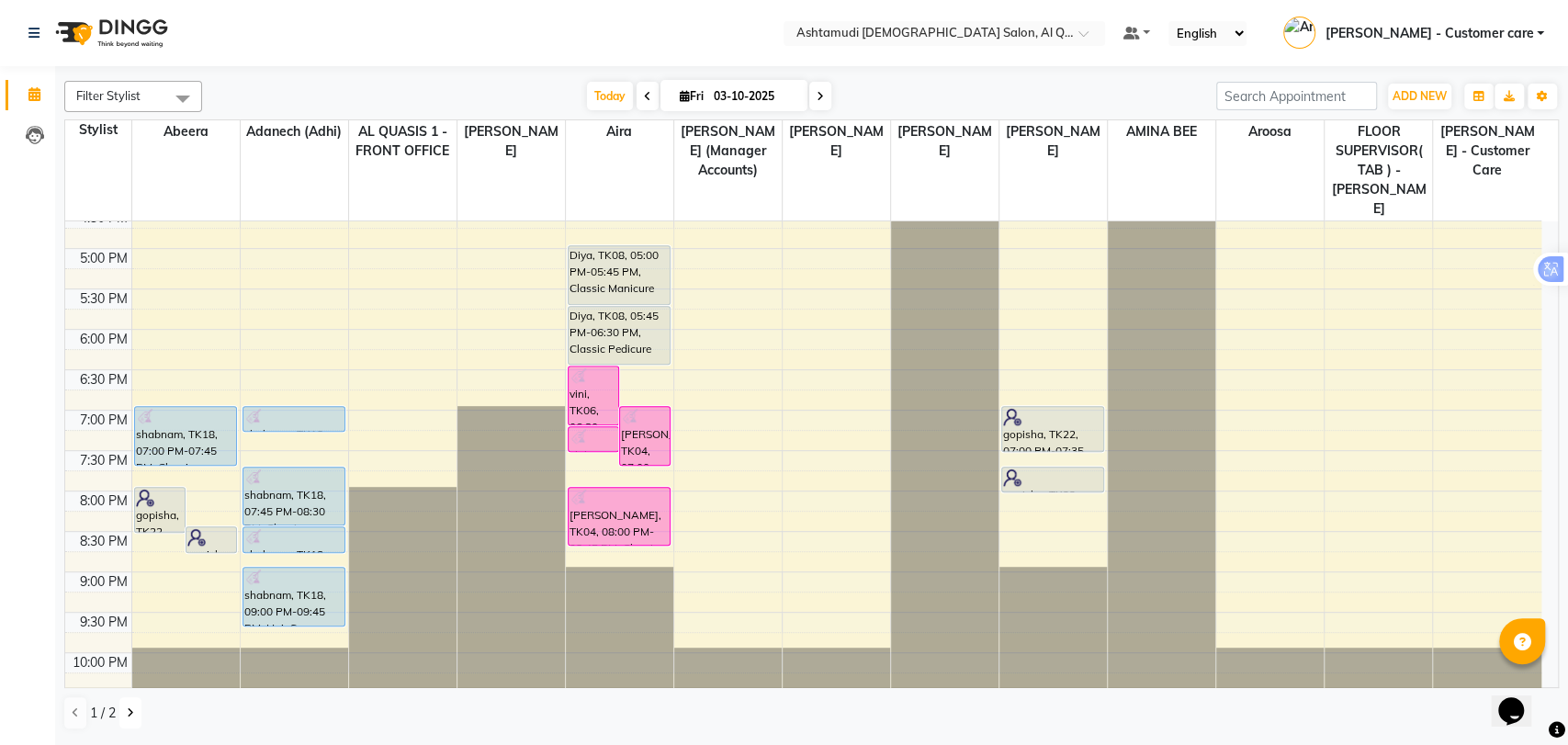
click at [129, 716] on icon at bounding box center [130, 713] width 7 height 11
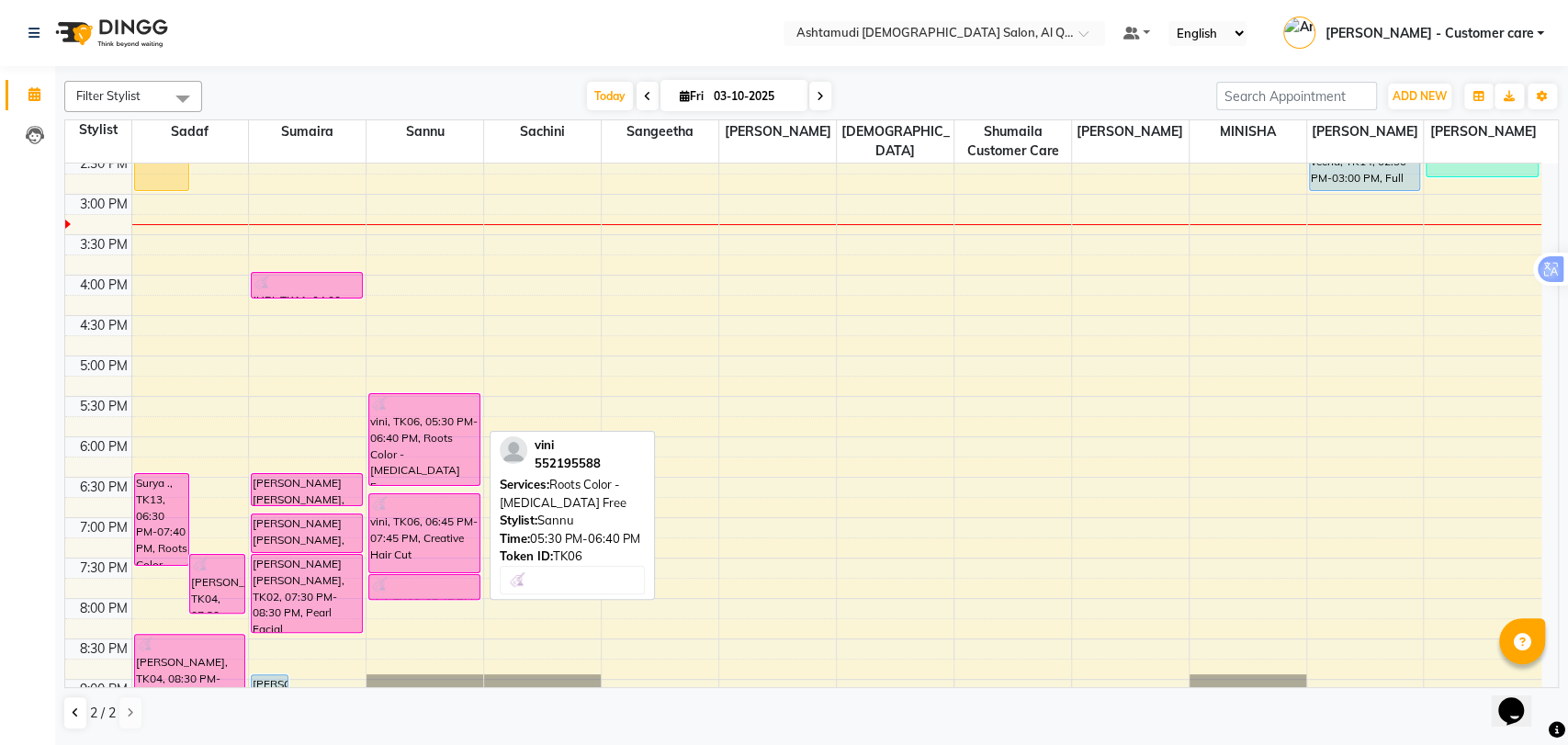
scroll to position [499, 0]
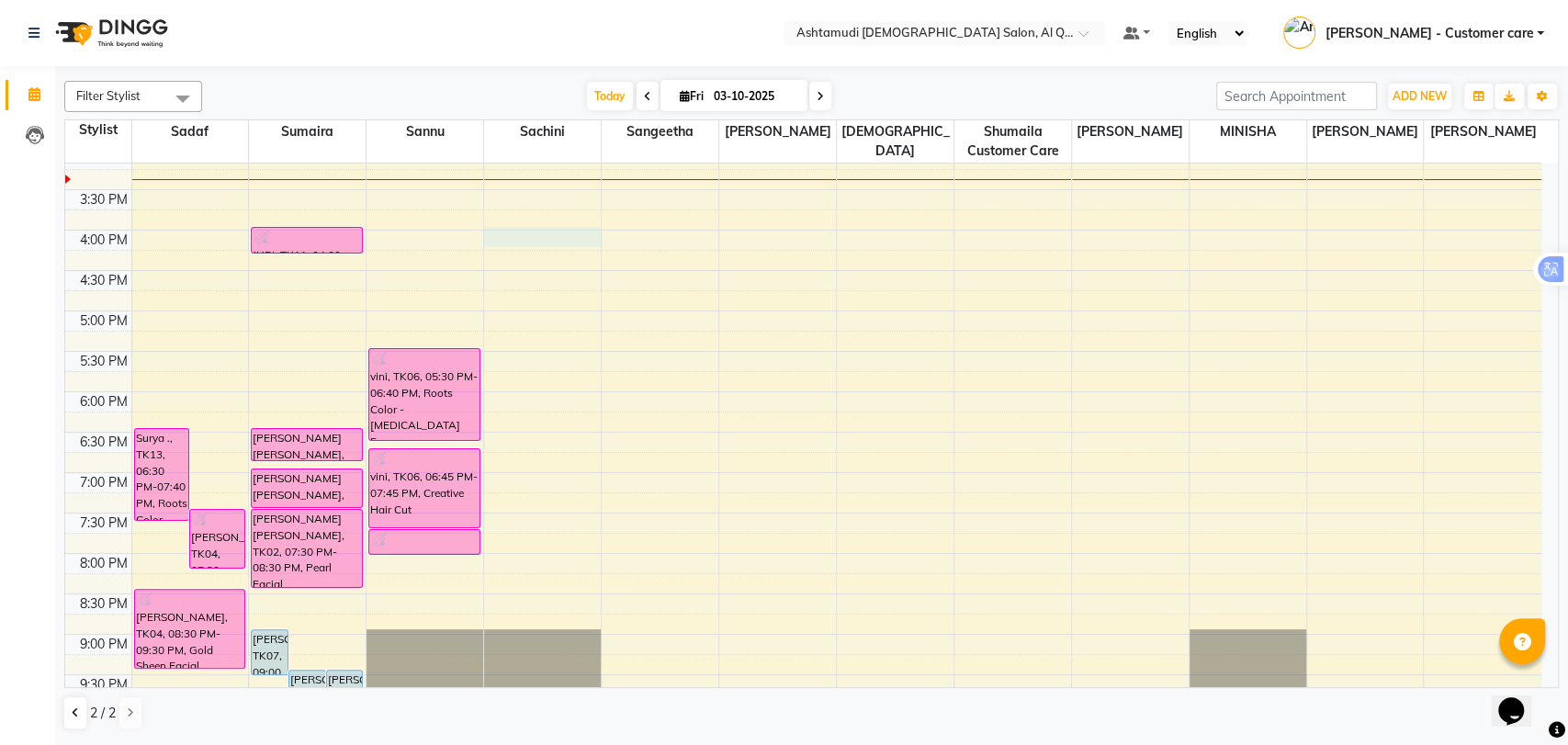
click at [519, 228] on div "9:00 AM 9:30 AM 10:00 AM 10:30 AM 11:00 AM 11:30 AM 12:00 PM 12:30 PM 1:00 PM 1…" at bounding box center [803, 230] width 1477 height 1131
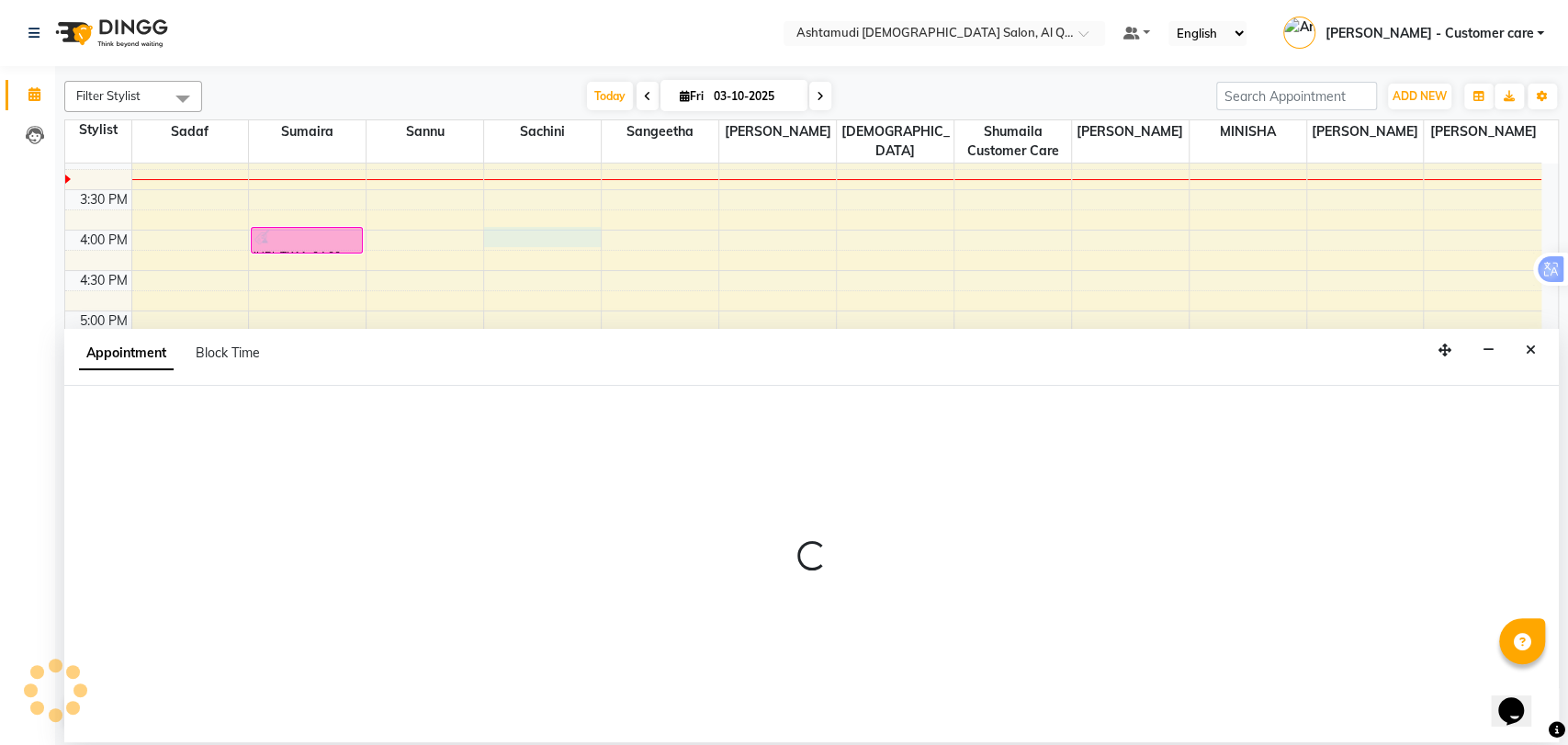
select select "54602"
select select "tentative"
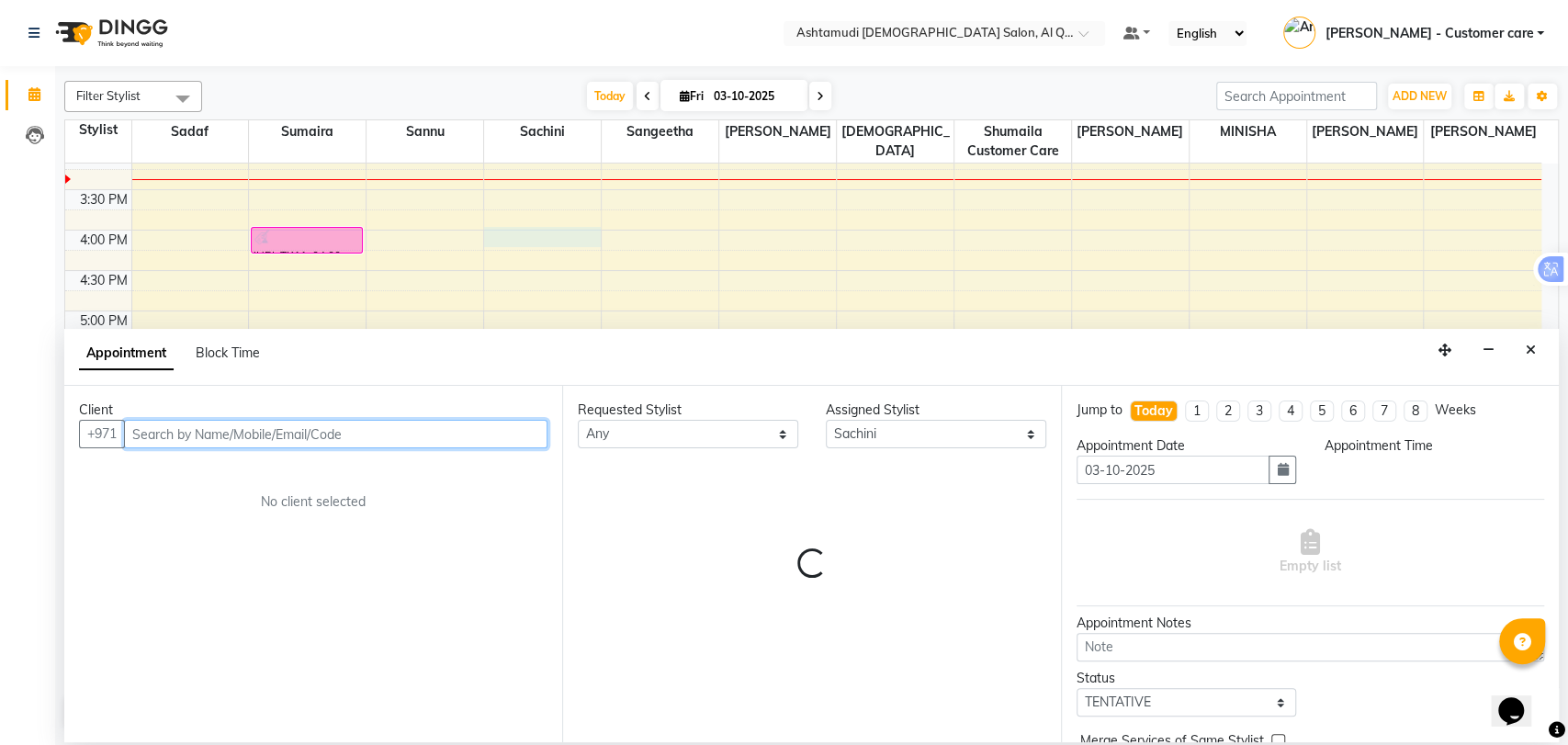
select select "960"
click at [202, 436] on input "text" at bounding box center [335, 433] width 423 height 29
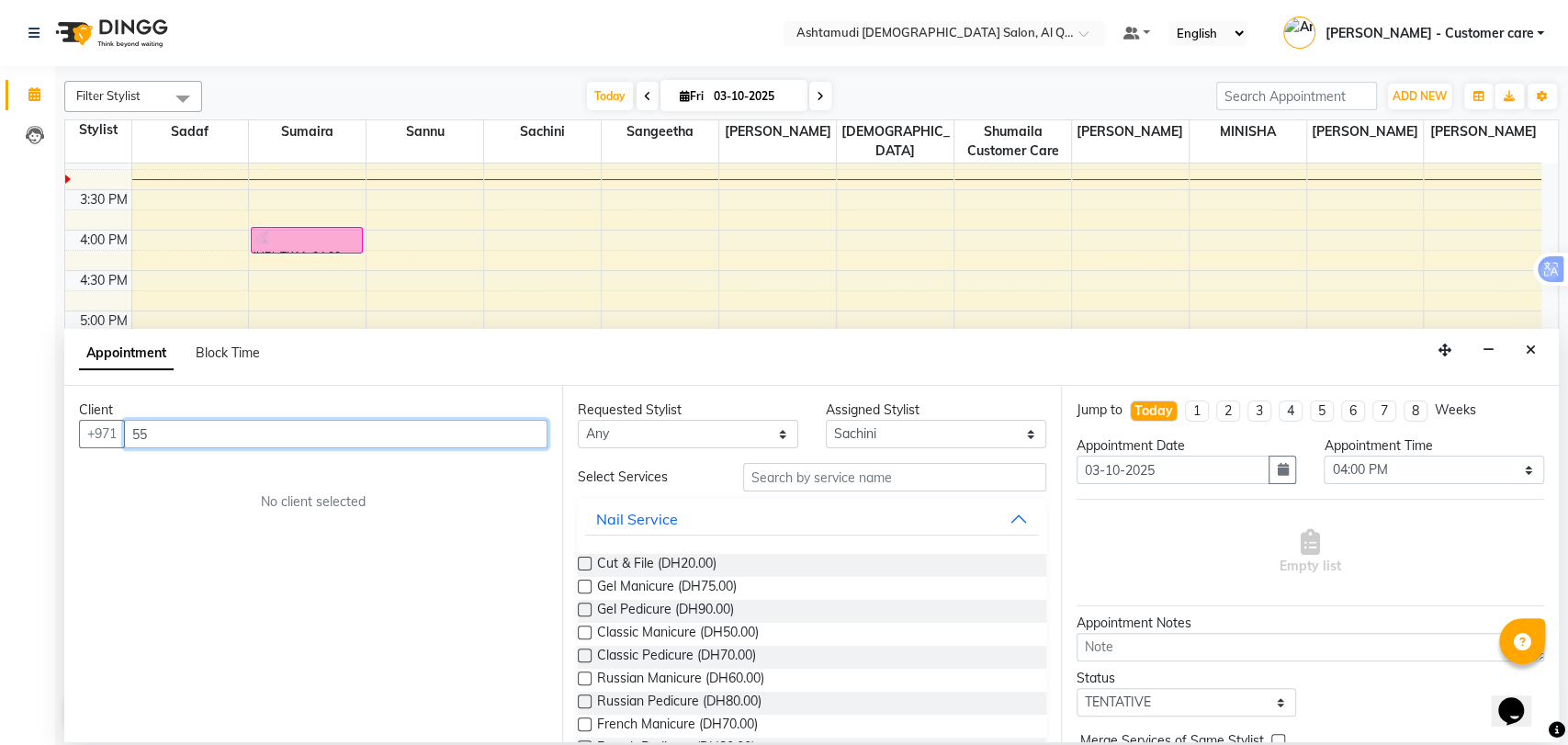
type input "5"
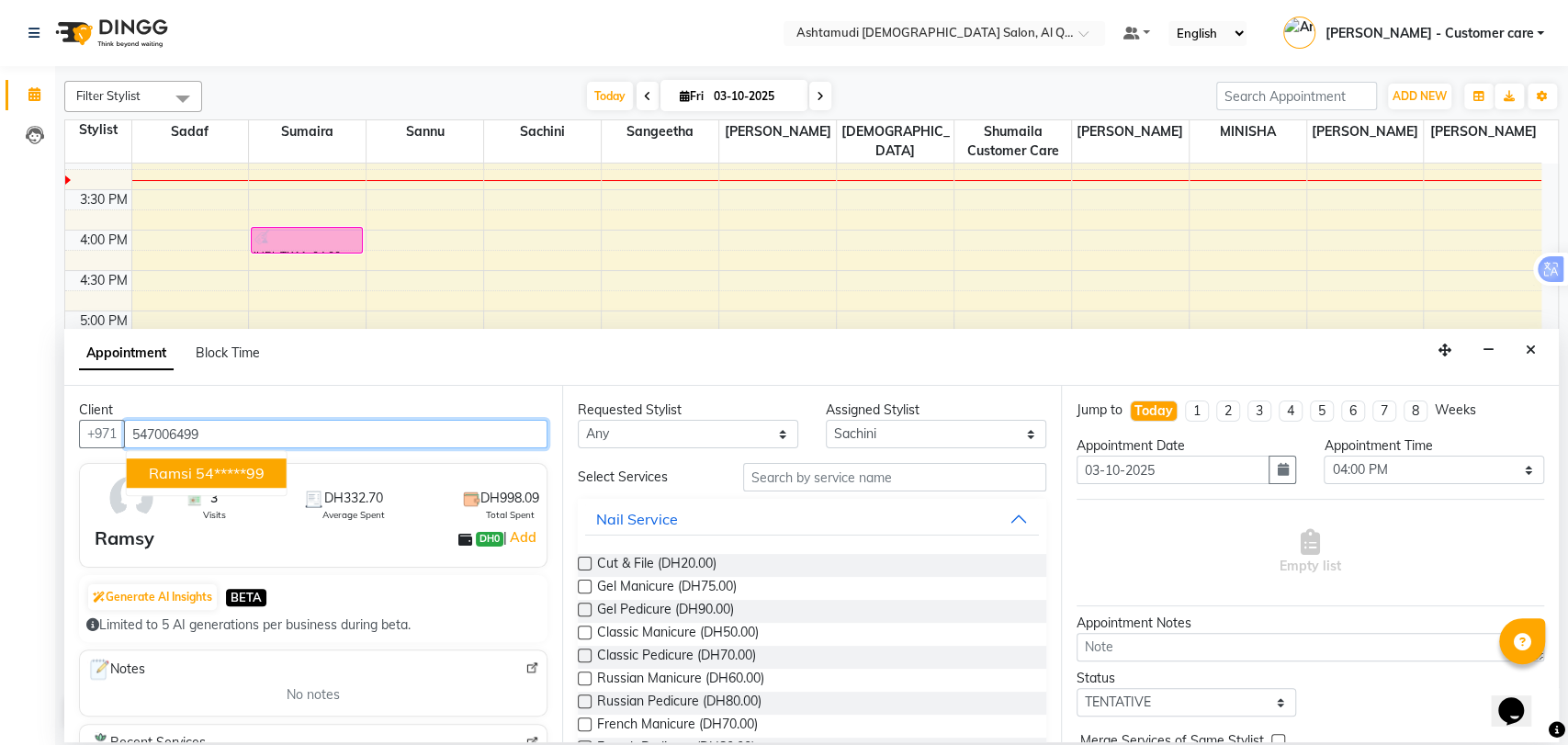
type input "547006499"
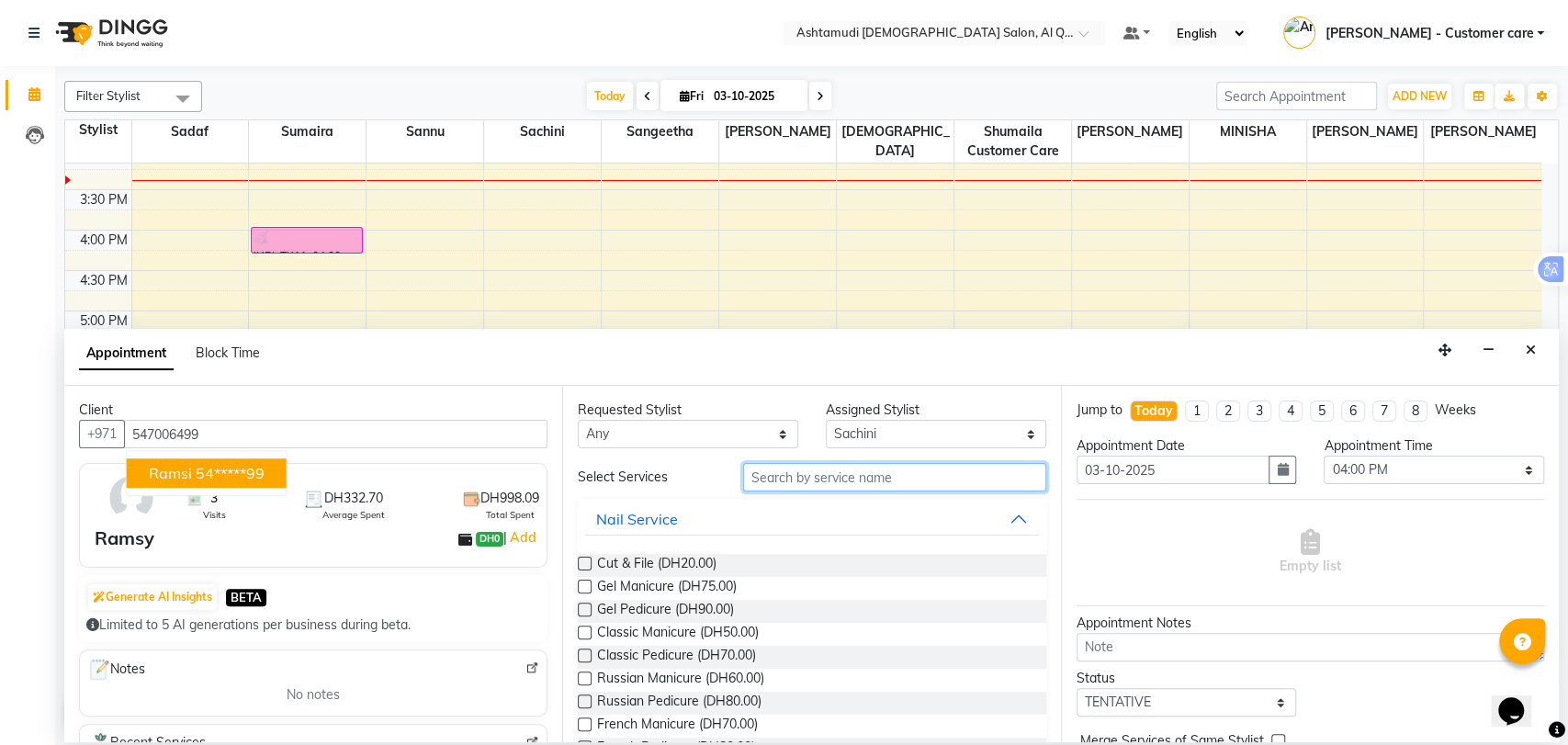
click at [843, 476] on input "text" at bounding box center [894, 477] width 304 height 29
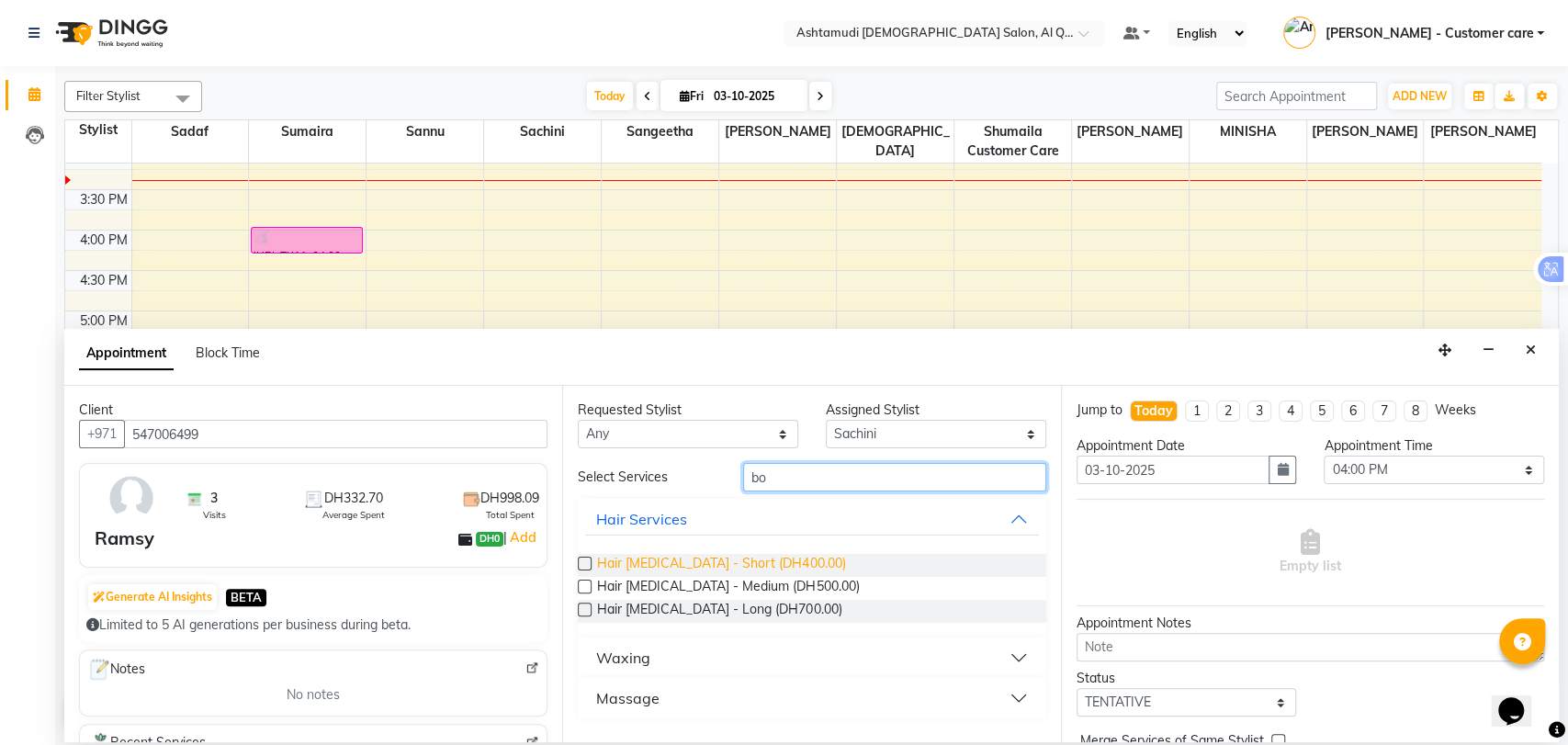
type input "bo"
click at [764, 554] on span "Hair [MEDICAL_DATA] - Short (DH400.00)" at bounding box center [721, 565] width 248 height 23
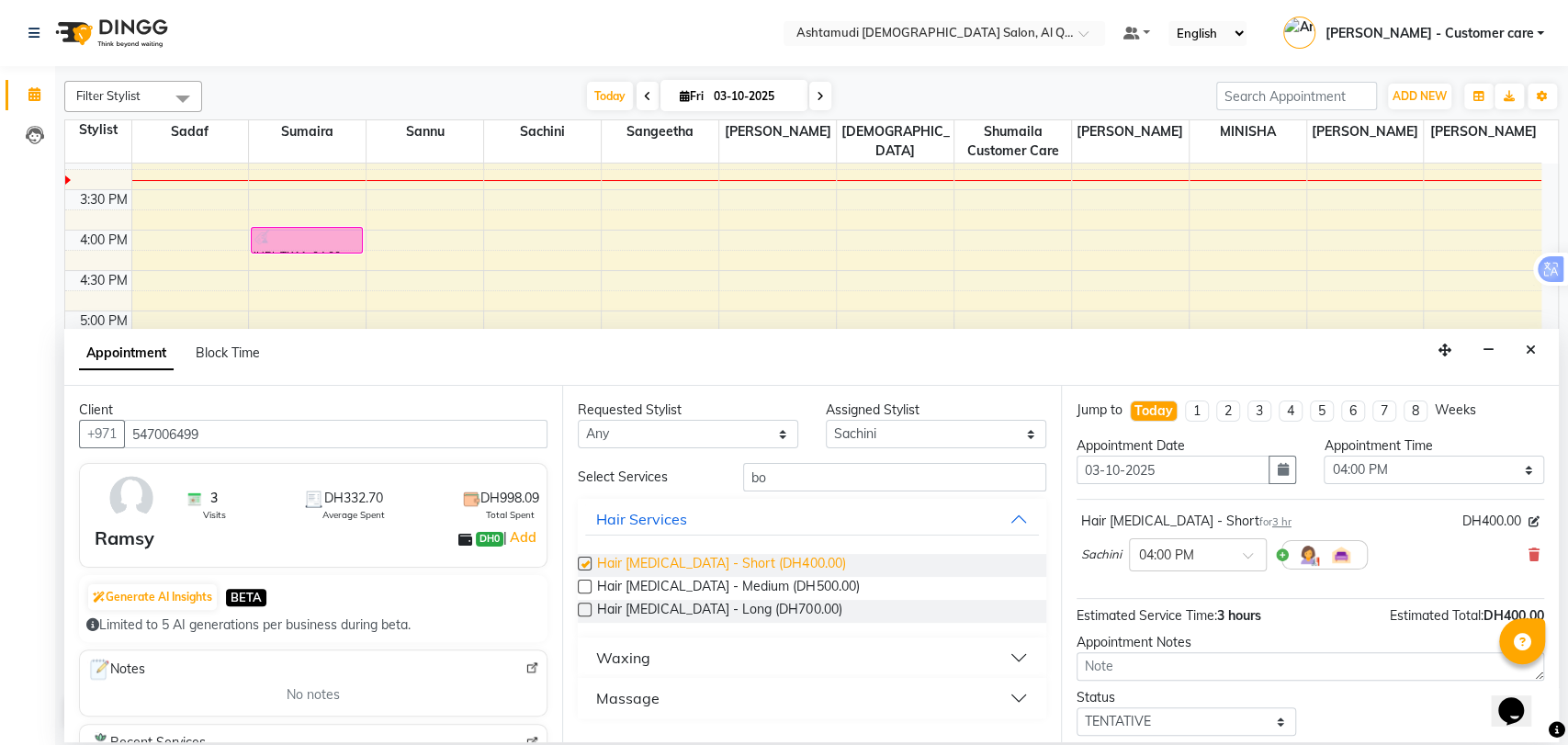
checkbox input "false"
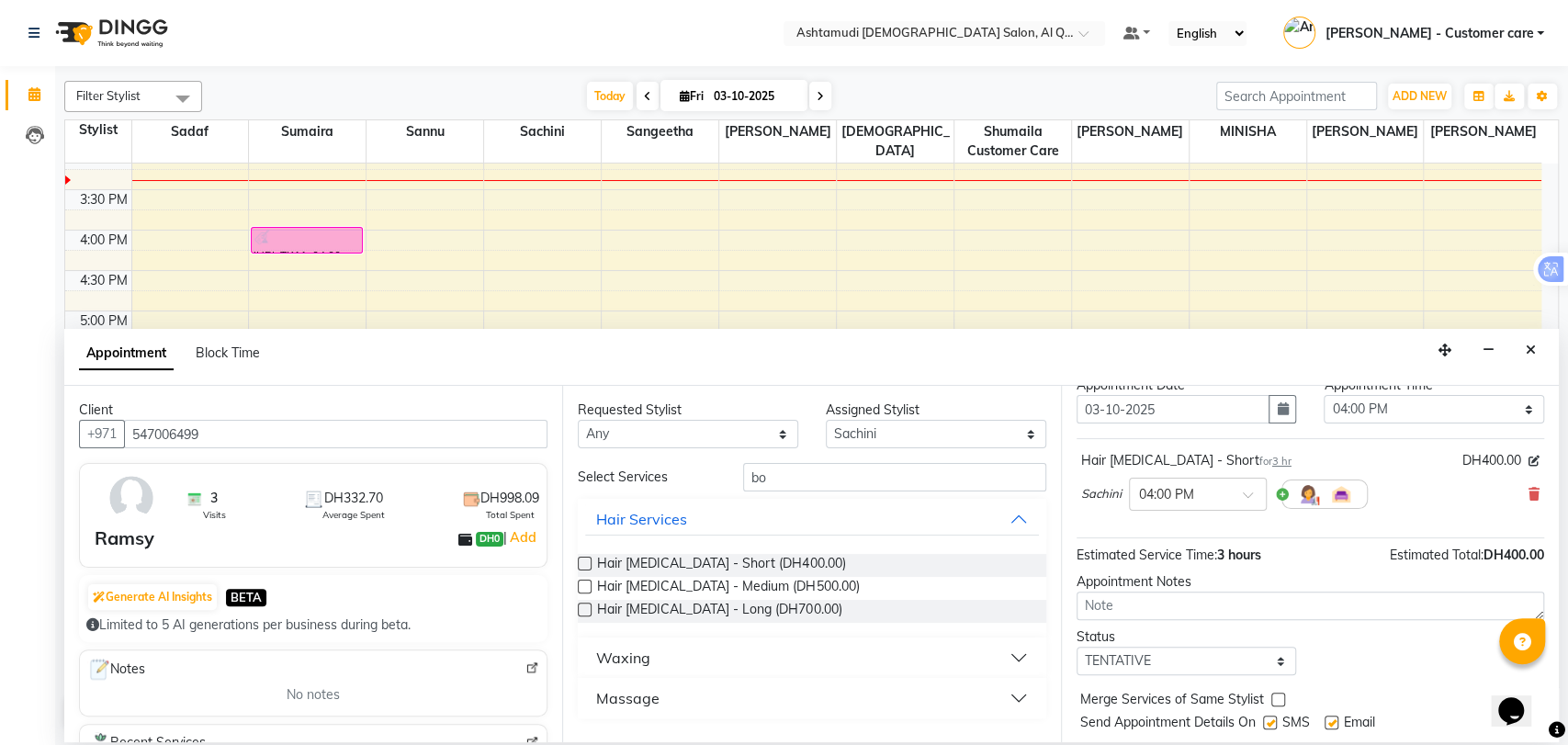
scroll to position [108, 0]
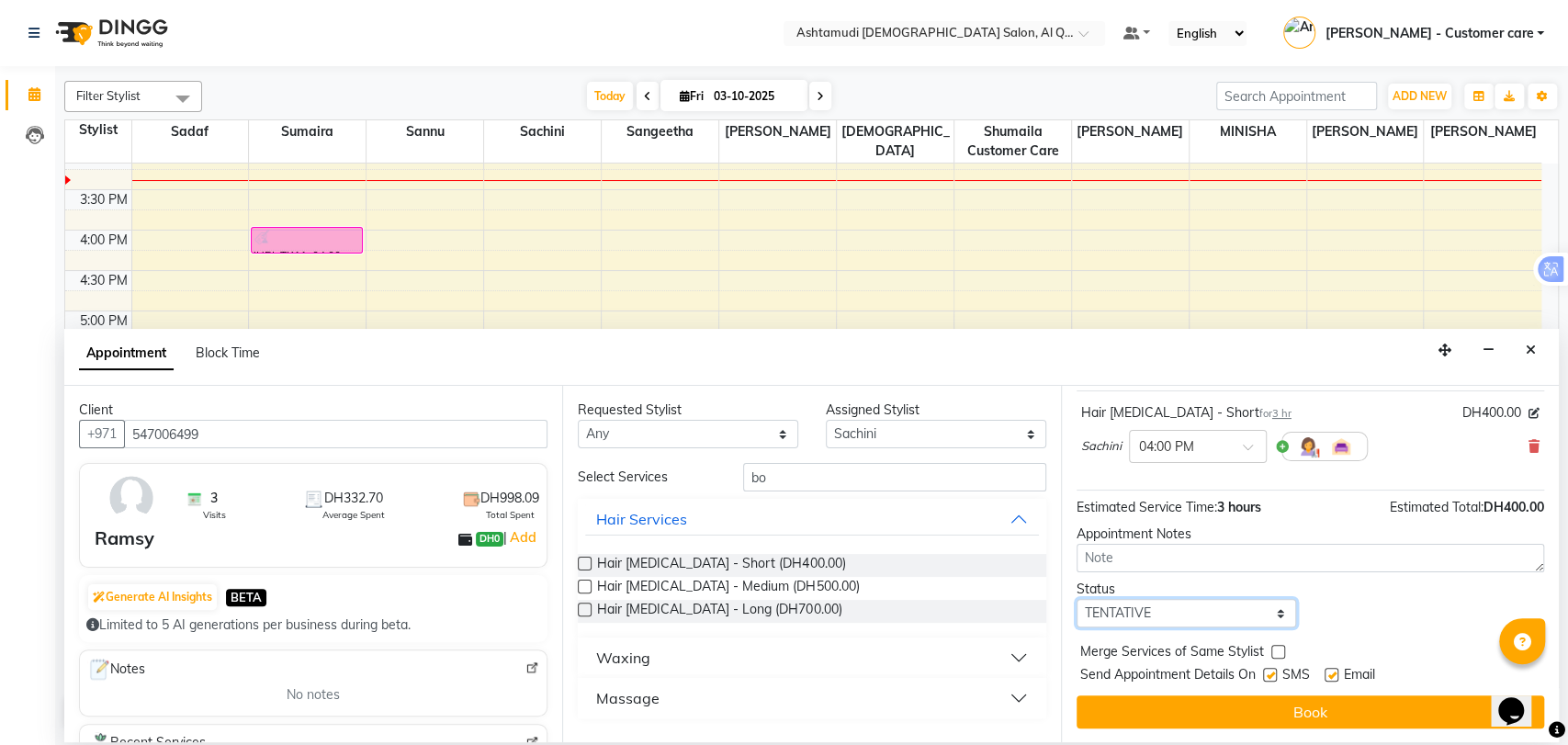
click at [1174, 612] on select "Select TENTATIVE CONFIRM CHECK-IN UPCOMING" at bounding box center [1187, 613] width 220 height 29
select select "upcoming"
click at [1077, 600] on select "Select TENTATIVE CONFIRM CHECK-IN UPCOMING" at bounding box center [1187, 613] width 220 height 29
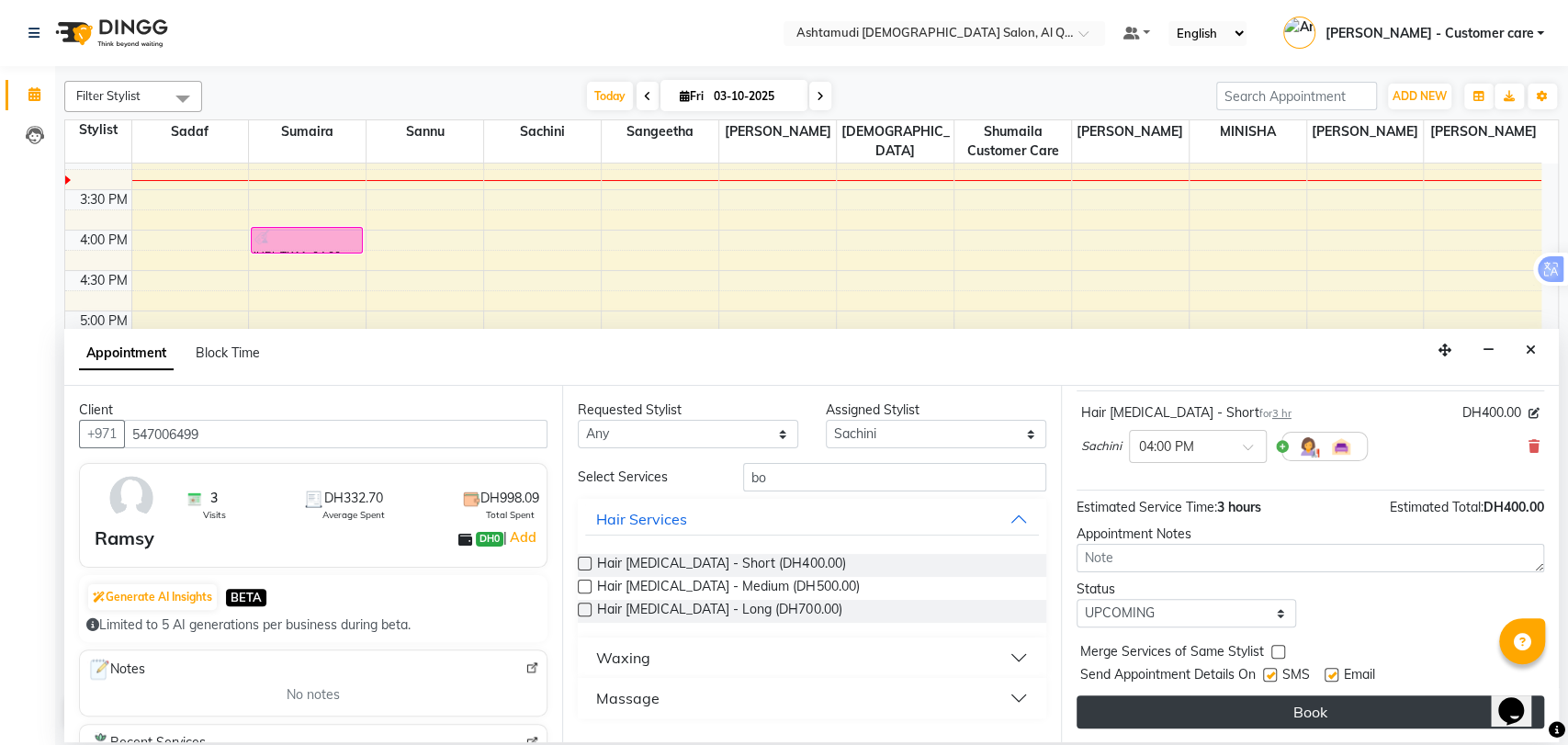
click at [1252, 720] on button "Book" at bounding box center [1311, 713] width 468 height 33
